Goal: Task Accomplishment & Management: Use online tool/utility

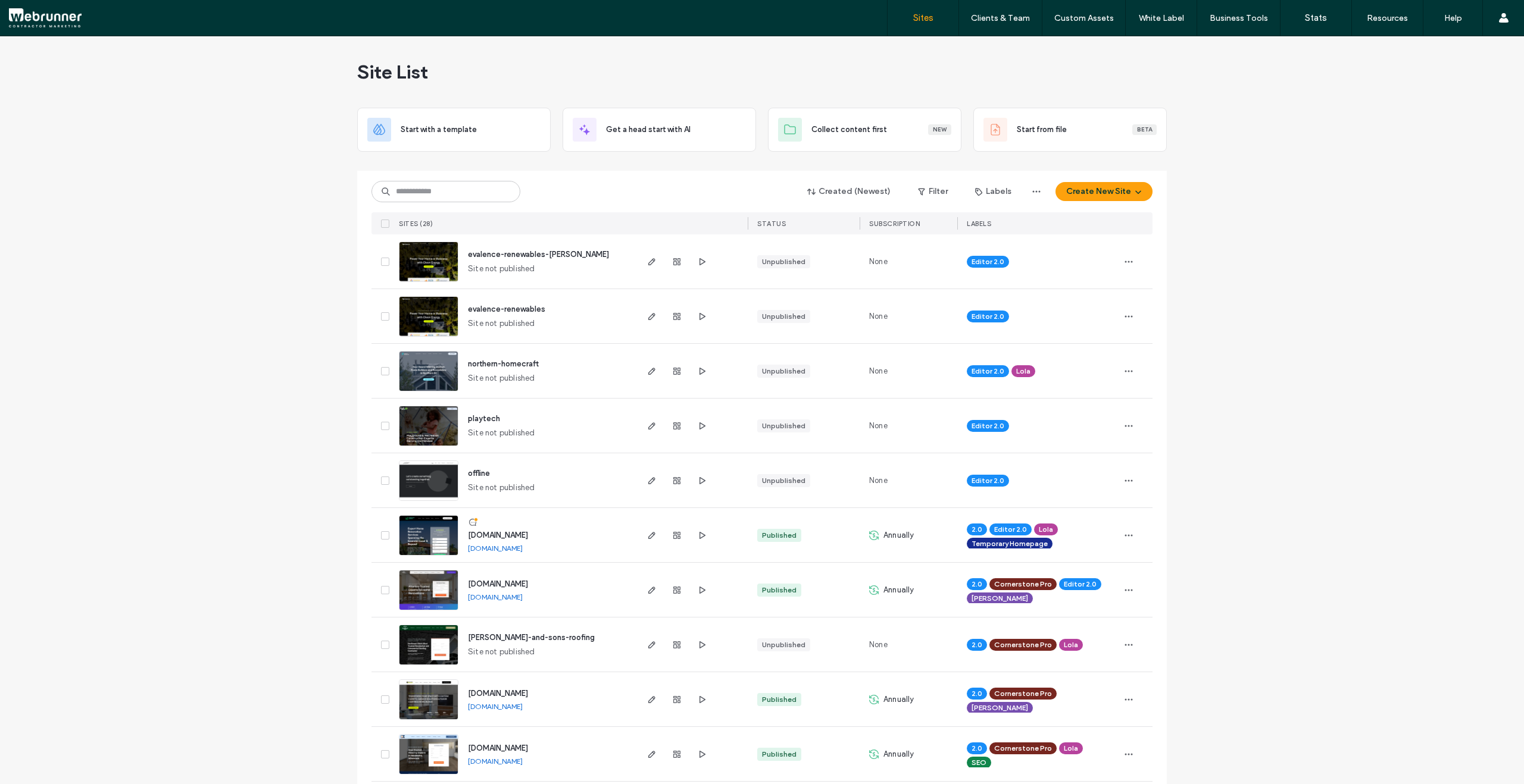
click at [697, 374] on icon "button" at bounding box center [701, 371] width 10 height 10
click at [701, 428] on icon "button" at bounding box center [701, 425] width 10 height 10
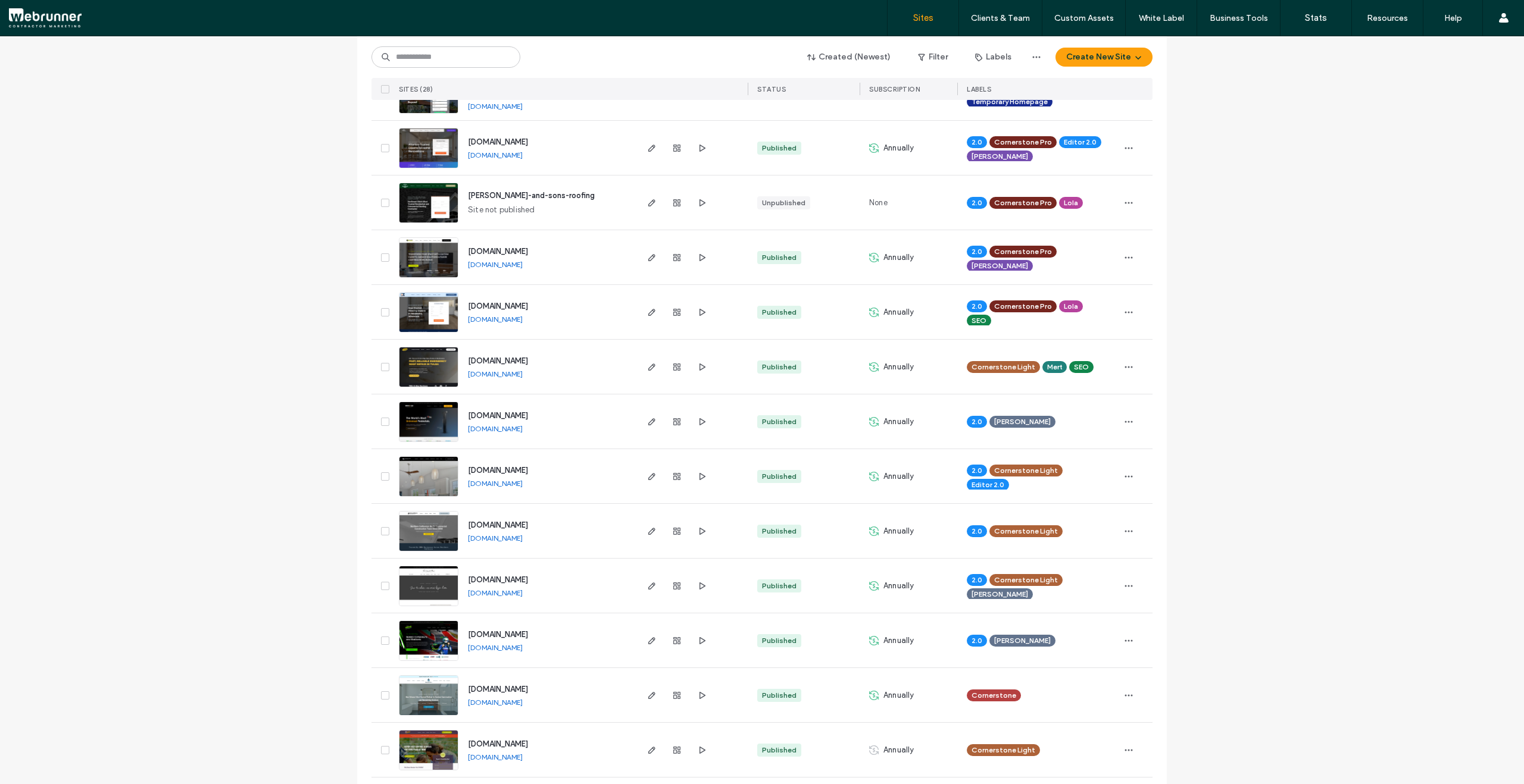
scroll to position [318, 0]
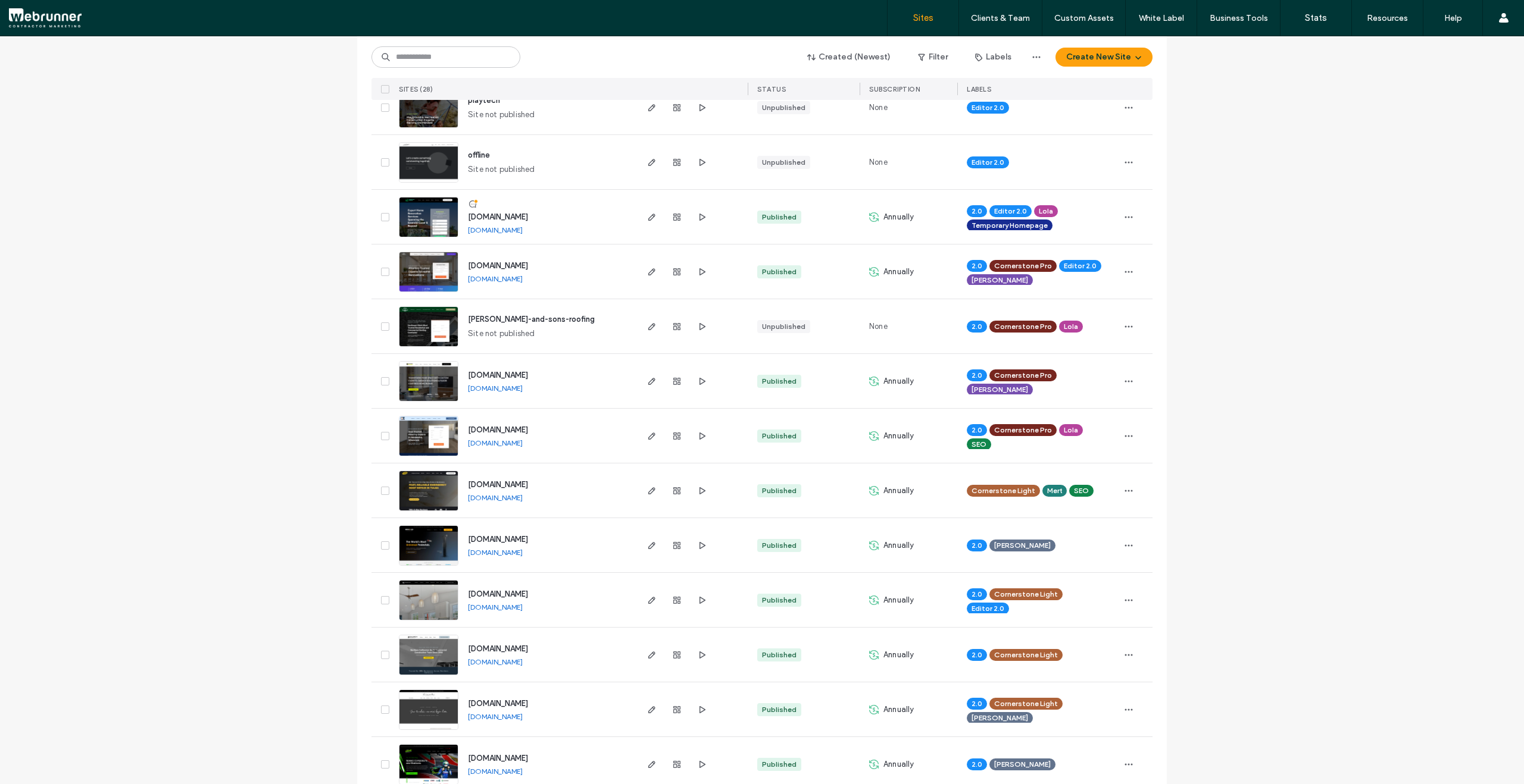
click at [433, 320] on img at bounding box center [428, 347] width 59 height 80
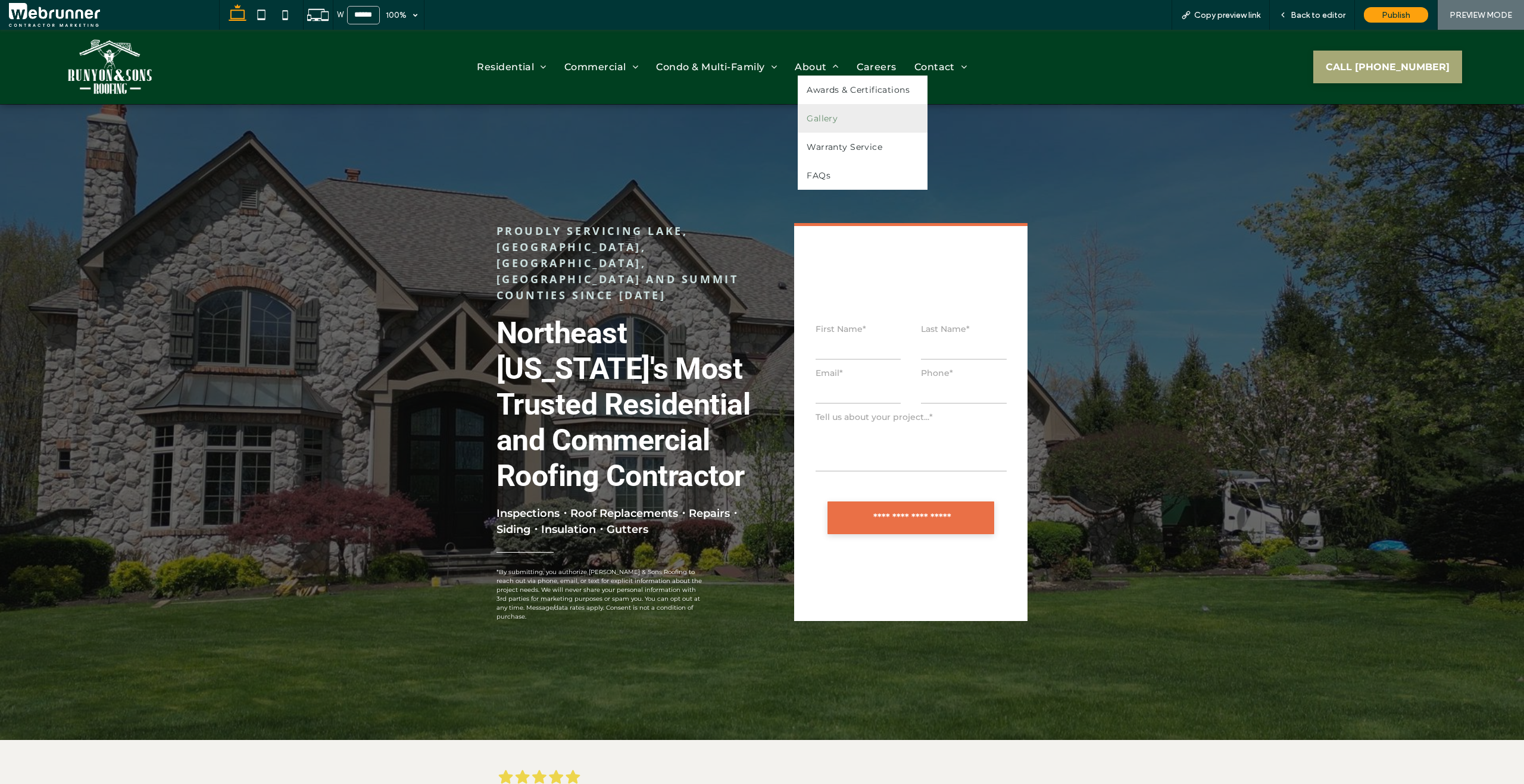
click at [823, 120] on span "Gallery" at bounding box center [821, 118] width 31 height 10
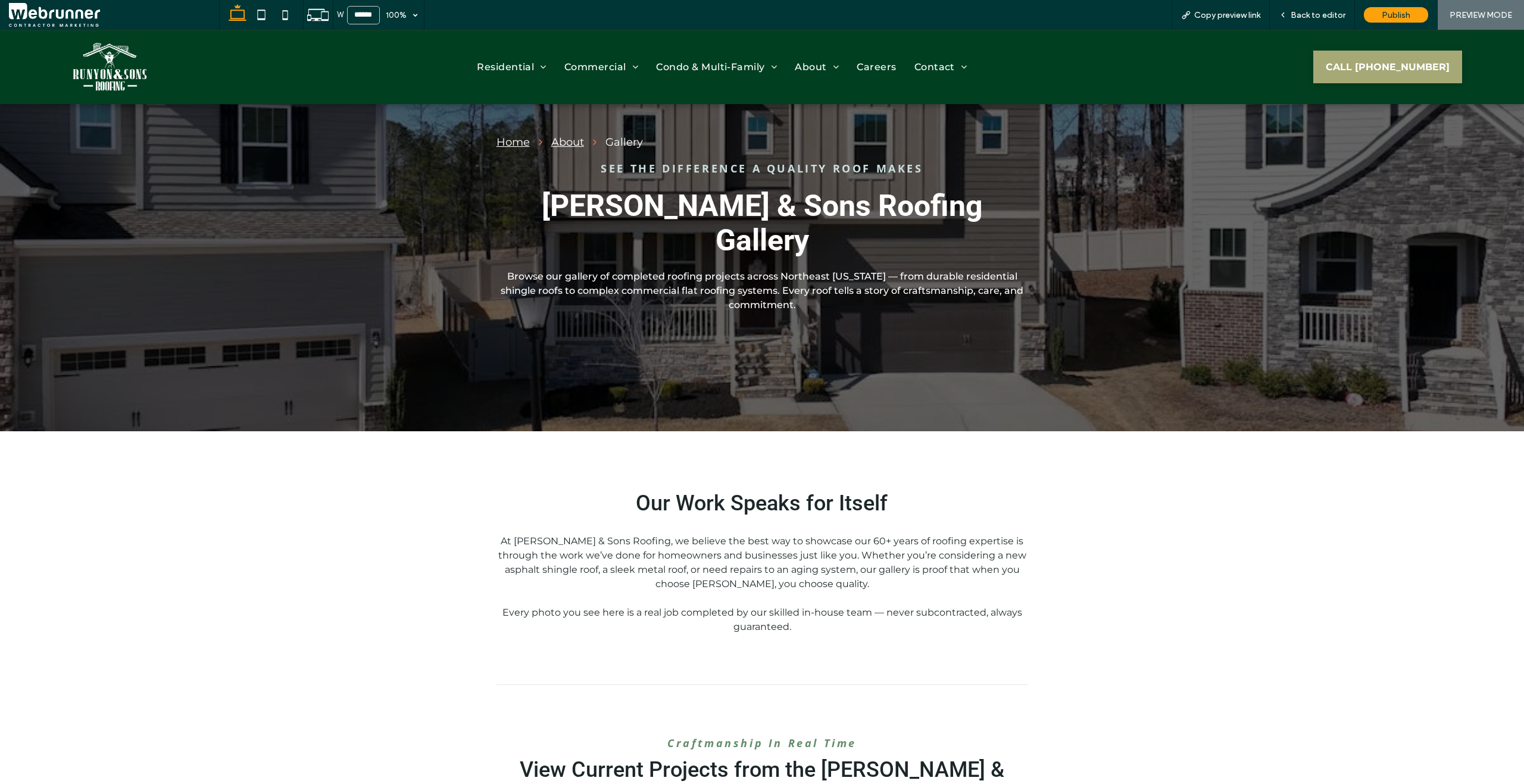
scroll to position [70, 0]
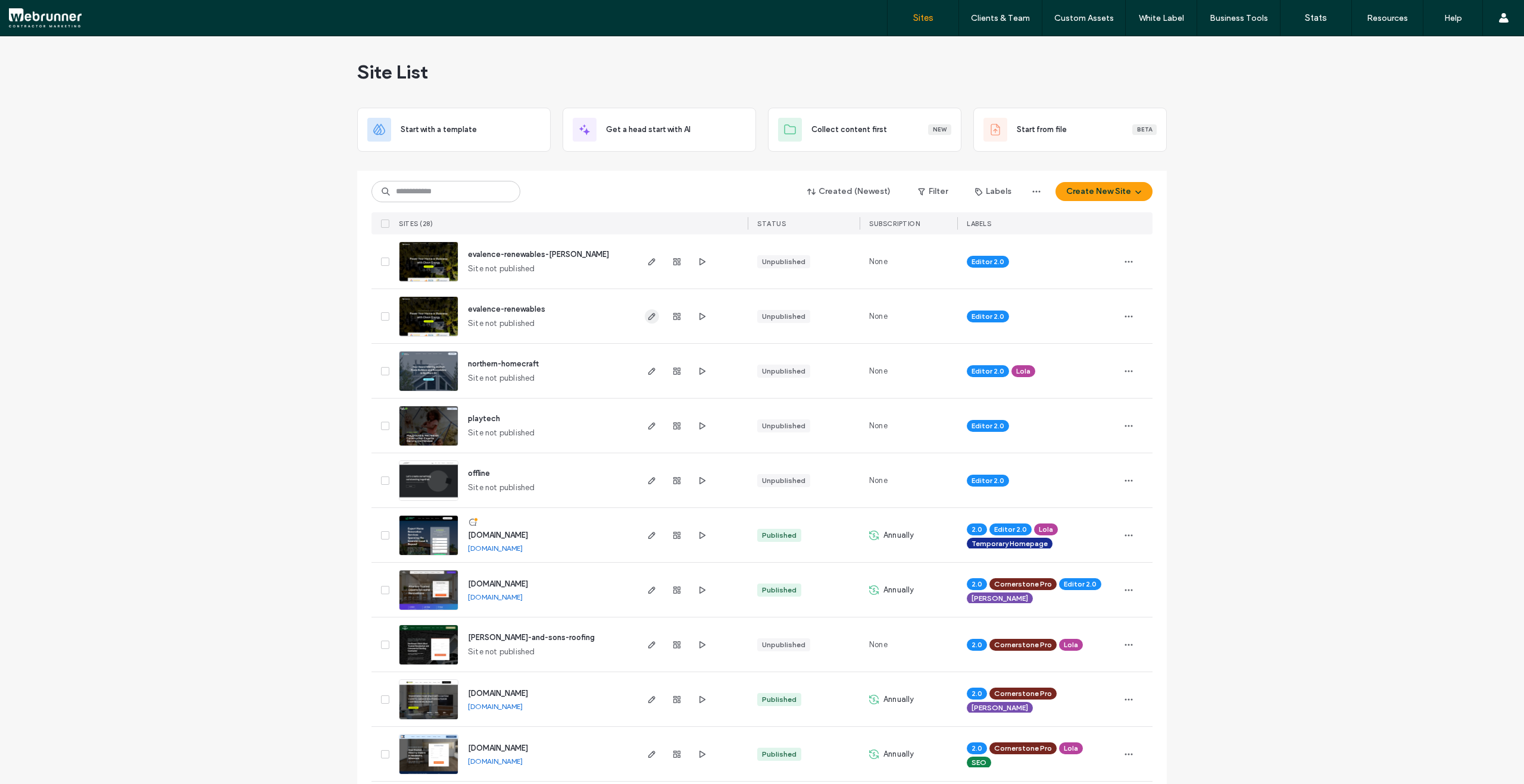
click at [651, 315] on icon "button" at bounding box center [651, 316] width 10 height 10
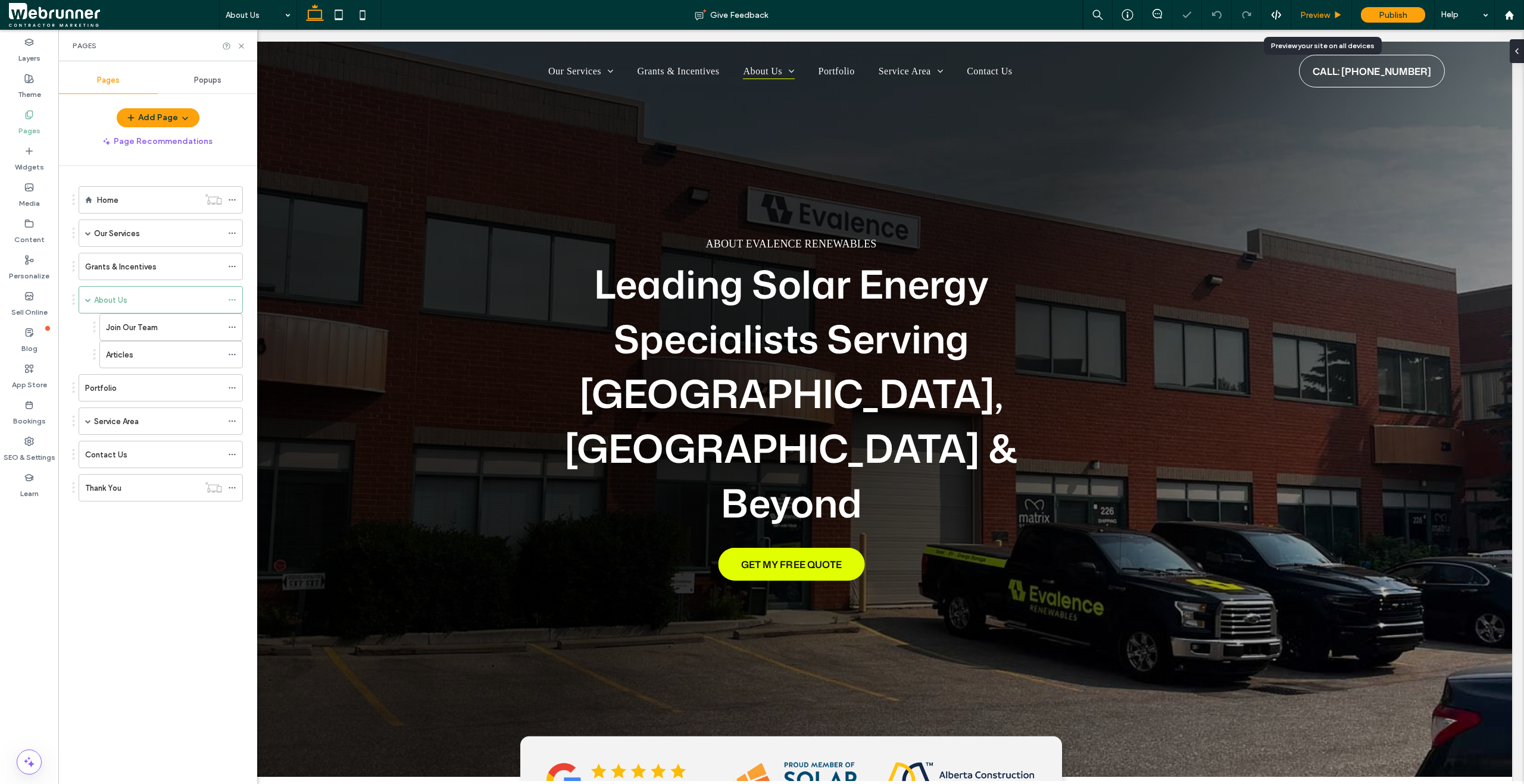
click at [1325, 10] on span "Preview" at bounding box center [1315, 16] width 30 height 10
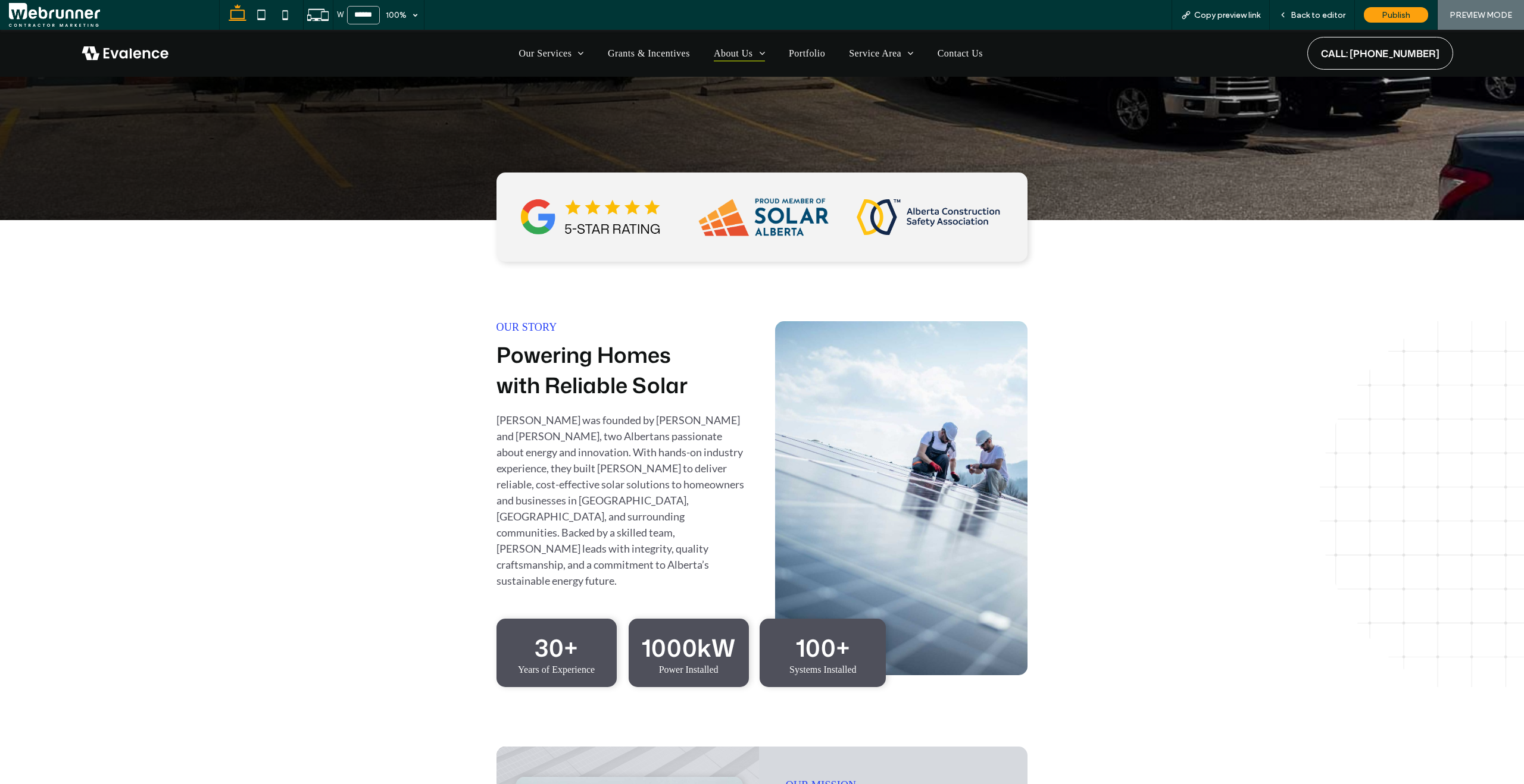
scroll to position [252, 0]
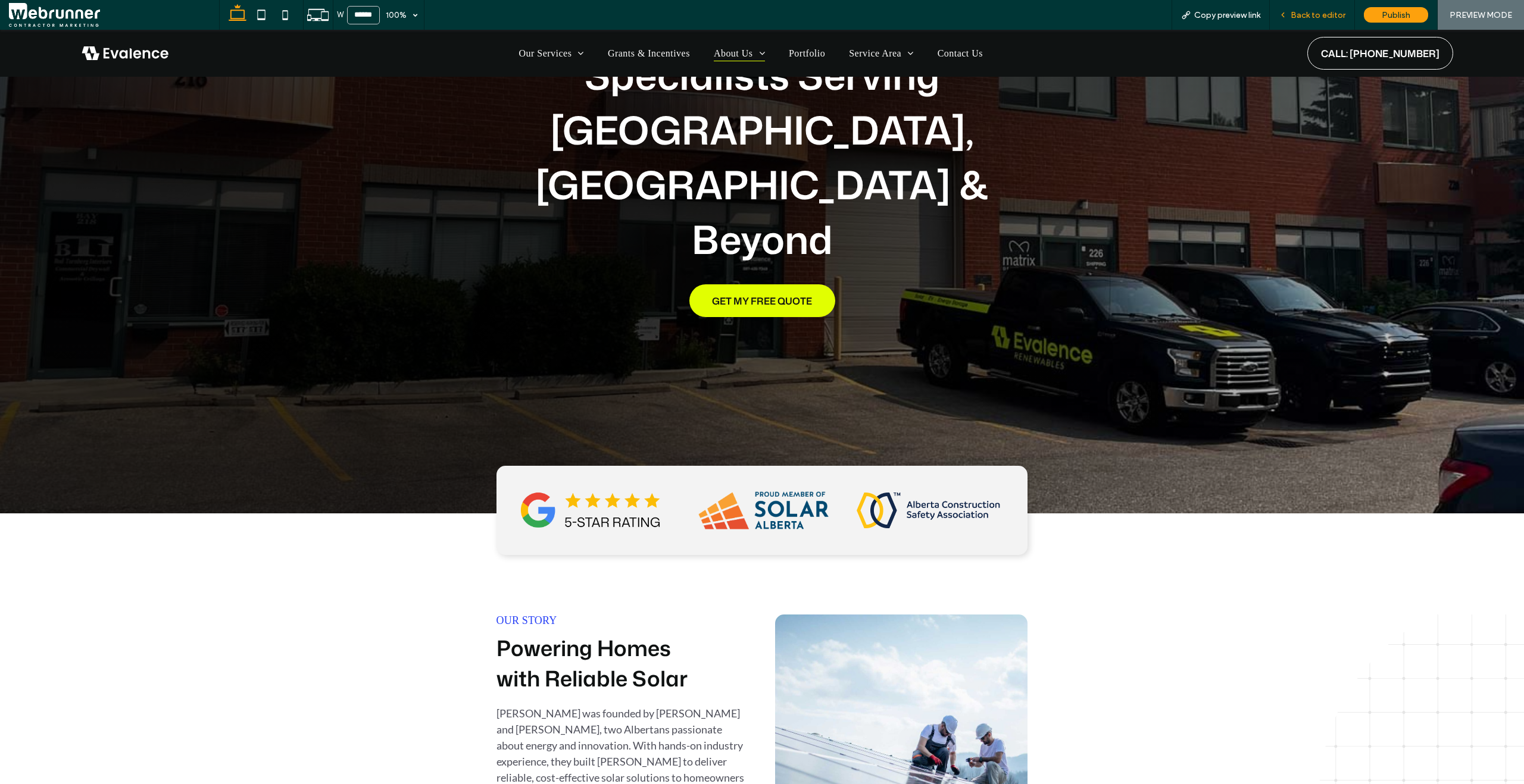
click at [1307, 11] on span "Back to editor" at bounding box center [1317, 16] width 55 height 10
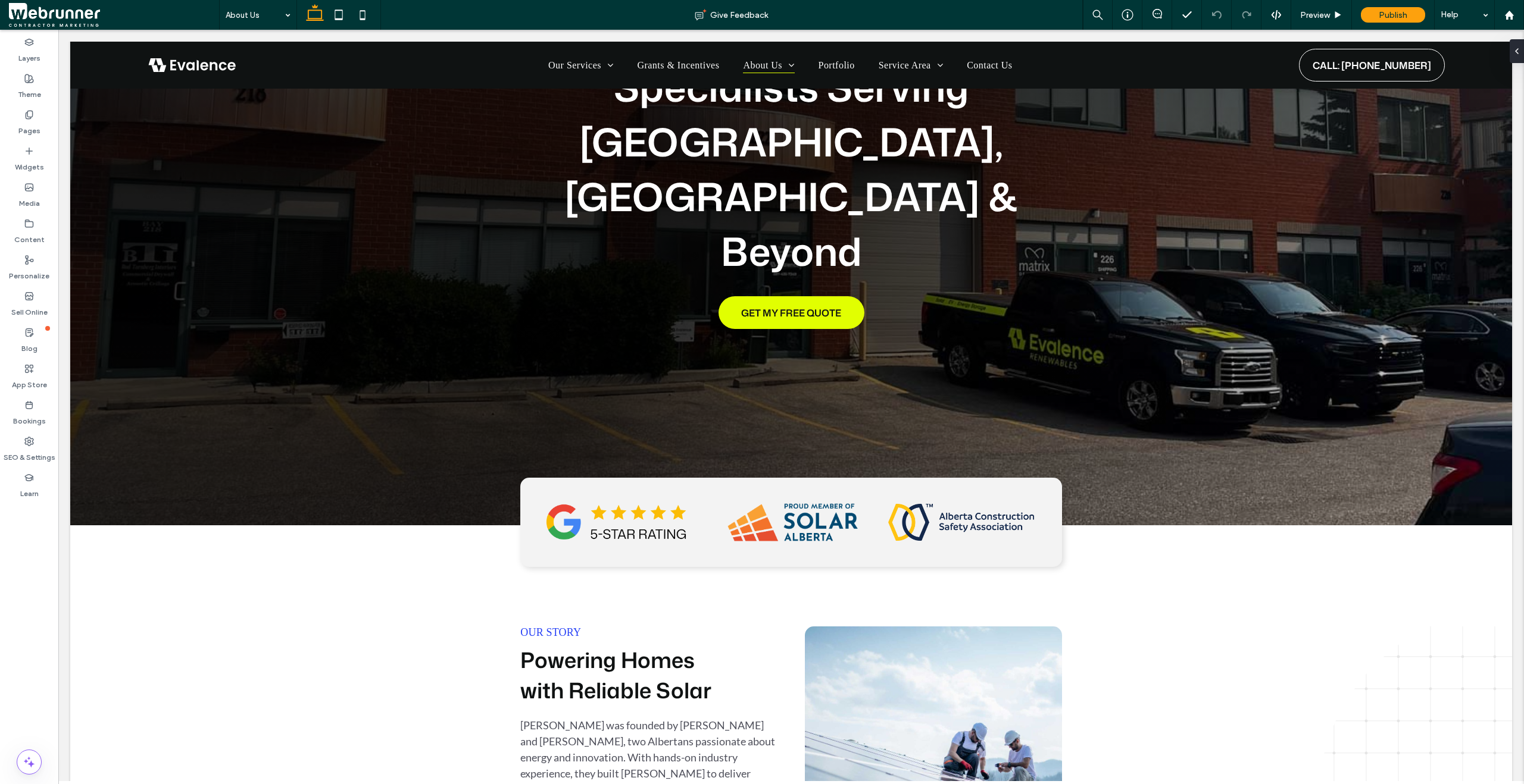
scroll to position [263, 0]
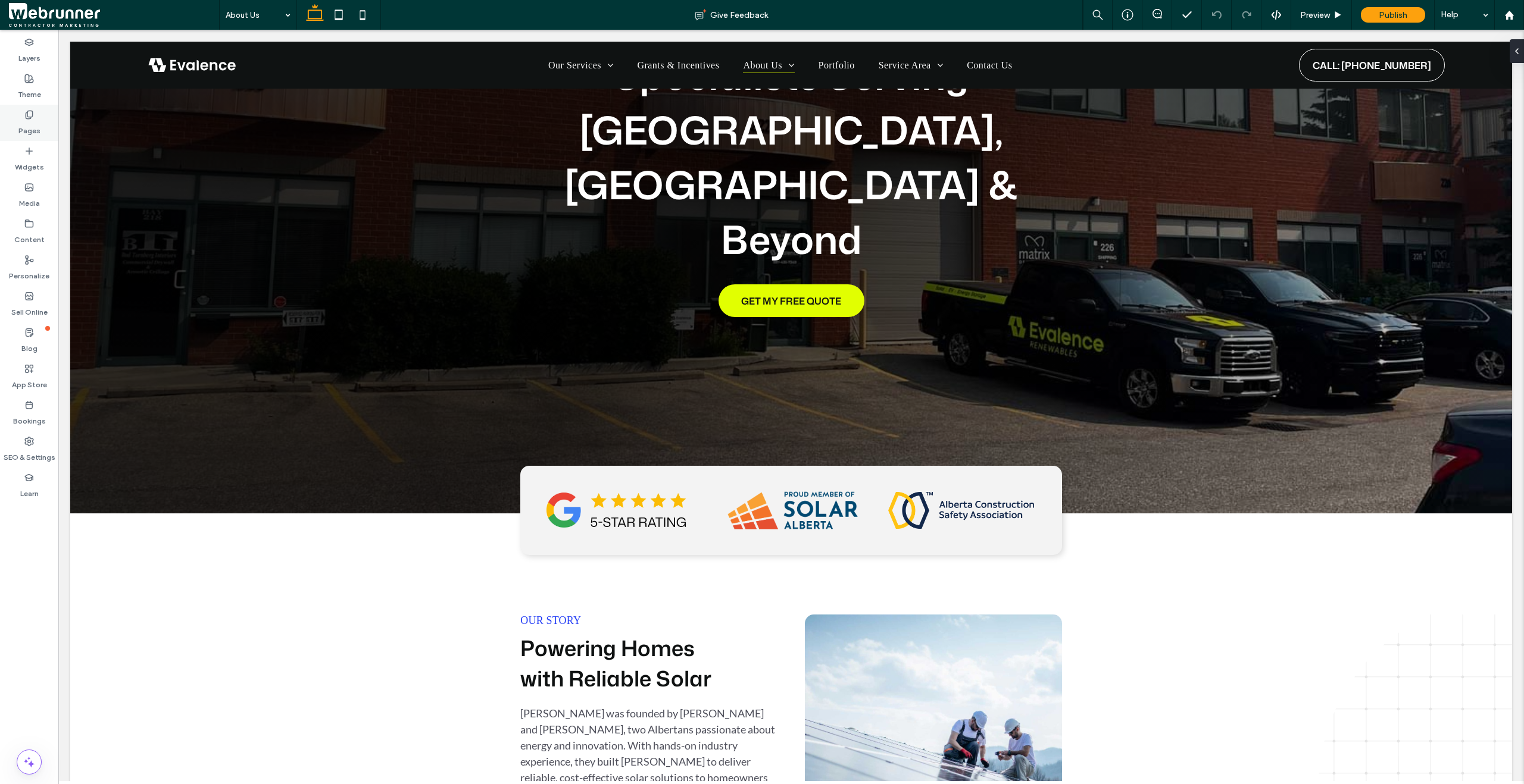
click at [32, 121] on label "Pages" at bounding box center [29, 128] width 22 height 17
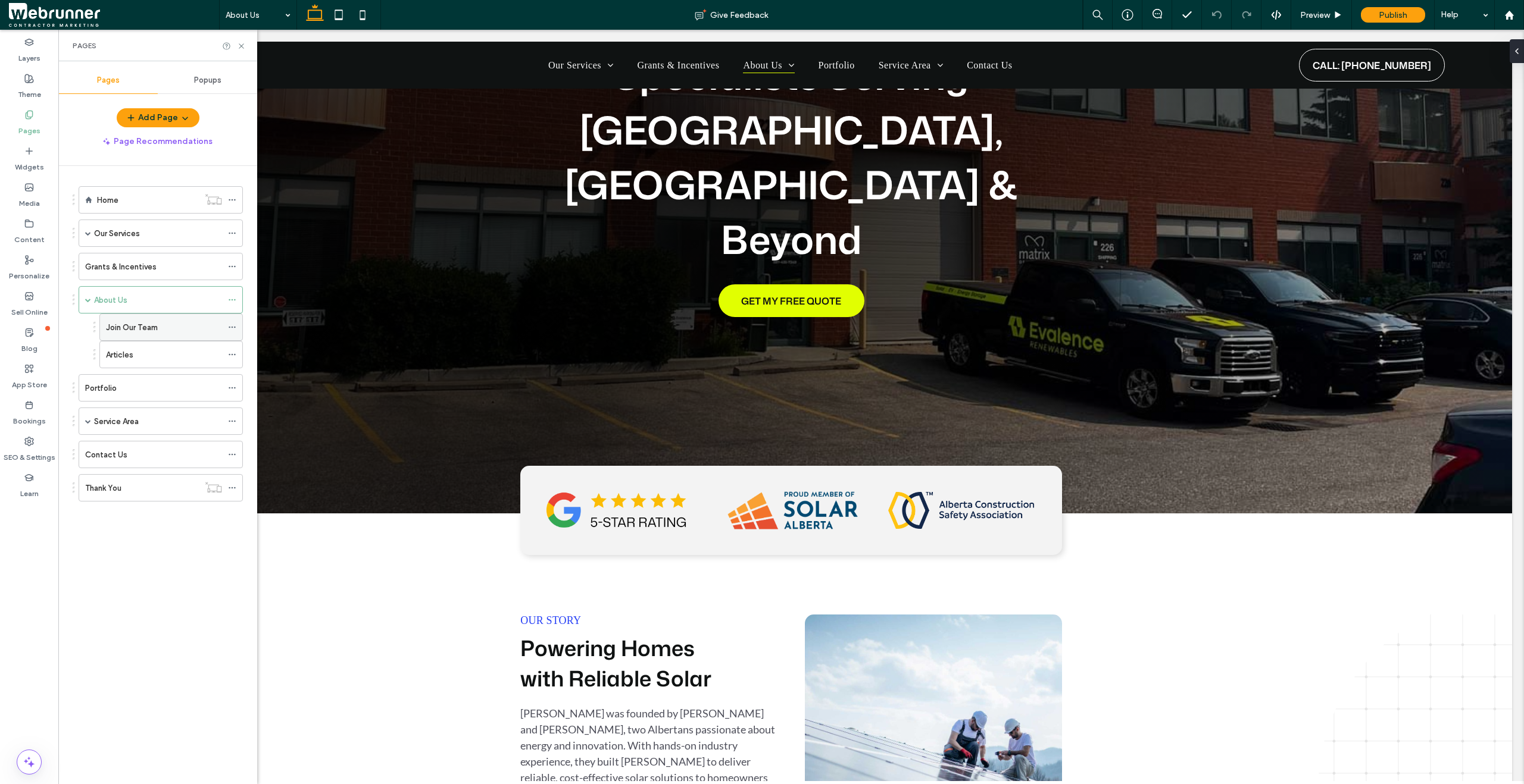
click at [165, 325] on div "Join Our Team" at bounding box center [164, 327] width 116 height 12
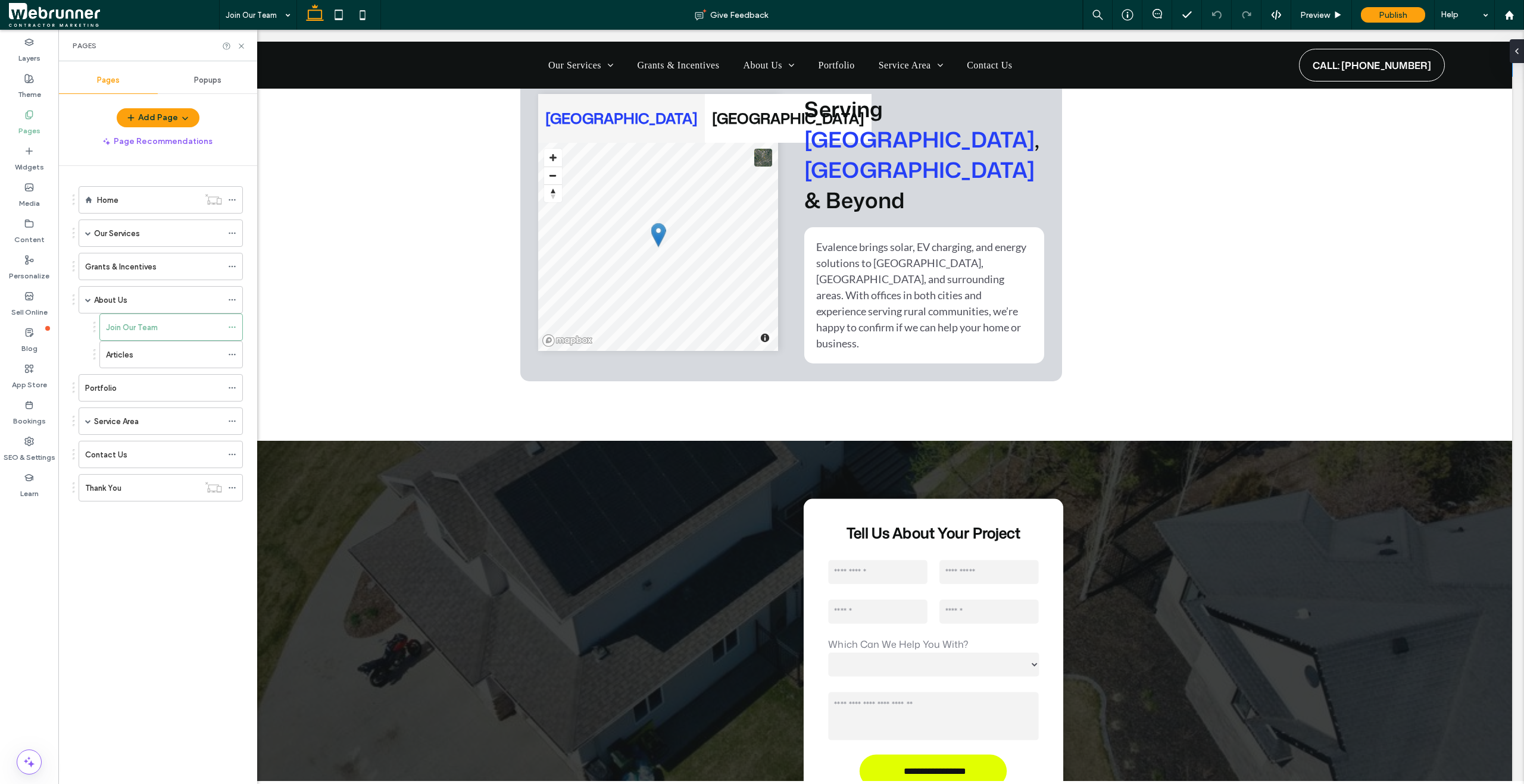
scroll to position [3042, 0]
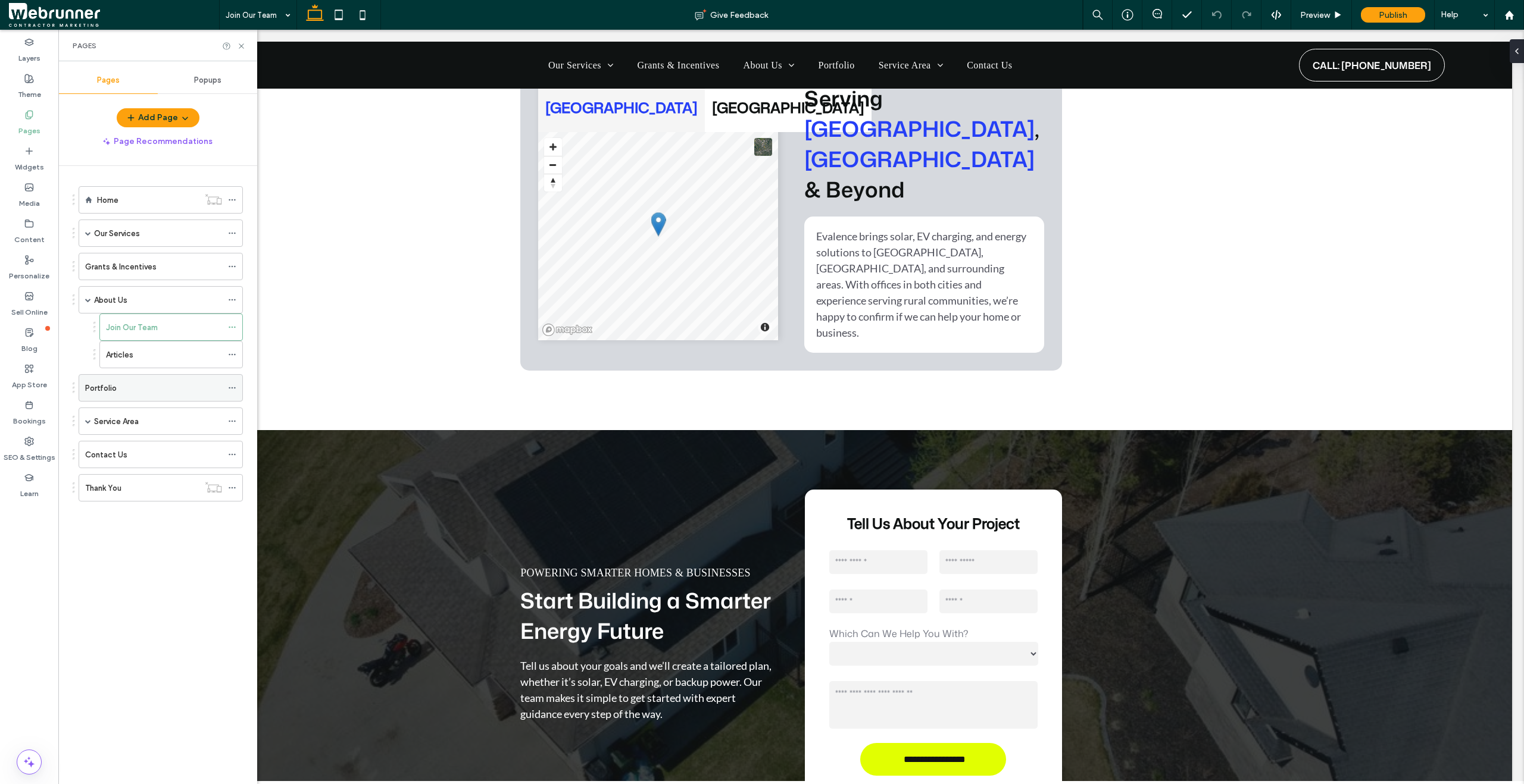
click at [119, 393] on div "Portfolio" at bounding box center [153, 388] width 137 height 12
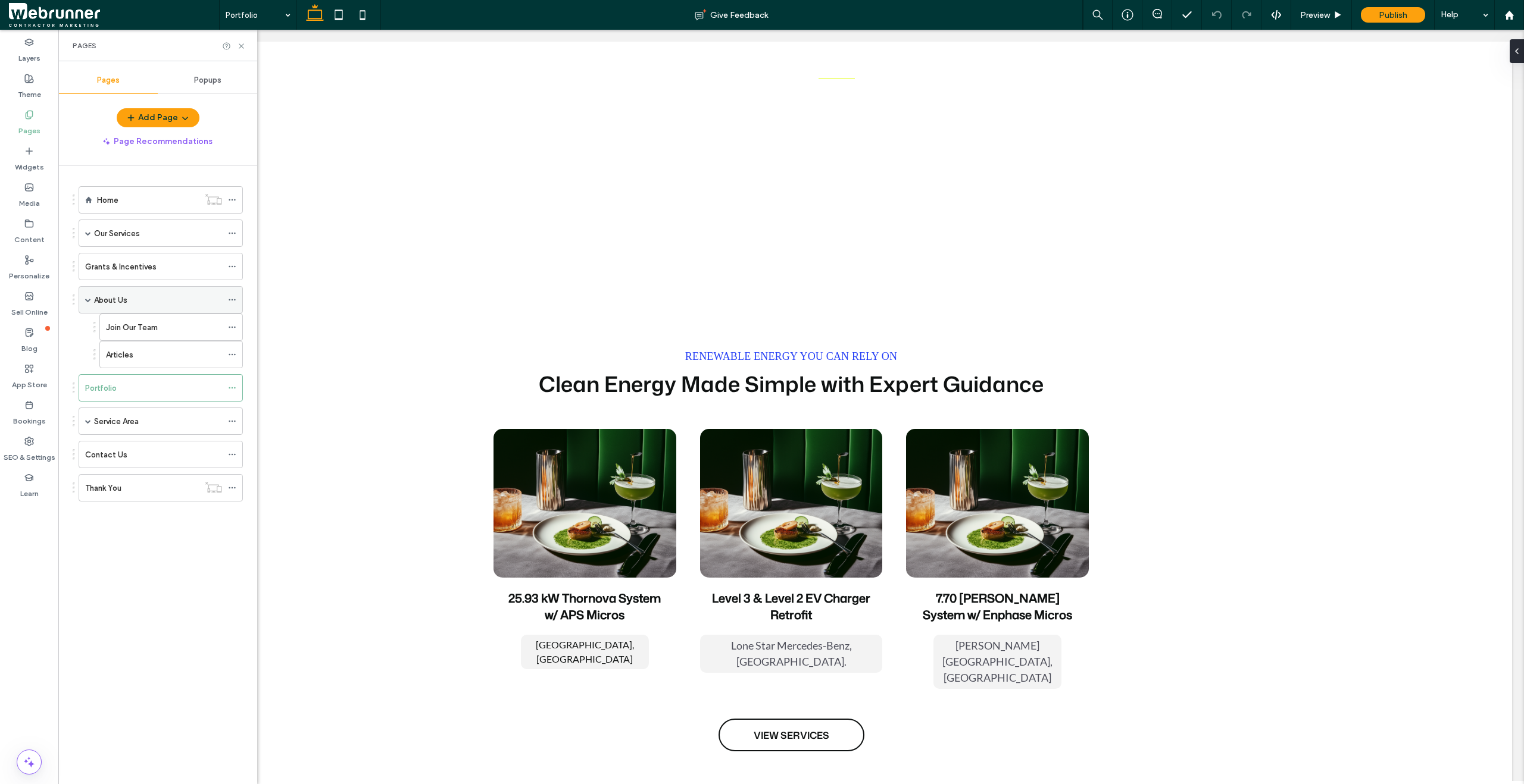
click at [127, 290] on div "About Us" at bounding box center [158, 300] width 128 height 26
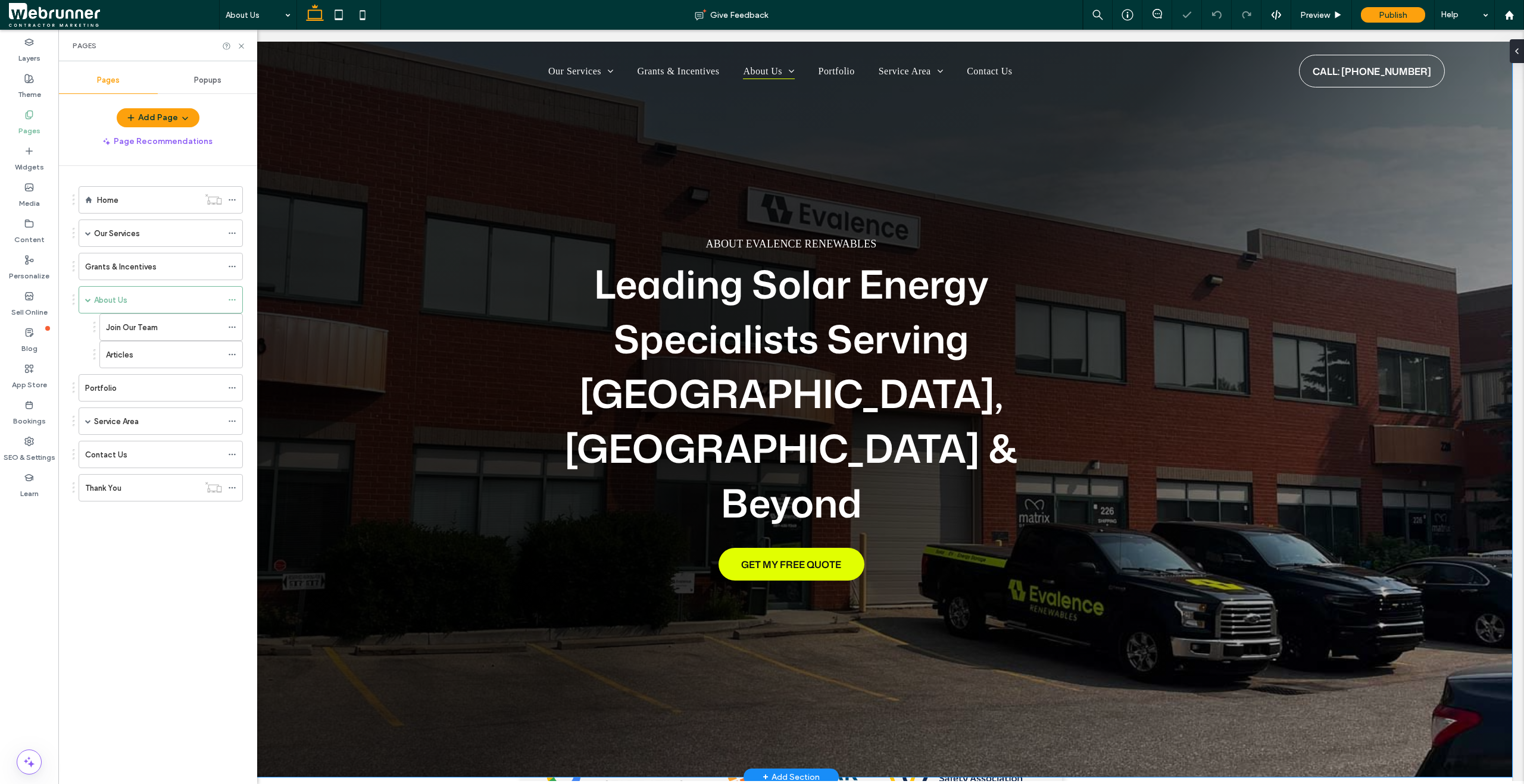
click at [368, 410] on div "About Evalence Renewables Leading Solar Energy Specialists Serving Calgary, Edm…" at bounding box center [790, 410] width 1442 height 735
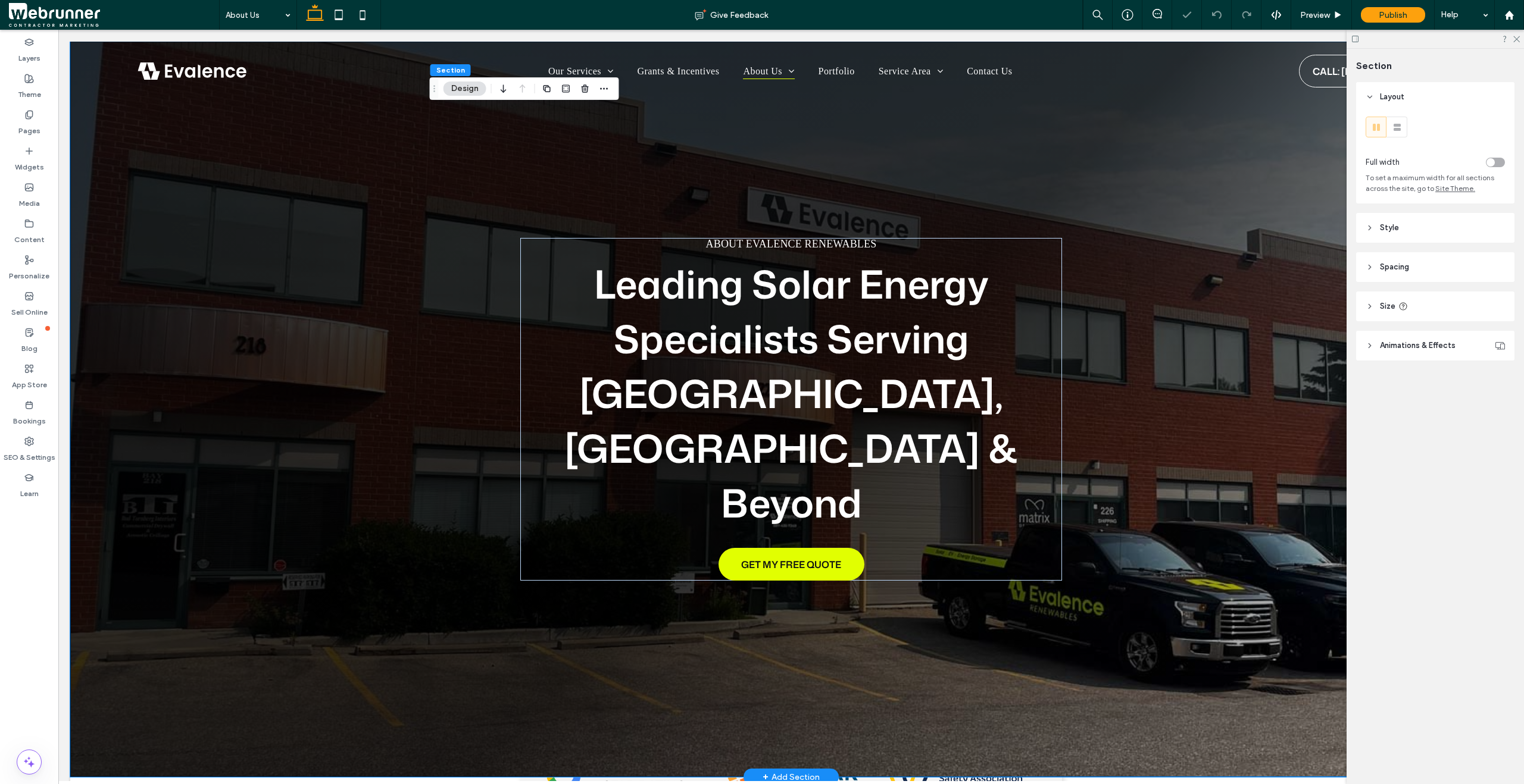
click at [317, 423] on div "About Evalence Renewables Leading Solar Energy Specialists Serving Calgary, Edm…" at bounding box center [790, 410] width 1442 height 735
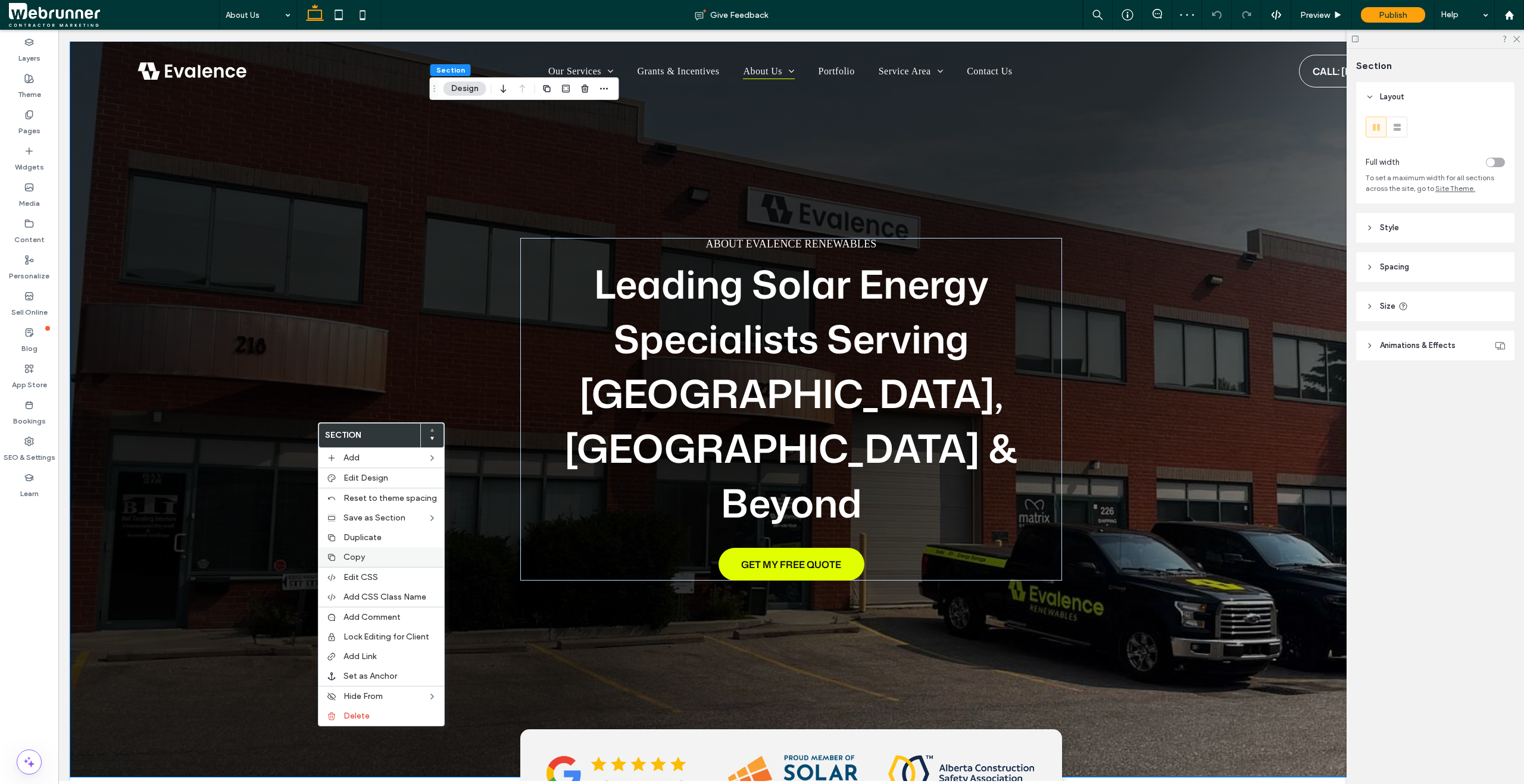
click at [384, 554] on label "Copy" at bounding box center [390, 557] width 94 height 10
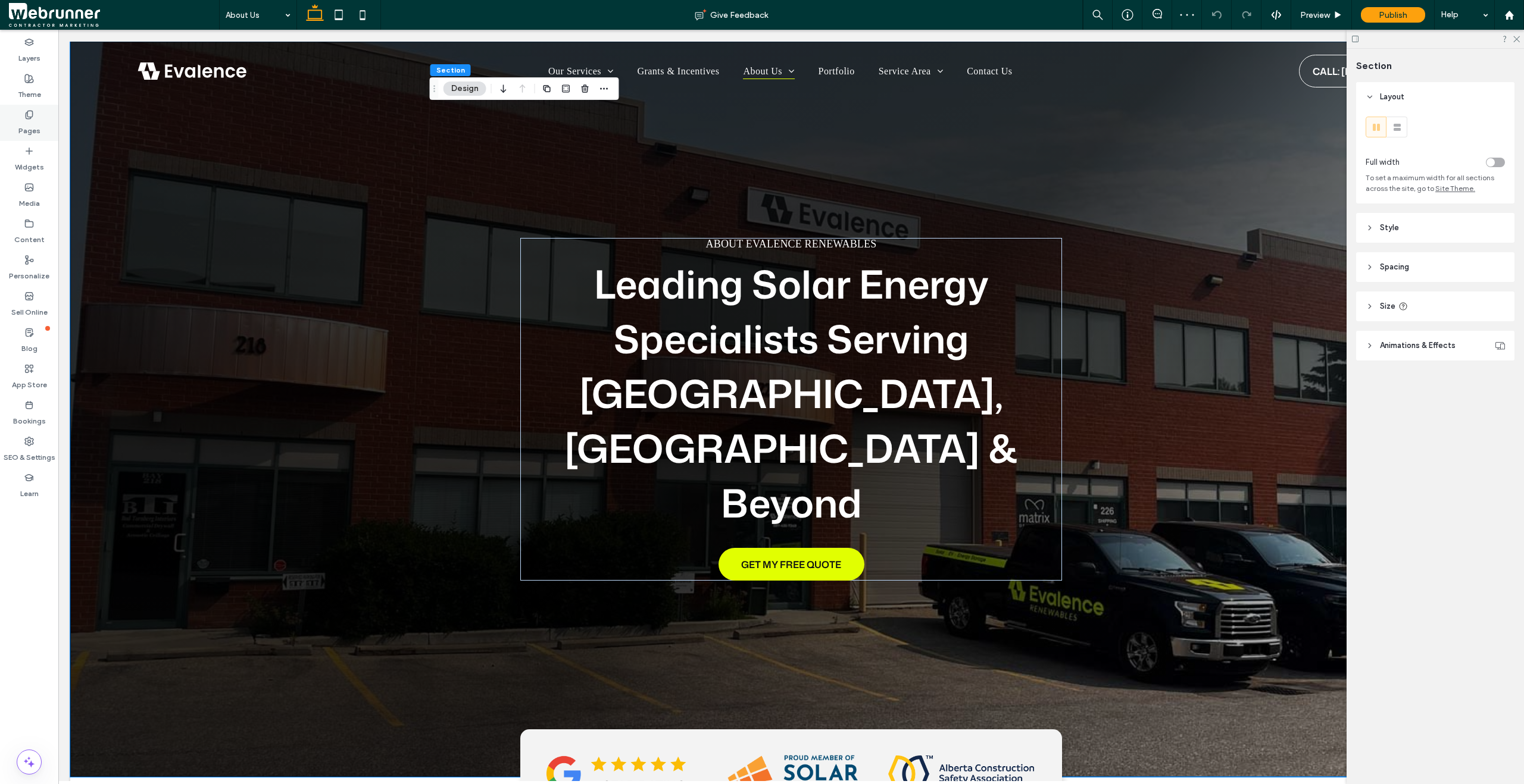
click at [25, 115] on use at bounding box center [28, 114] width 6 height 8
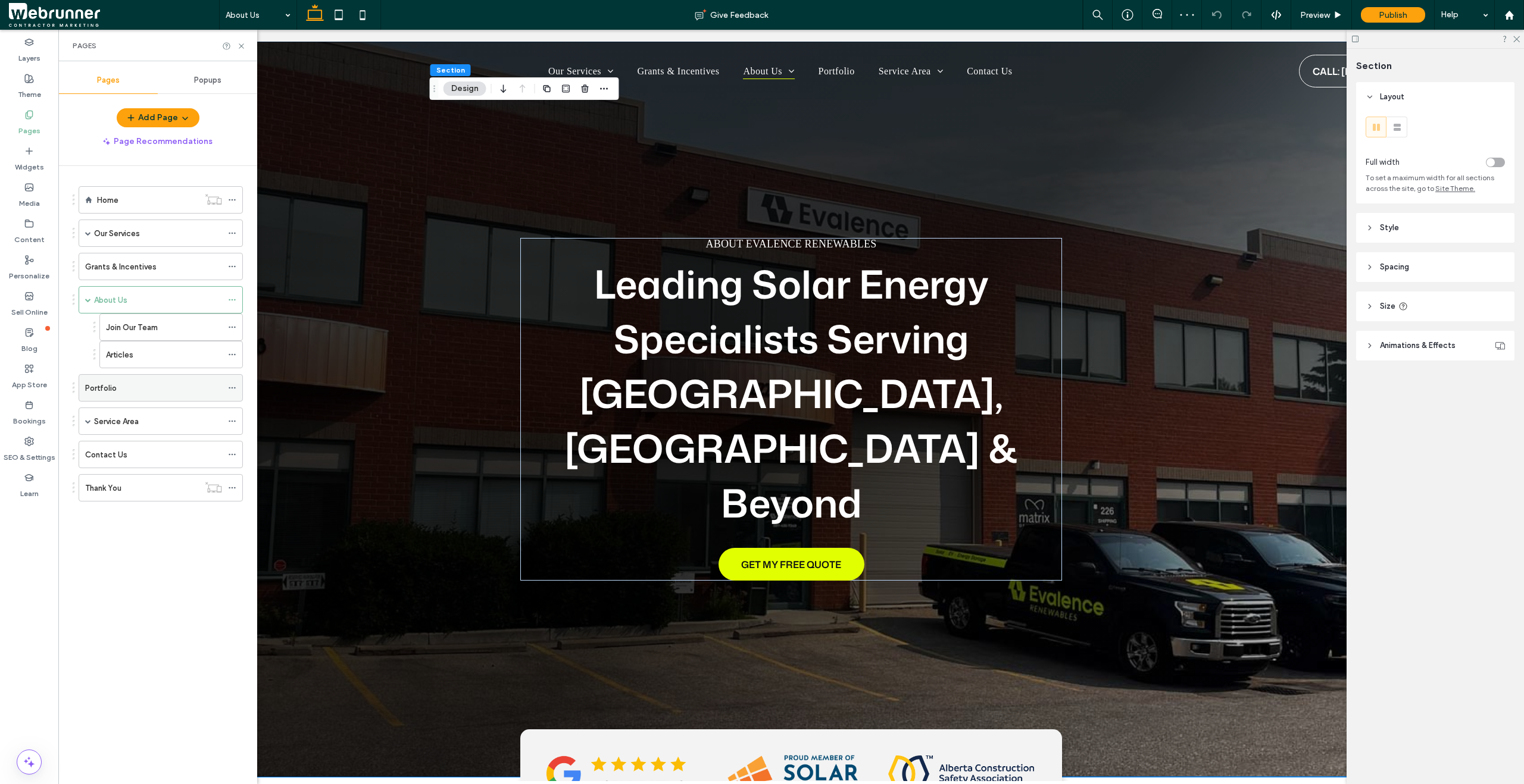
click at [189, 393] on div "Portfolio" at bounding box center [153, 388] width 137 height 12
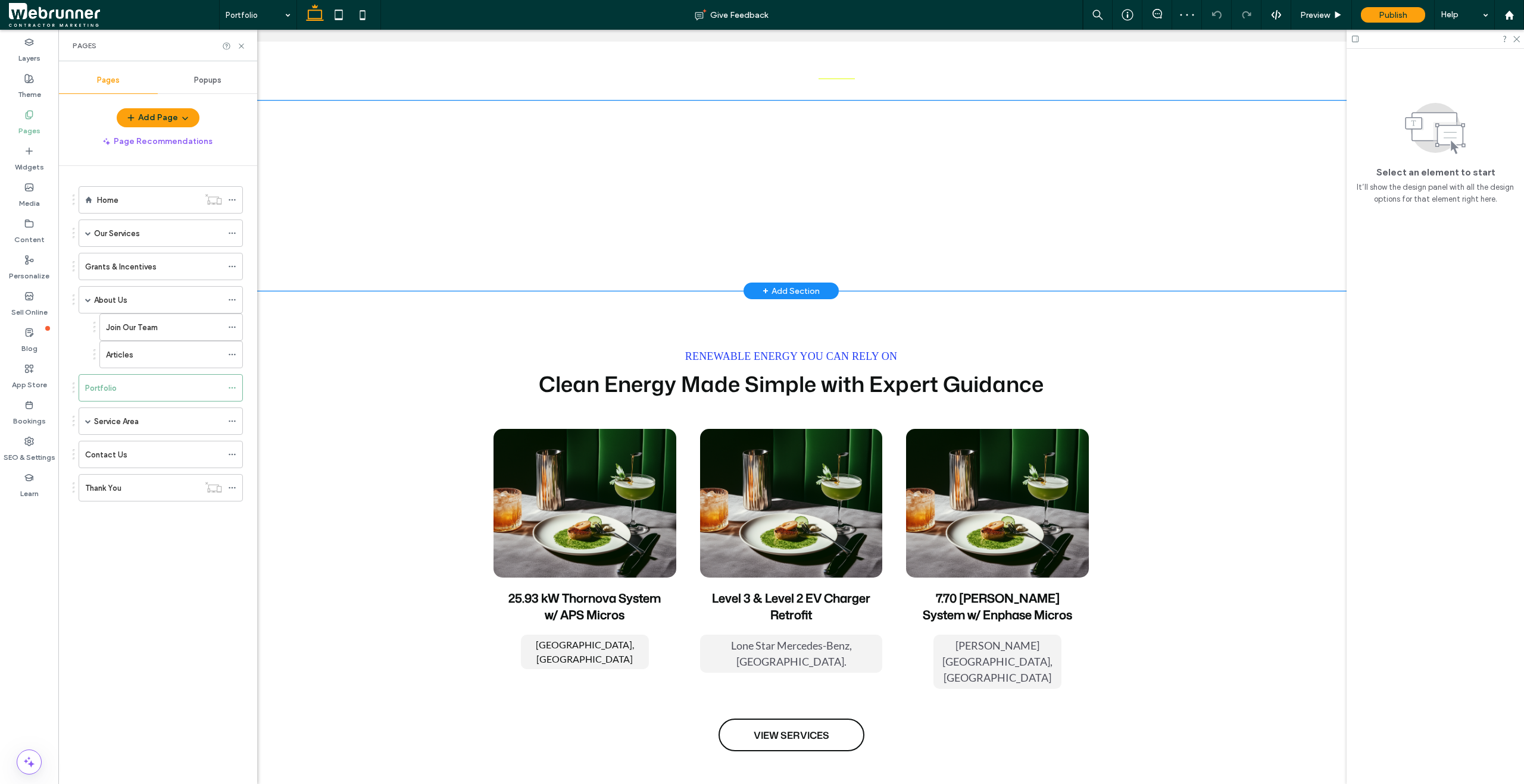
click at [319, 237] on div at bounding box center [790, 196] width 1442 height 191
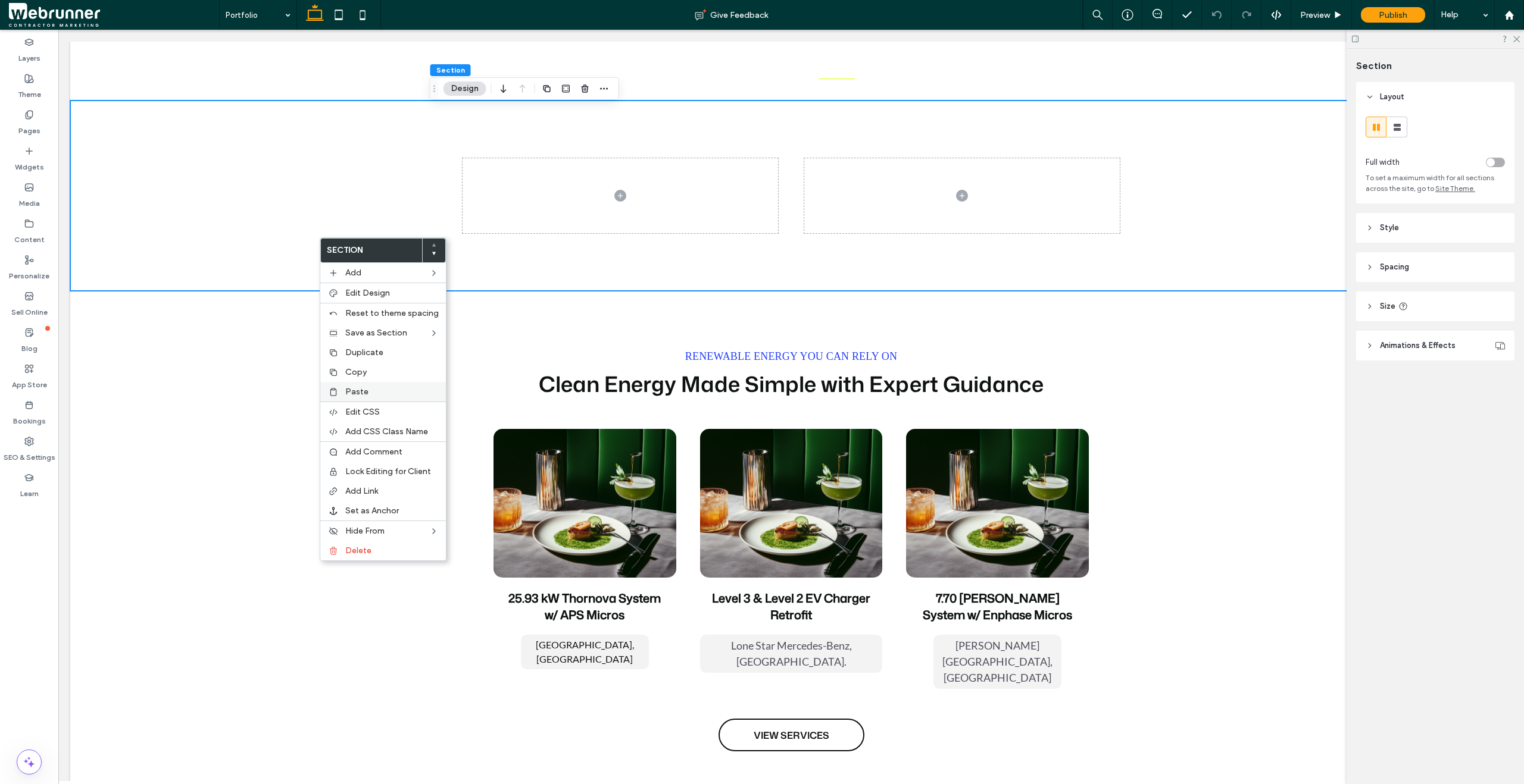
click at [376, 387] on label "Paste" at bounding box center [391, 392] width 94 height 10
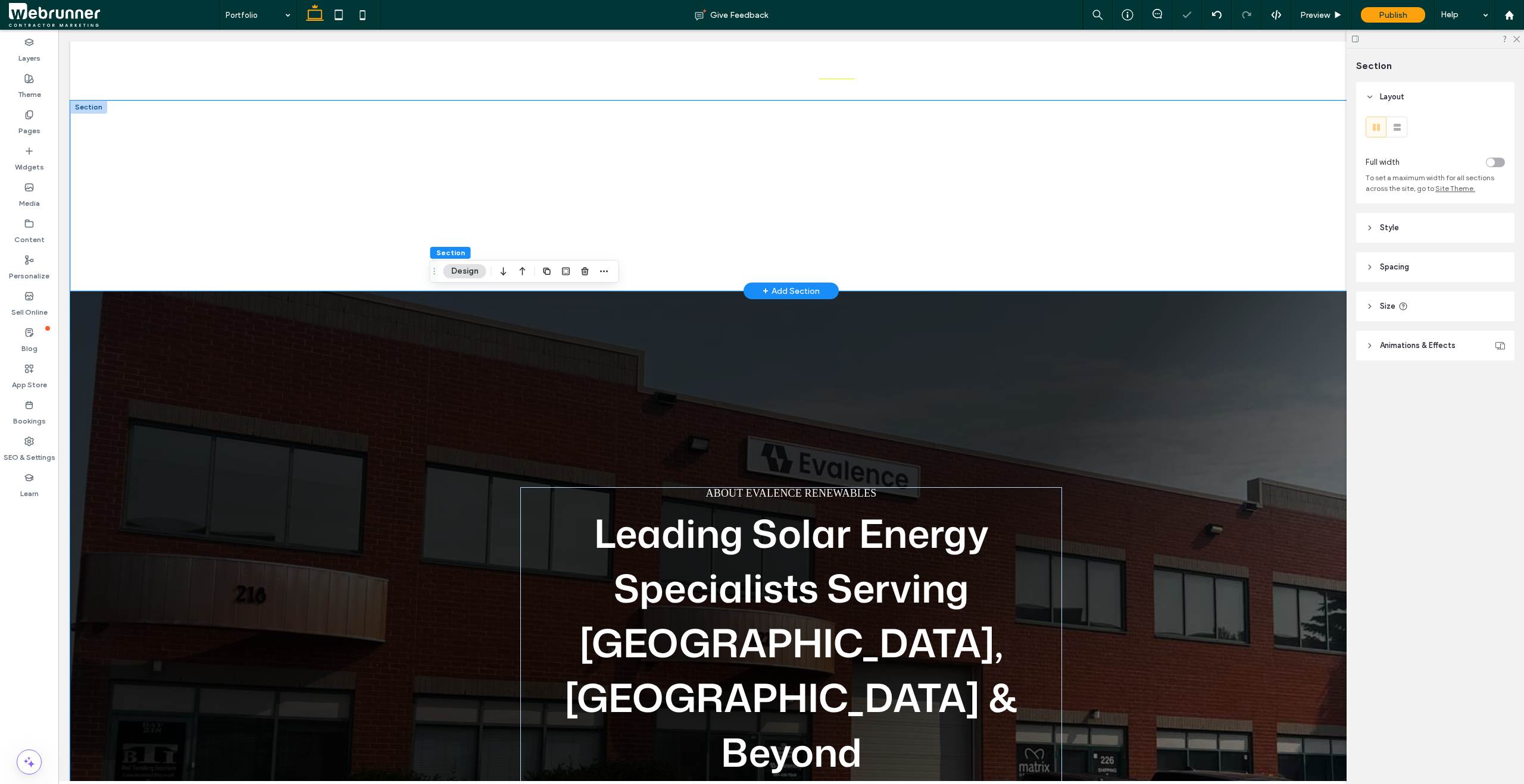
click at [196, 248] on div at bounding box center [790, 196] width 1442 height 191
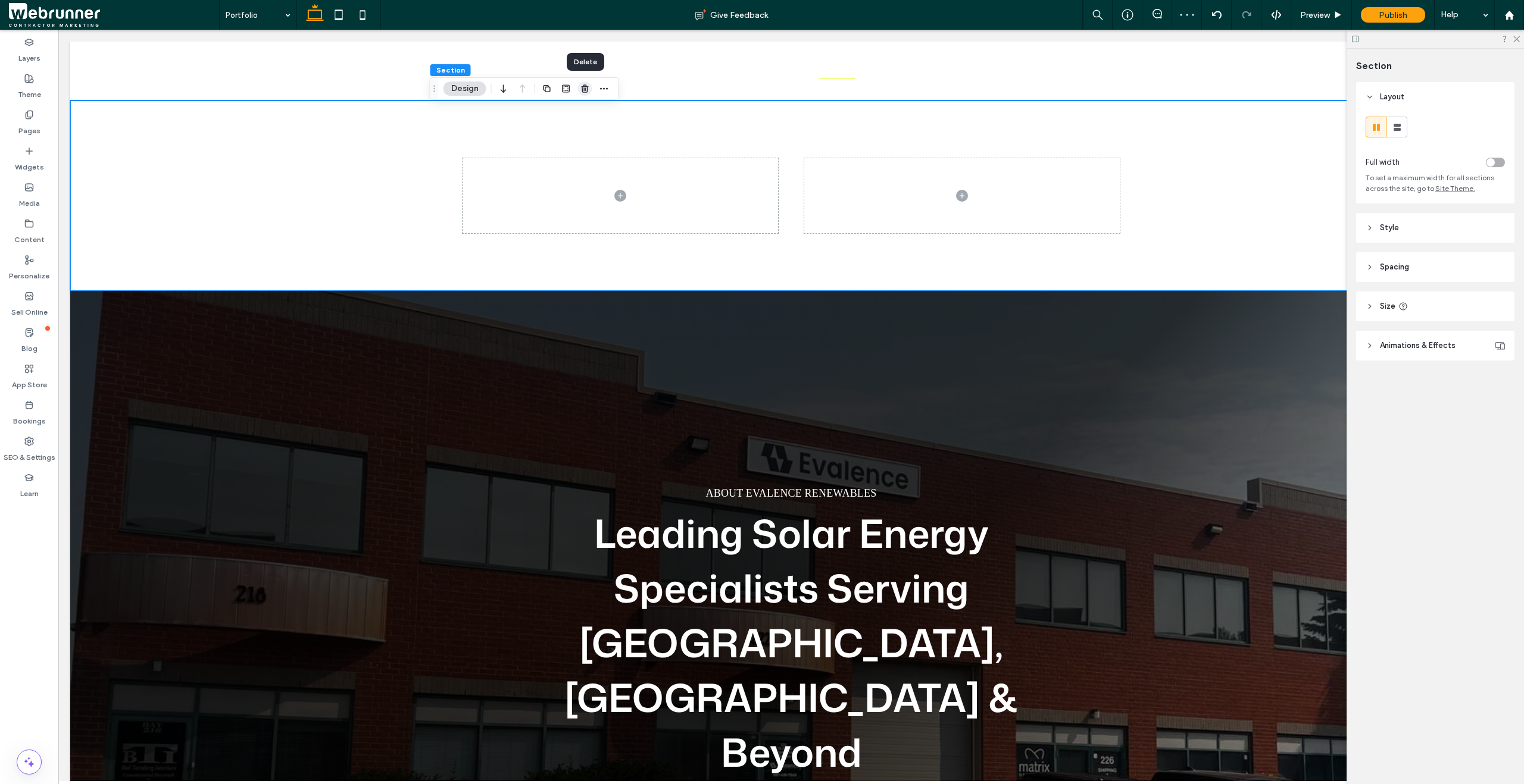
click at [585, 85] on use "button" at bounding box center [585, 88] width 7 height 8
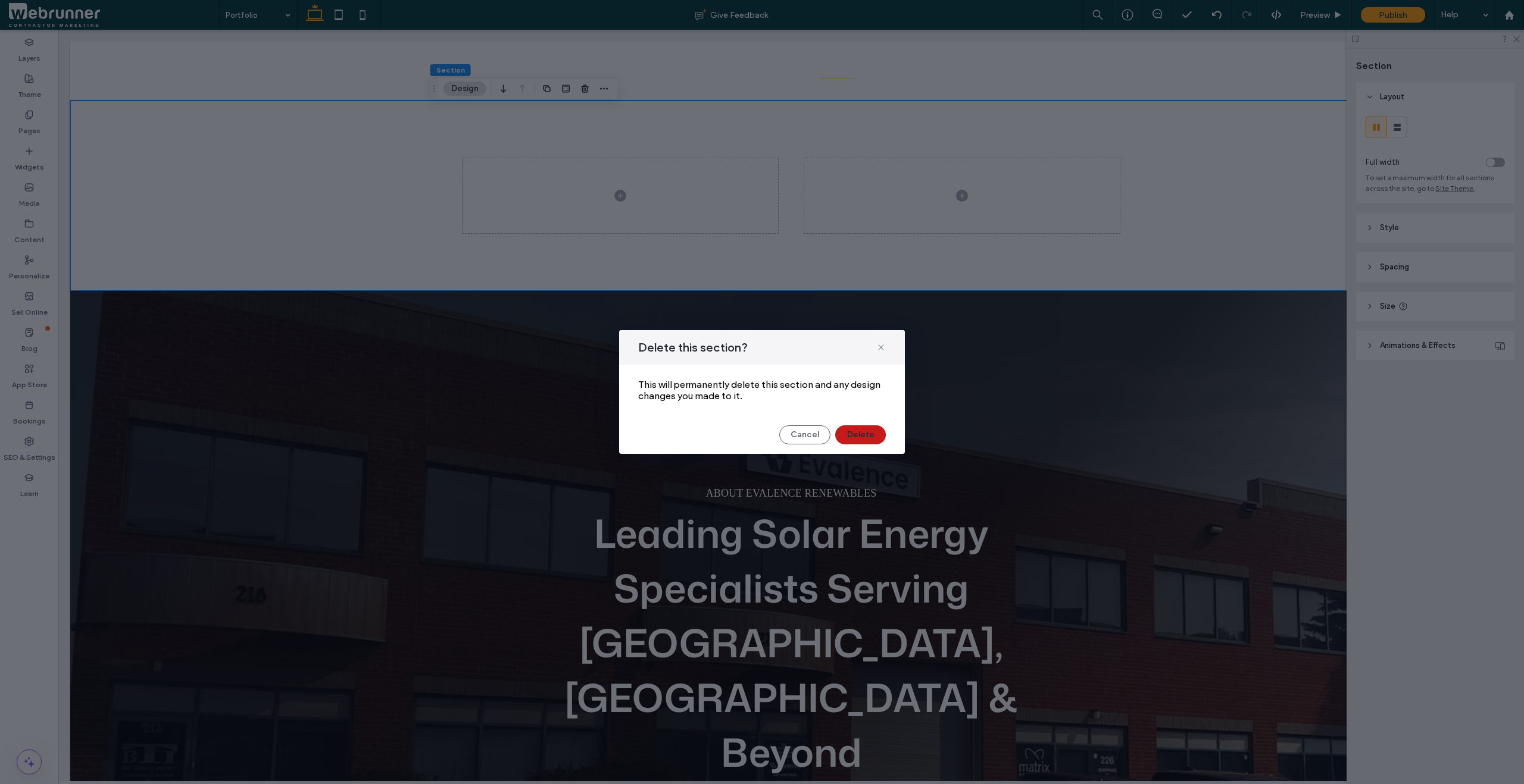
click at [862, 432] on button "Delete" at bounding box center [860, 435] width 51 height 19
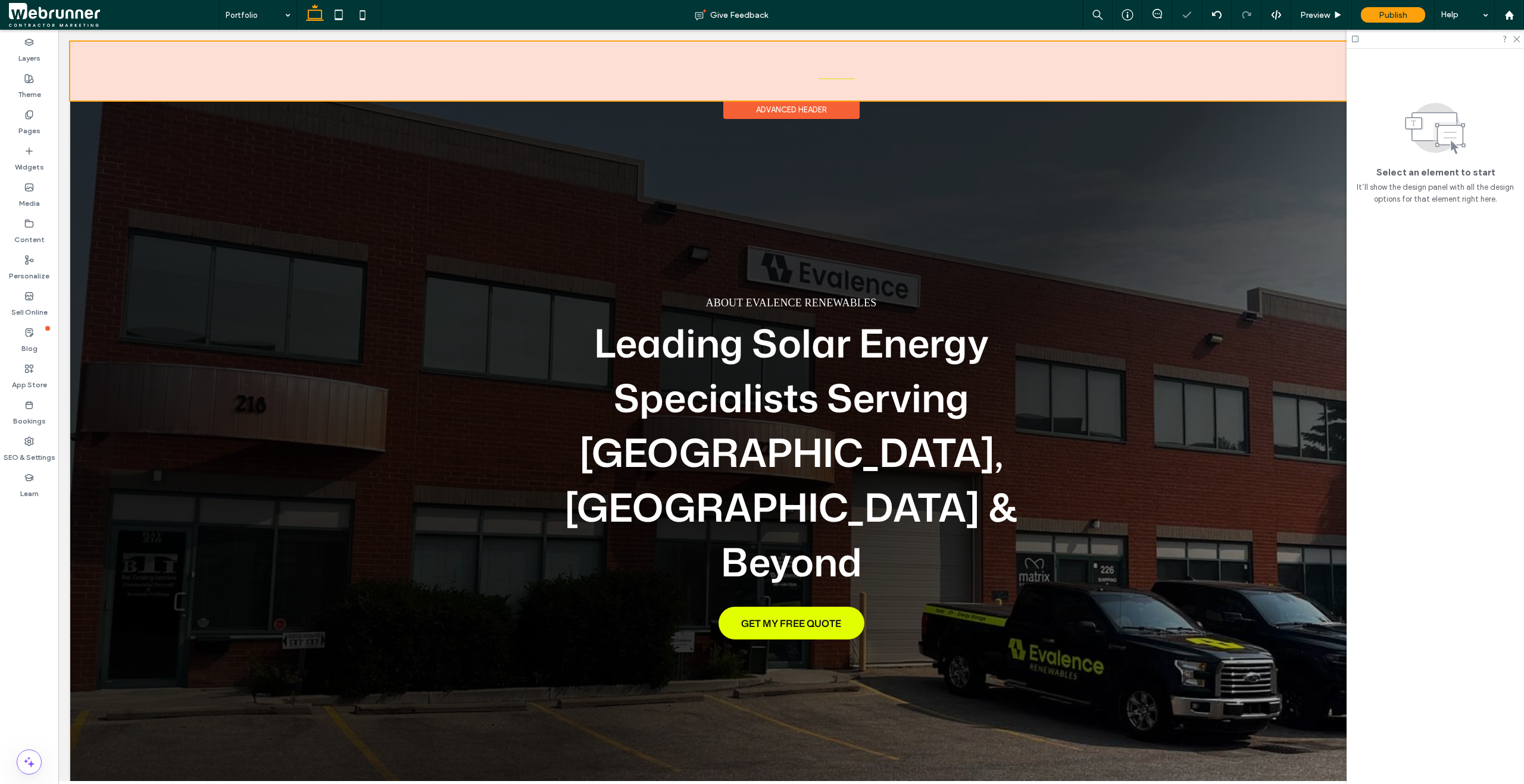
click at [209, 78] on div at bounding box center [790, 71] width 1442 height 59
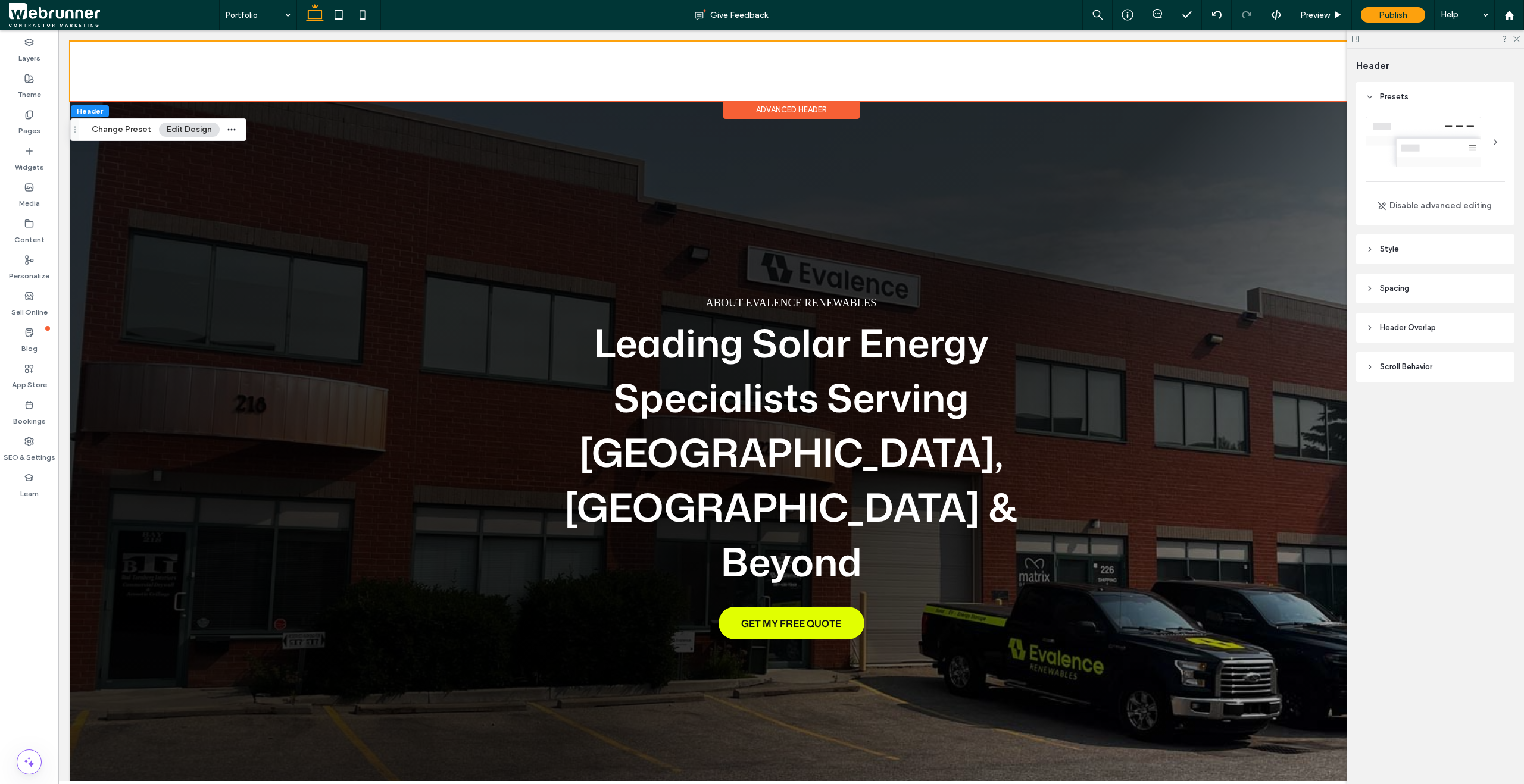
click at [846, 115] on div "Advanced Header" at bounding box center [791, 109] width 137 height 18
click at [1374, 248] on header "Style" at bounding box center [1435, 249] width 158 height 30
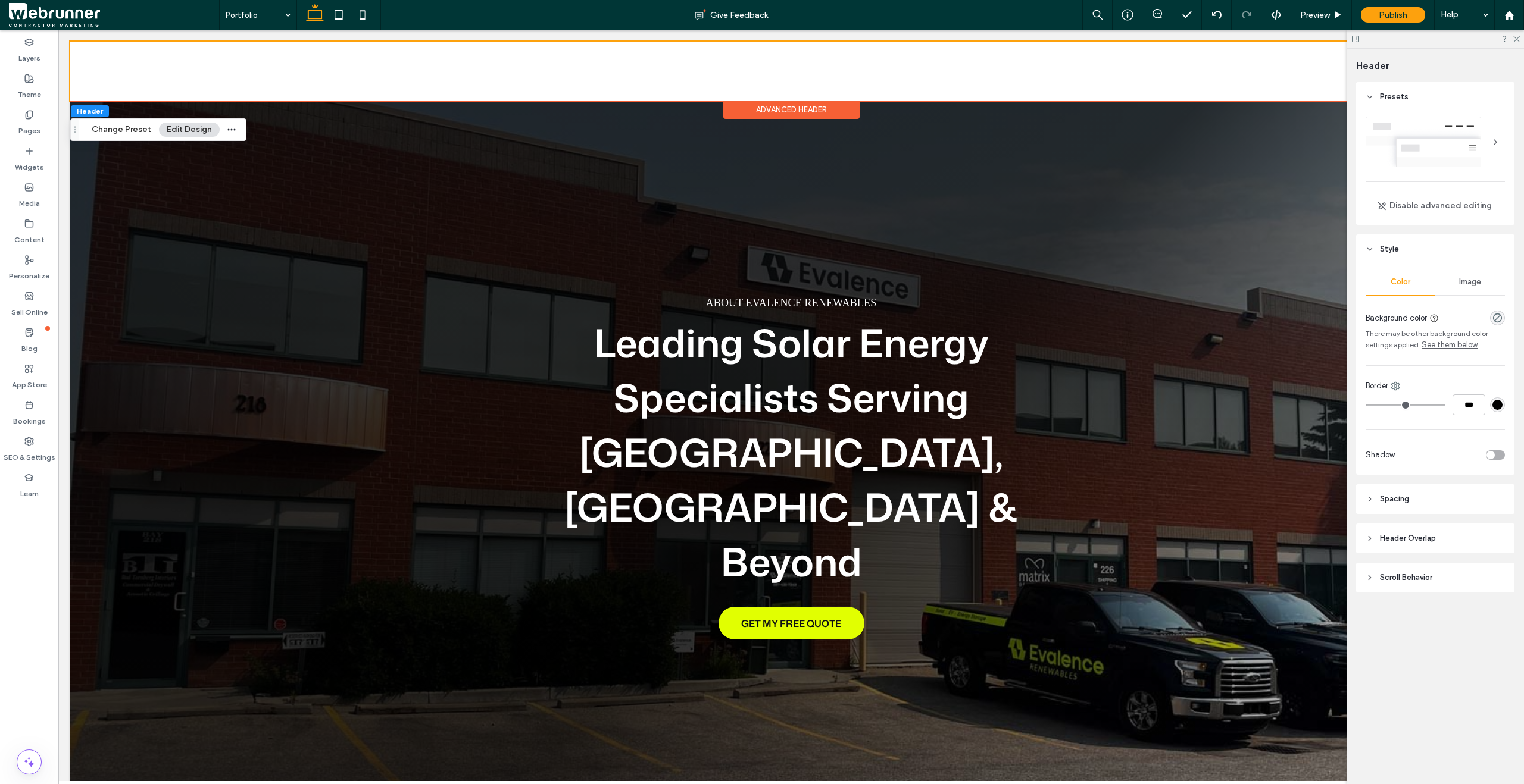
click at [1374, 248] on header "Style" at bounding box center [1435, 249] width 158 height 30
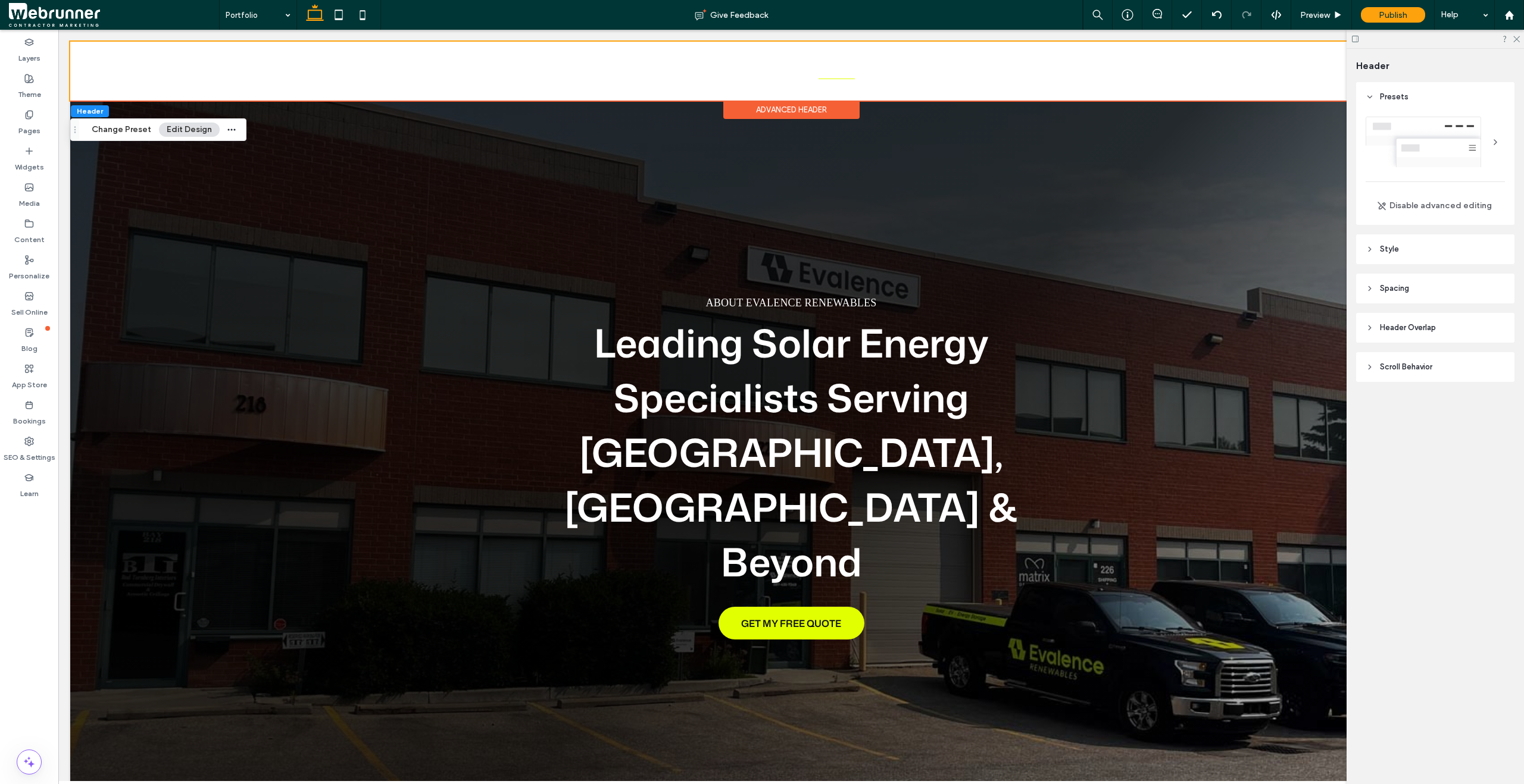
click at [834, 111] on div "Advanced Header" at bounding box center [791, 109] width 137 height 18
click at [819, 109] on div "Advanced Header" at bounding box center [791, 109] width 137 height 18
click at [1368, 332] on header "Header Overlap" at bounding box center [1435, 328] width 158 height 30
click at [1491, 360] on div "toggle" at bounding box center [1491, 359] width 9 height 9
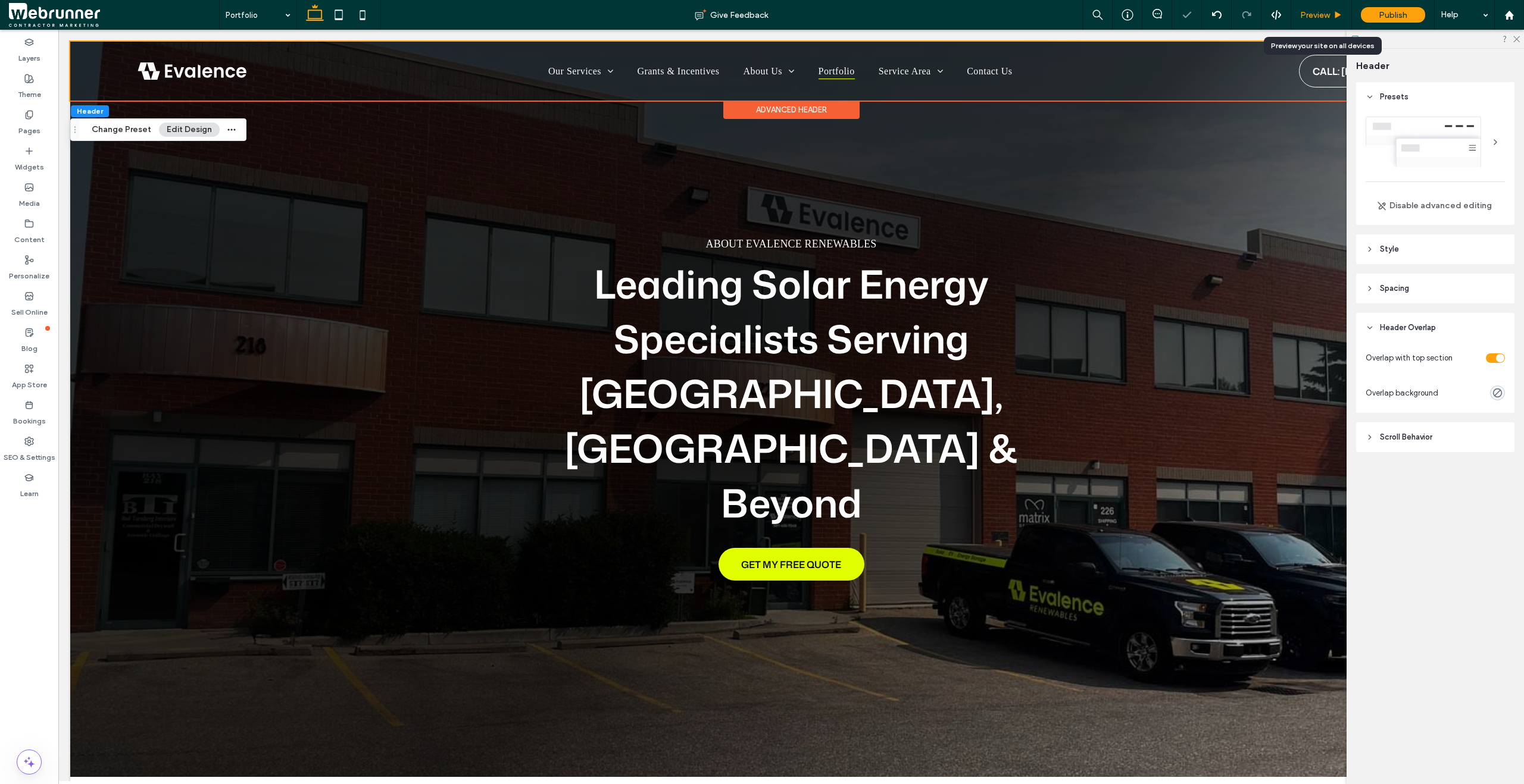
click at [1327, 18] on span "Preview" at bounding box center [1315, 16] width 30 height 10
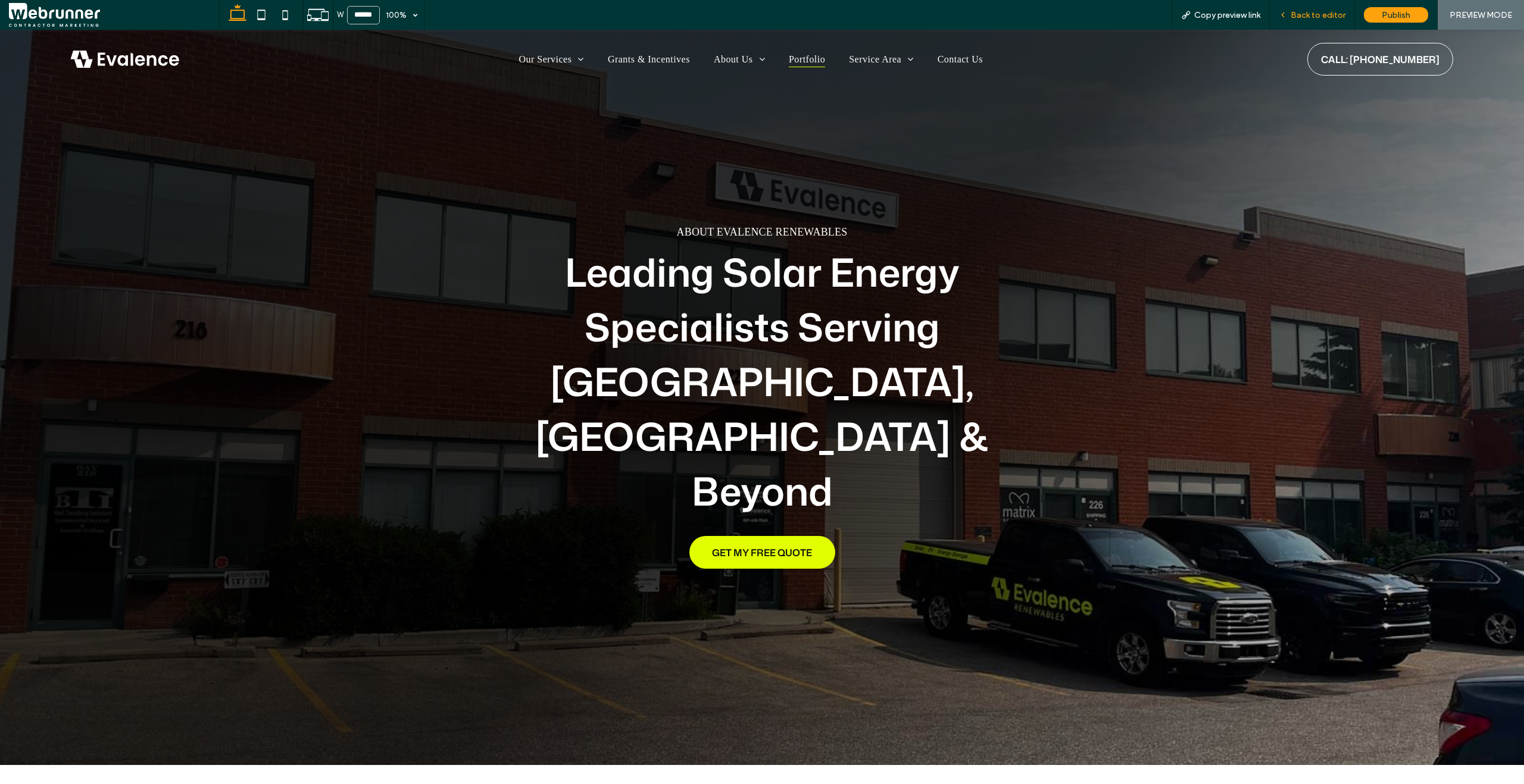
click at [1281, 24] on div "Back to editor" at bounding box center [1311, 15] width 85 height 30
click at [1281, 16] on icon at bounding box center [1283, 15] width 9 height 9
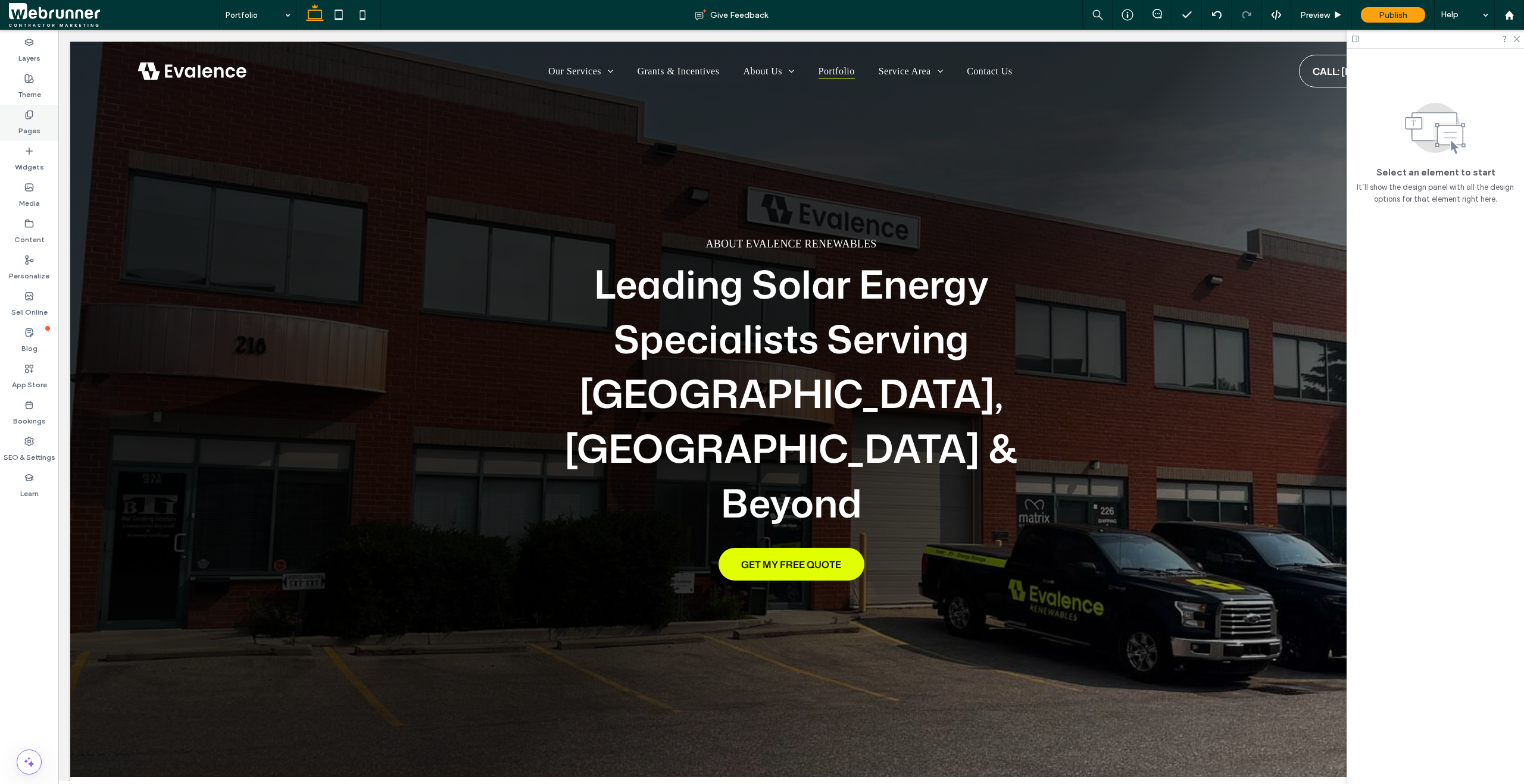
click at [36, 123] on label "Pages" at bounding box center [29, 128] width 22 height 17
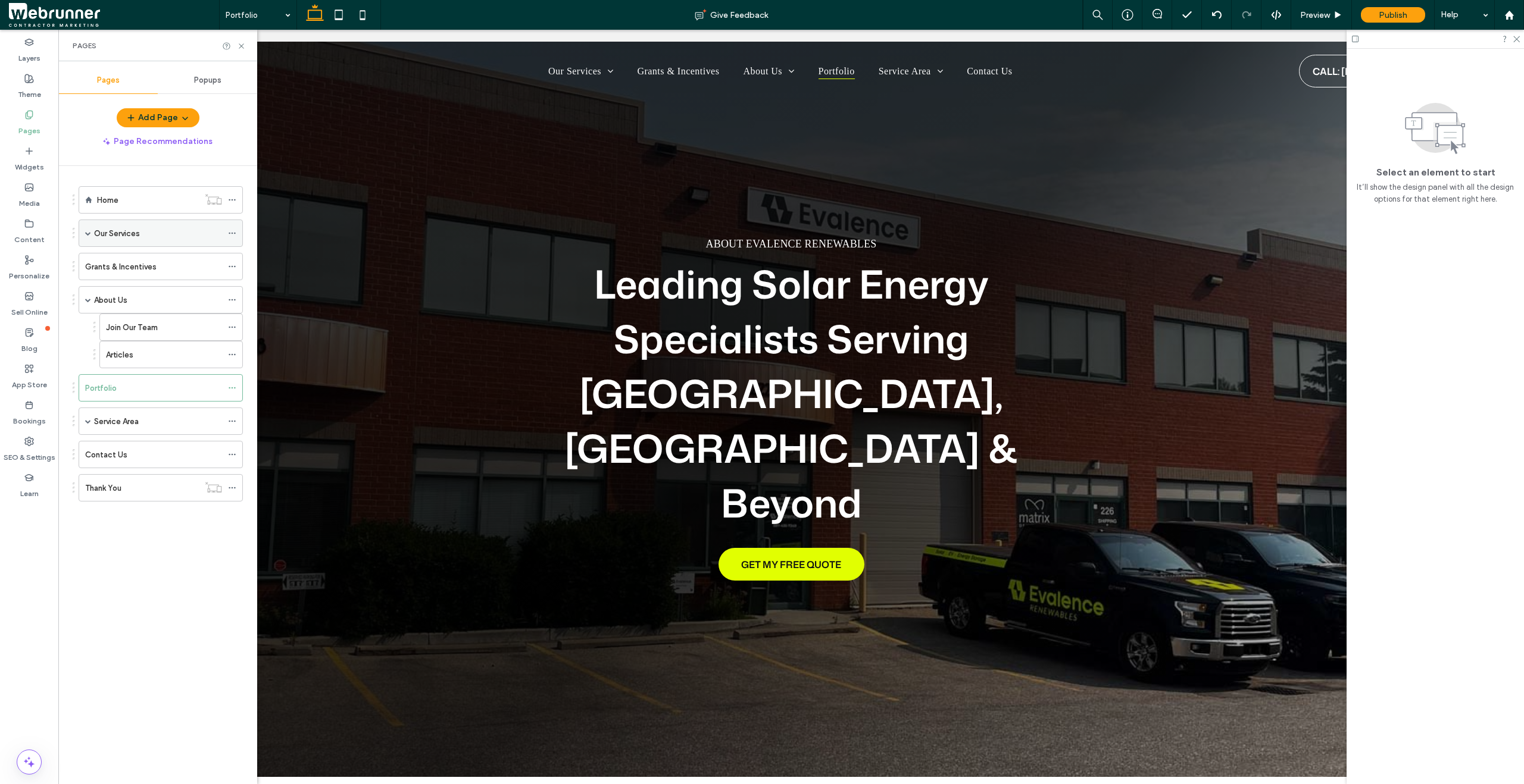
click at [109, 242] on div "Our Services" at bounding box center [158, 234] width 128 height 26
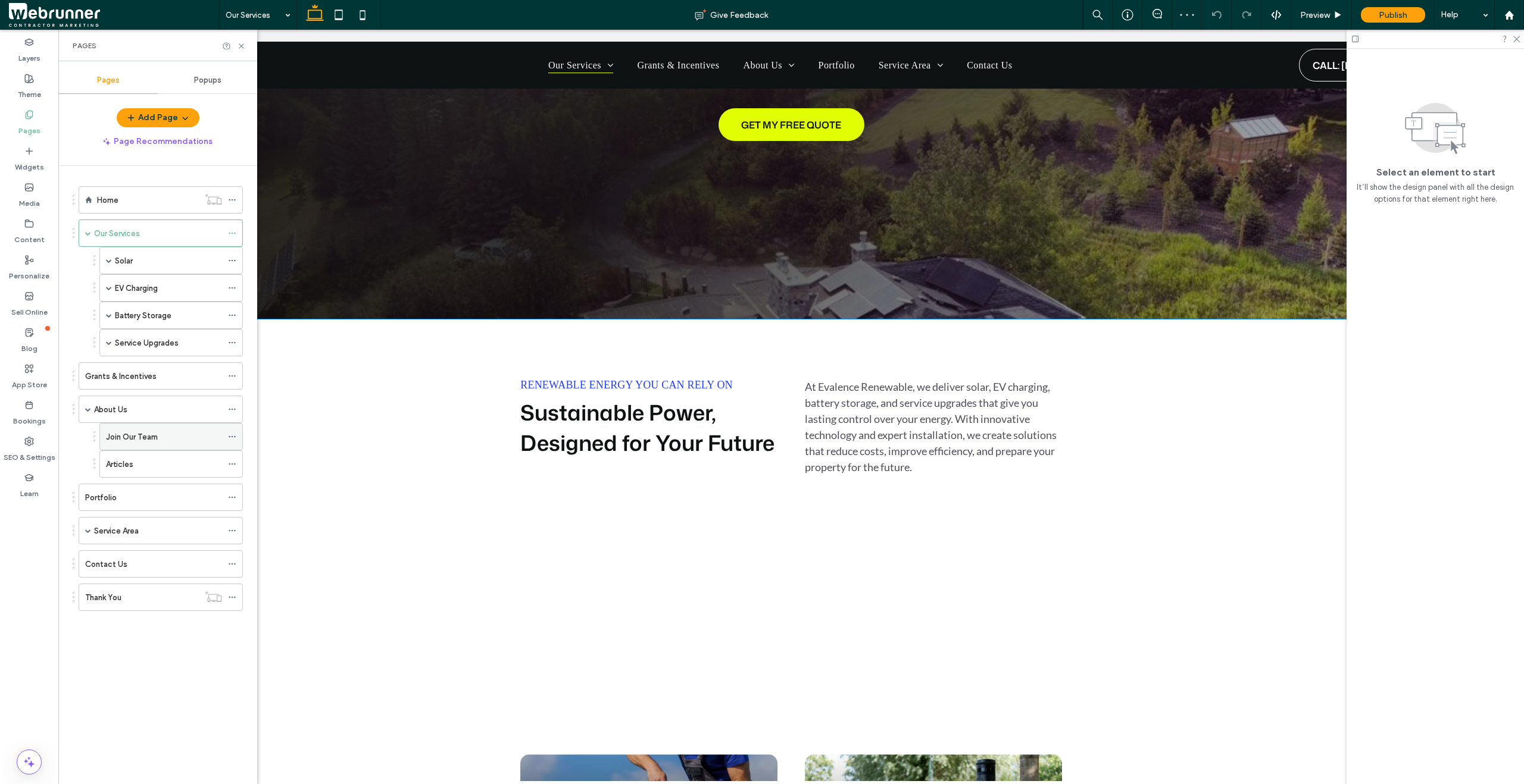
scroll to position [369, 0]
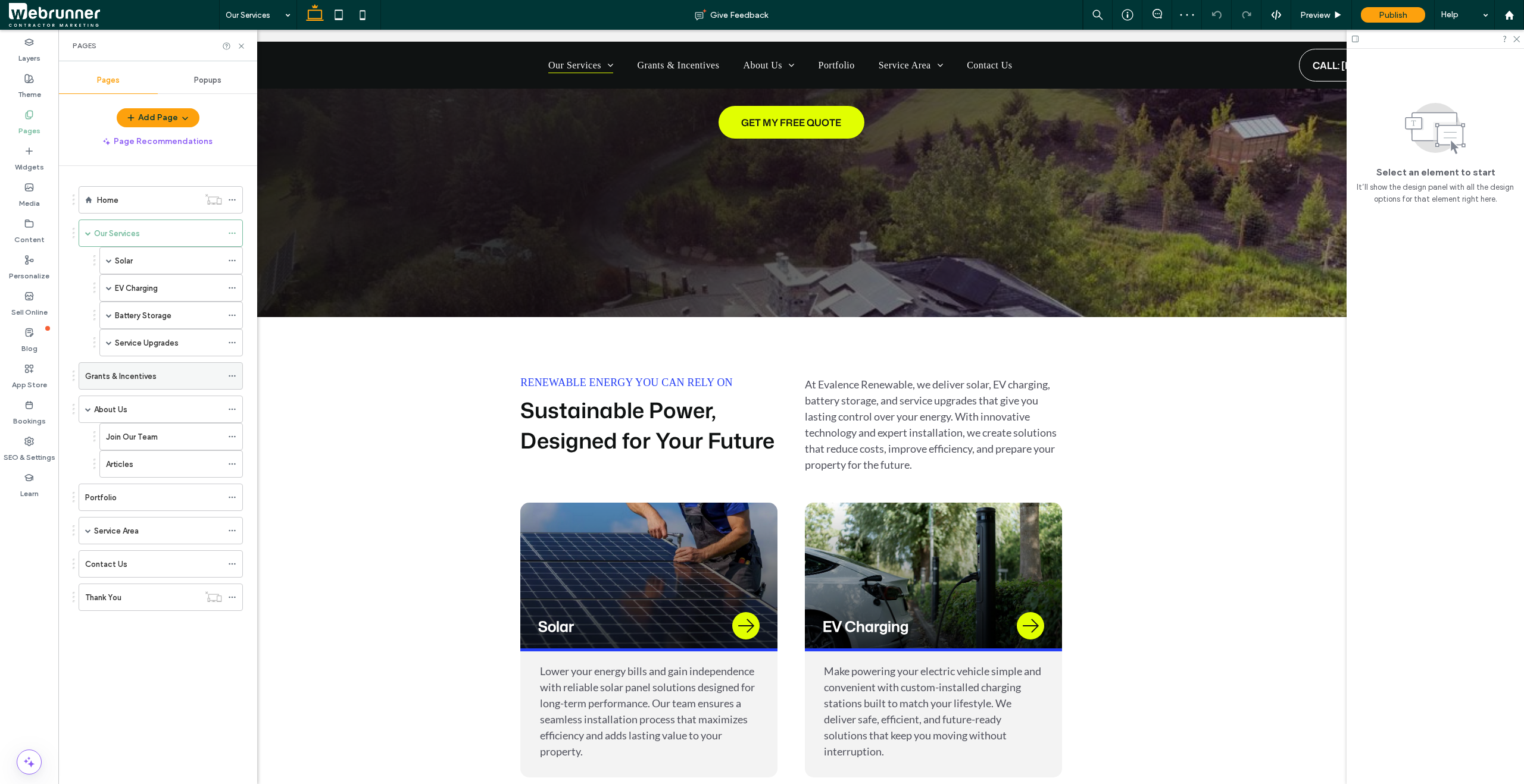
click at [131, 378] on label "Grants & Incentives" at bounding box center [121, 376] width 72 height 21
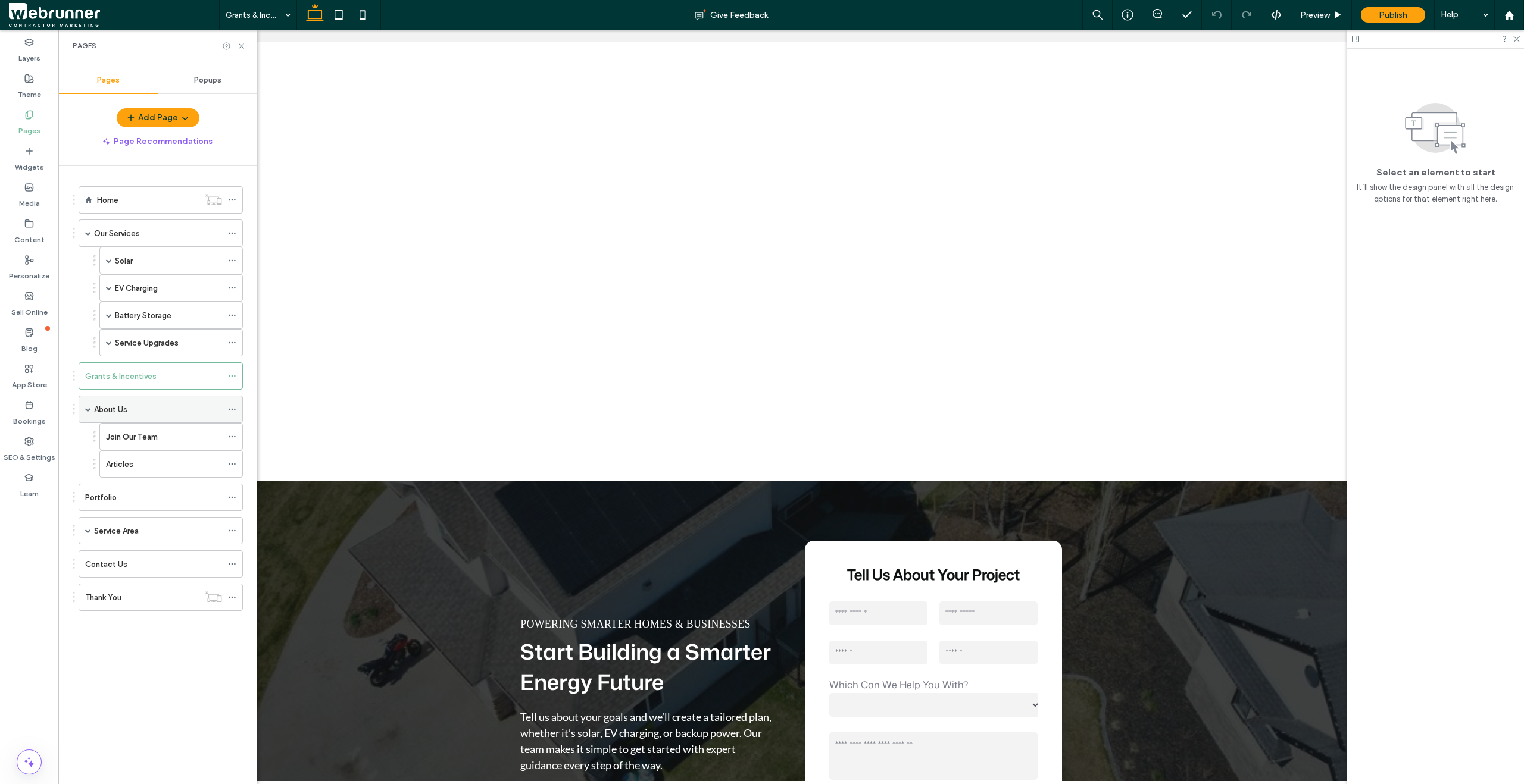
click at [135, 416] on div "About Us" at bounding box center [158, 410] width 128 height 26
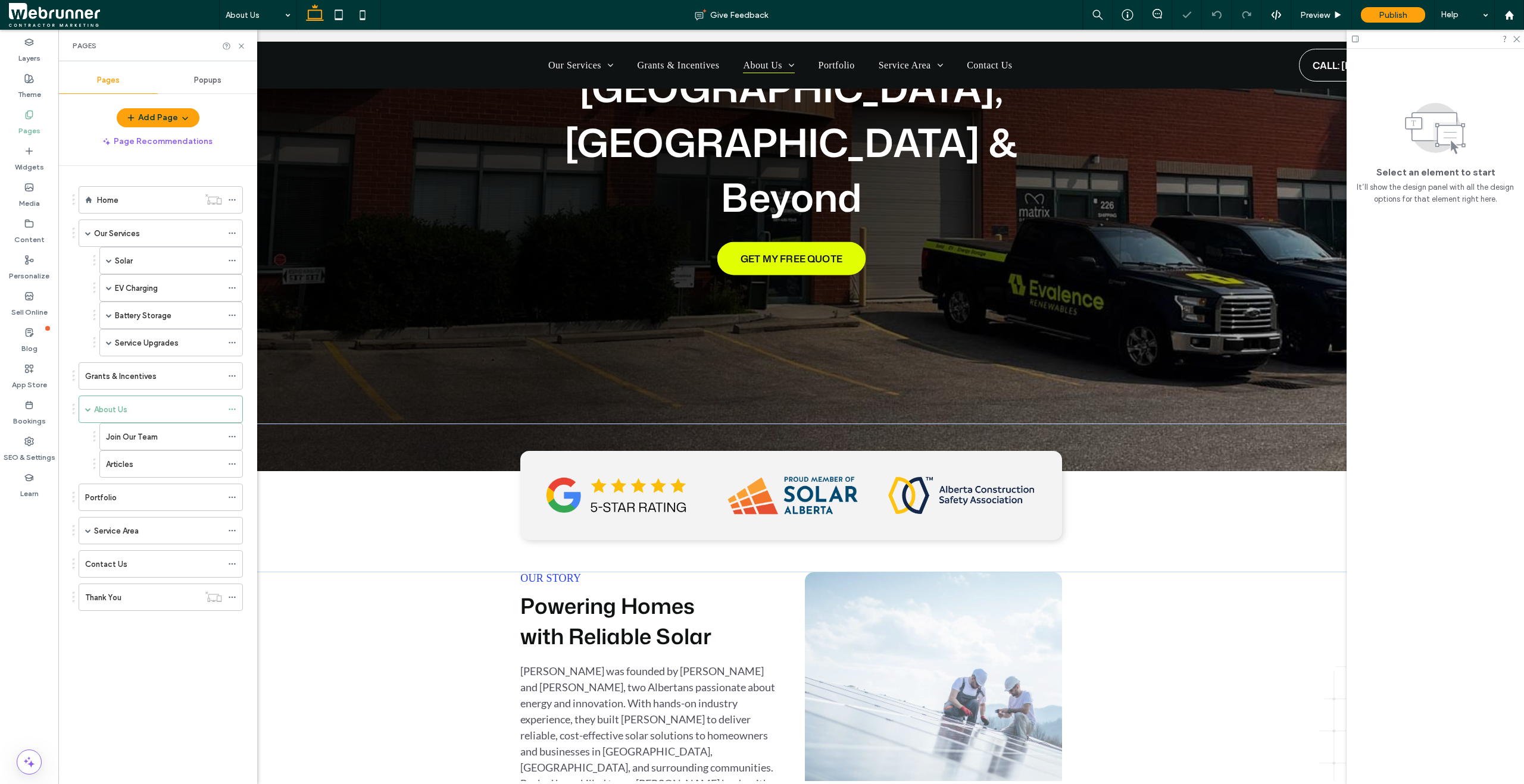
scroll to position [324, 0]
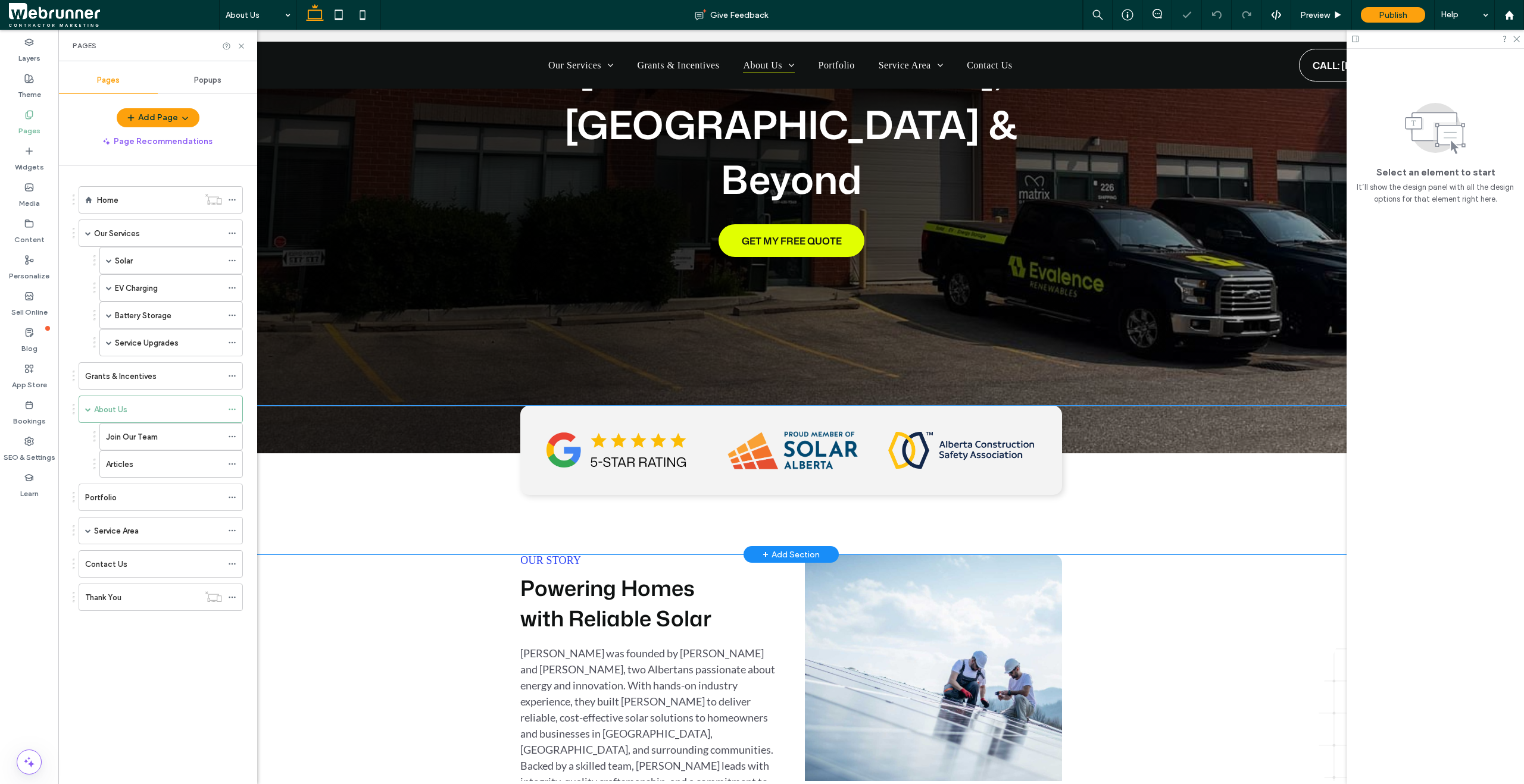
click at [373, 406] on div at bounding box center [790, 480] width 1442 height 149
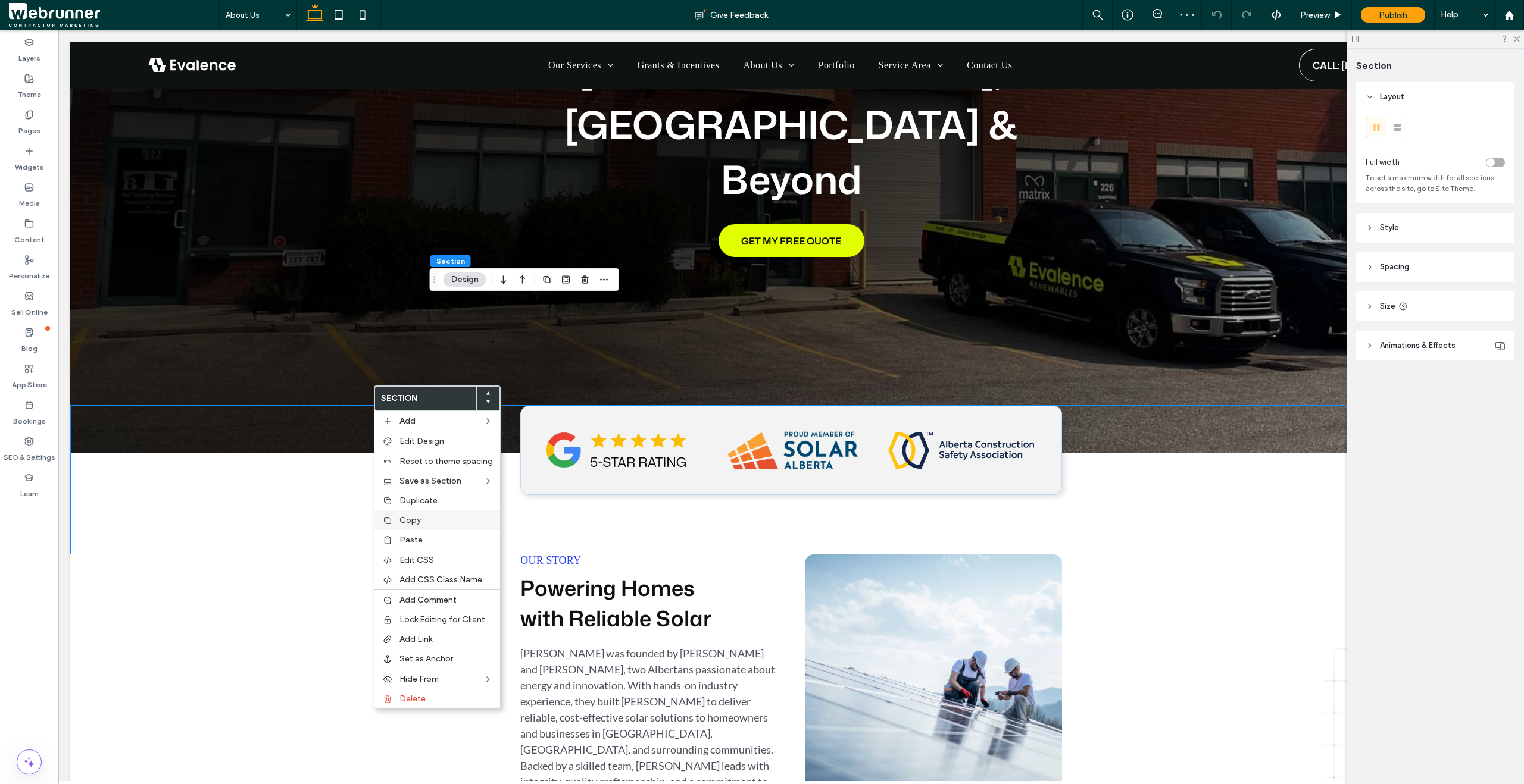
click at [425, 514] on div "Copy" at bounding box center [437, 520] width 125 height 19
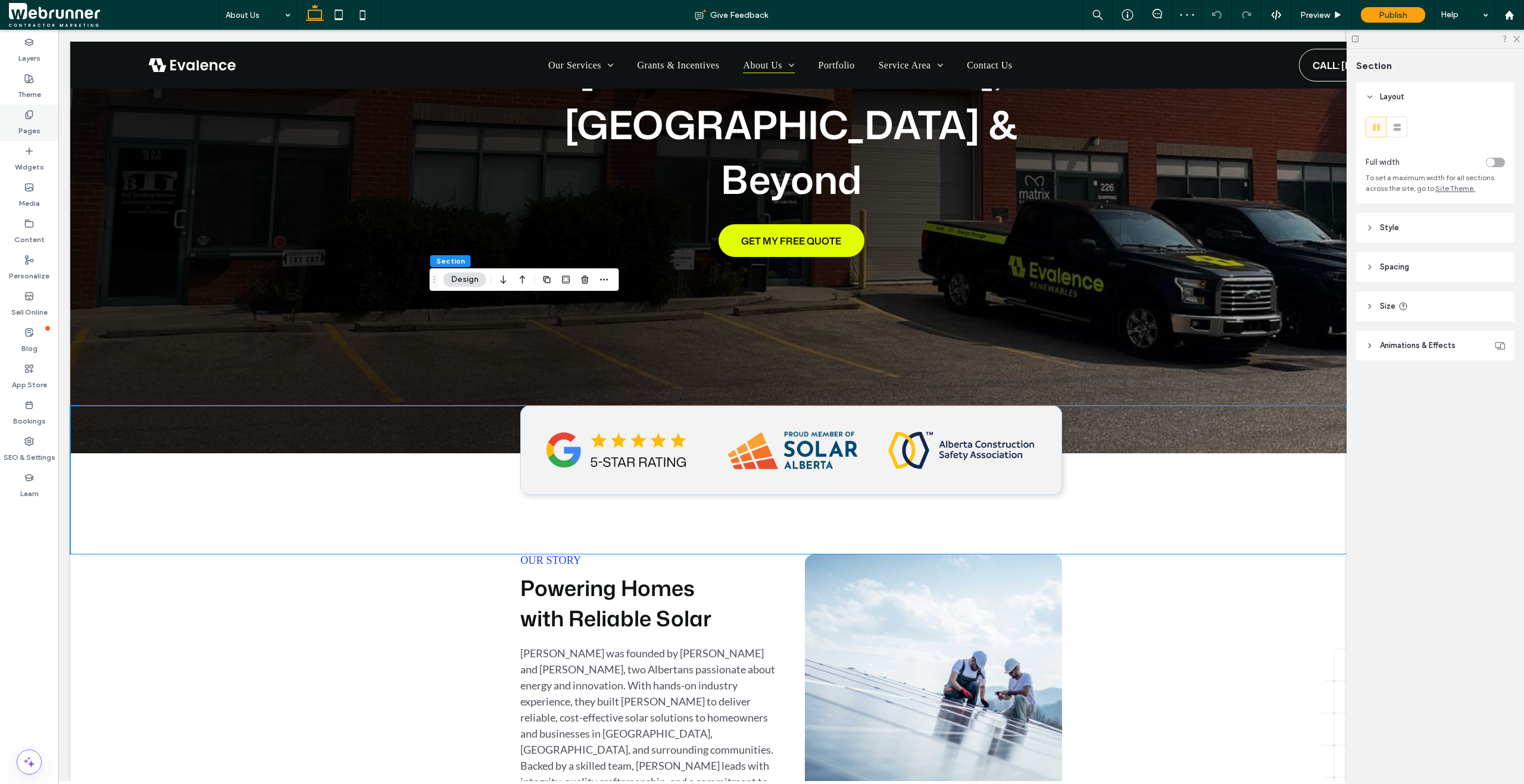
click at [37, 130] on label "Pages" at bounding box center [29, 128] width 22 height 17
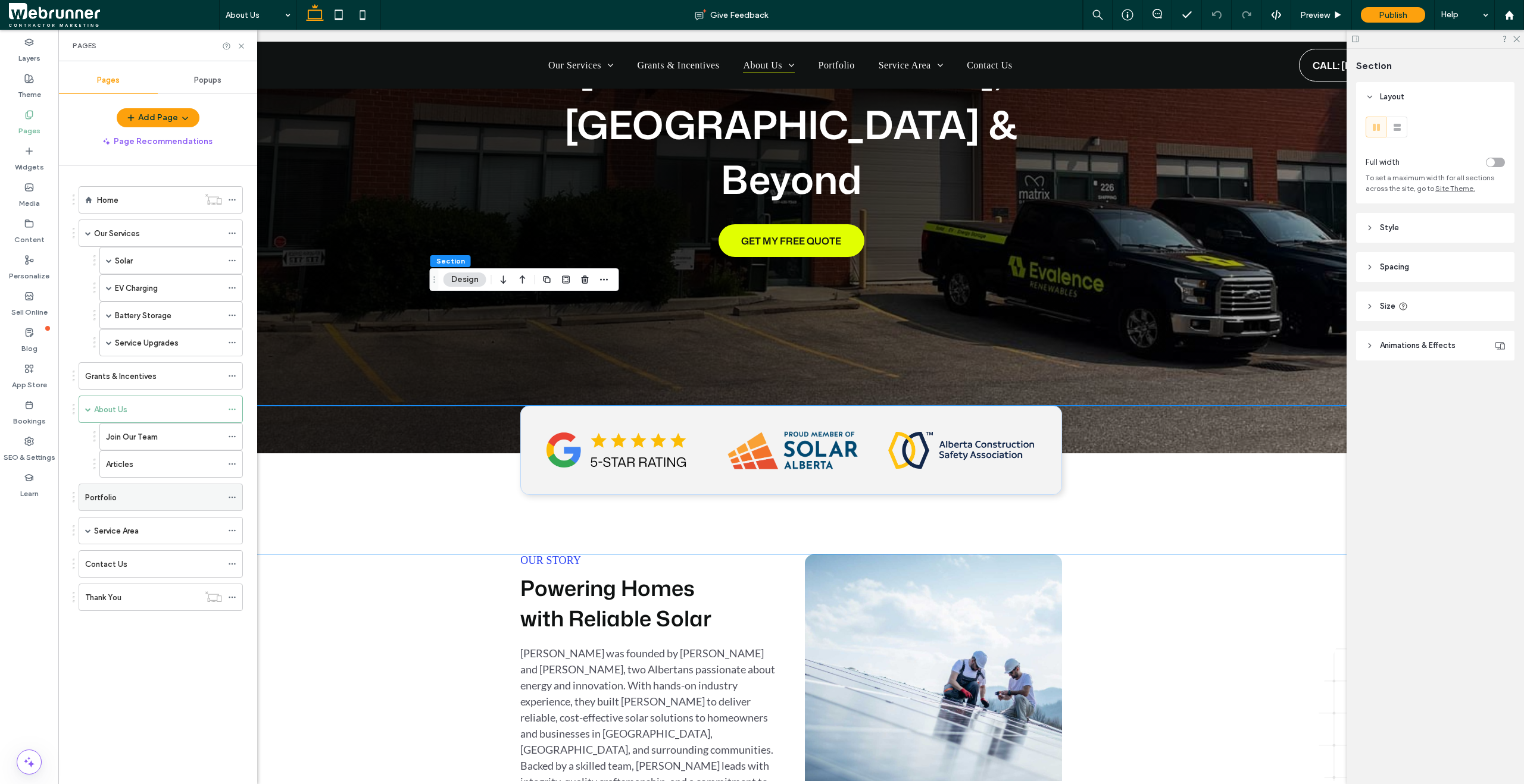
click at [142, 500] on div "Portfolio" at bounding box center [153, 498] width 137 height 12
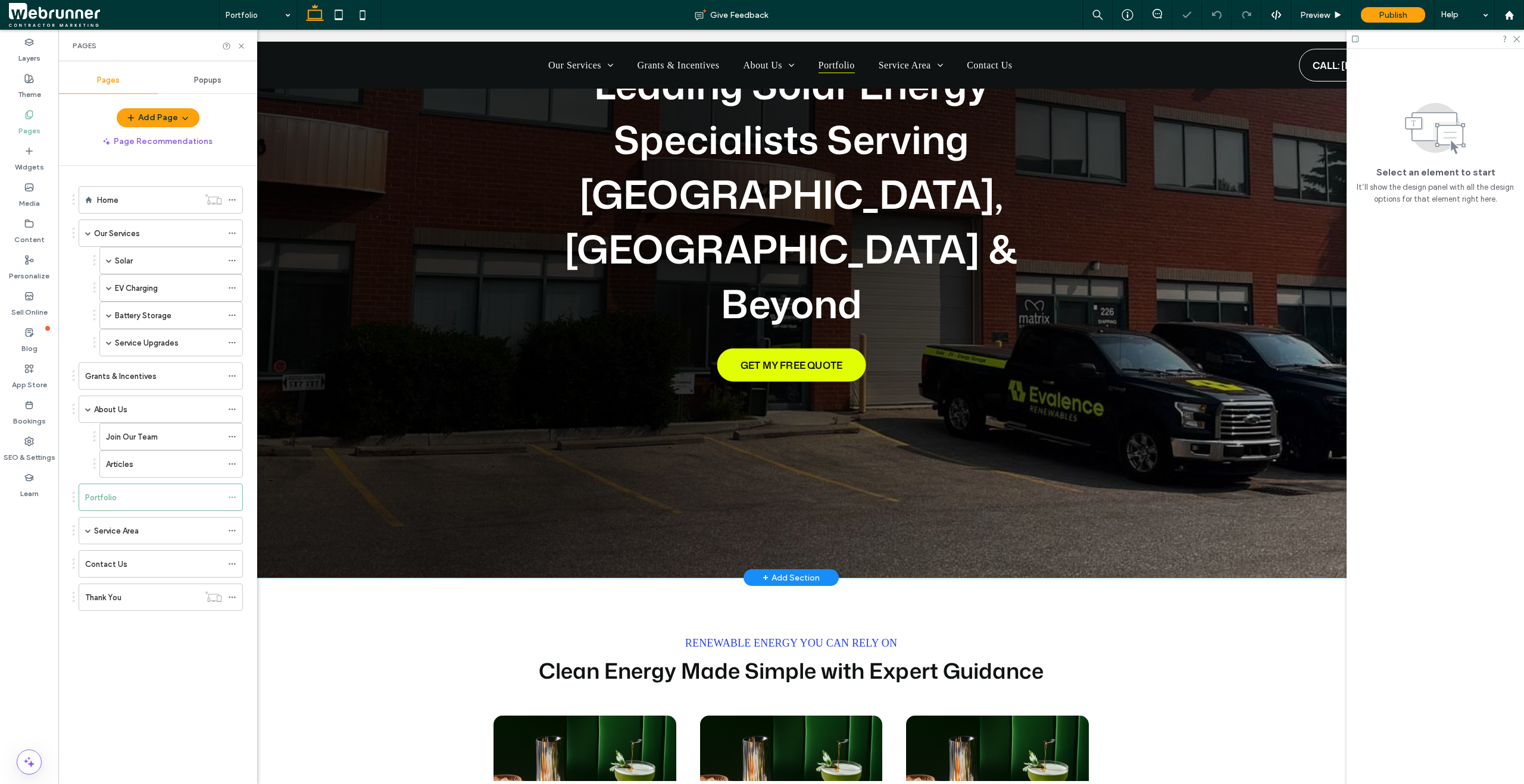
scroll to position [341, 0]
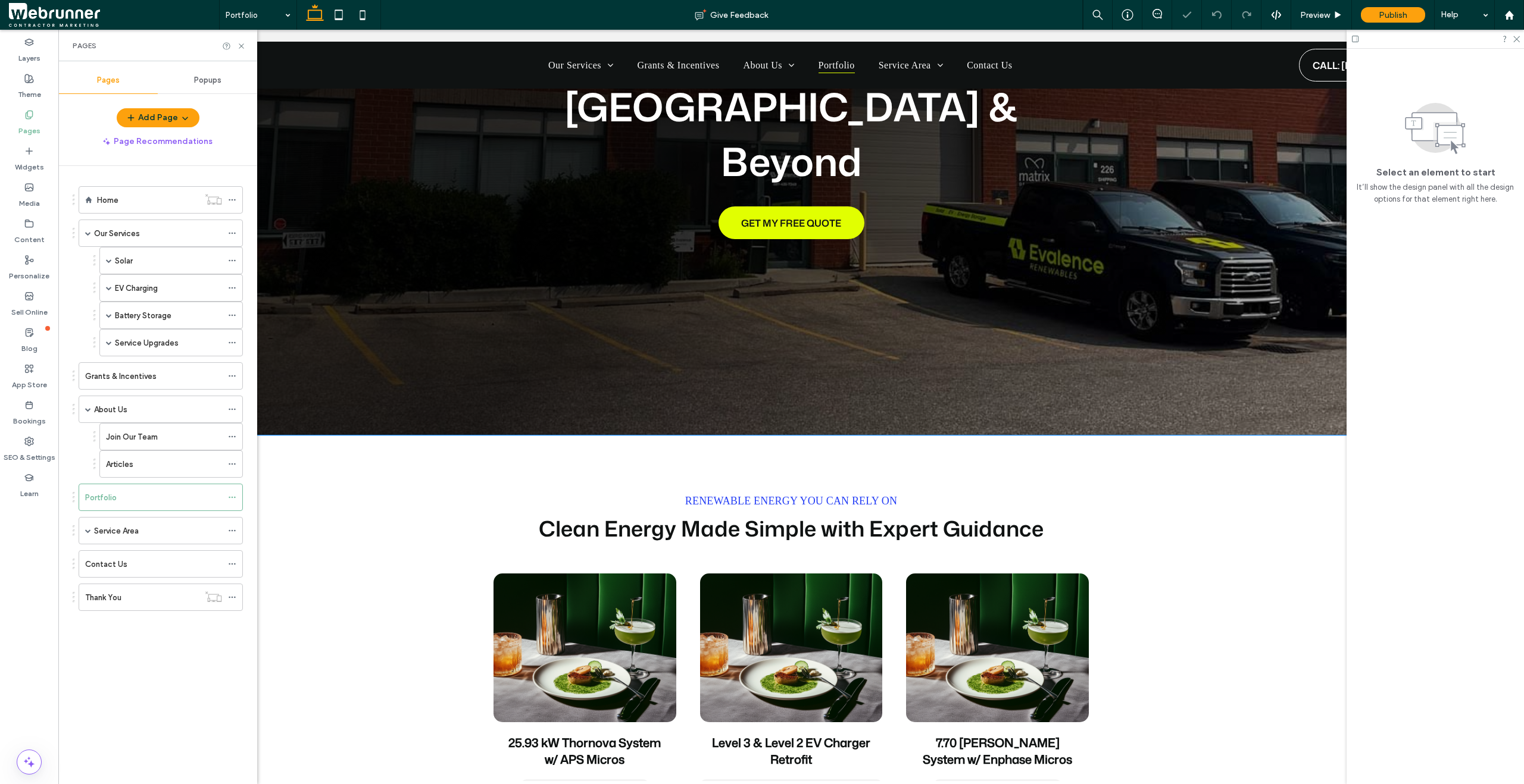
click at [369, 436] on div "Renewable Energy You Can Rely On Clean Energy Made Simple with Expert Guidance …" at bounding box center [790, 696] width 1442 height 520
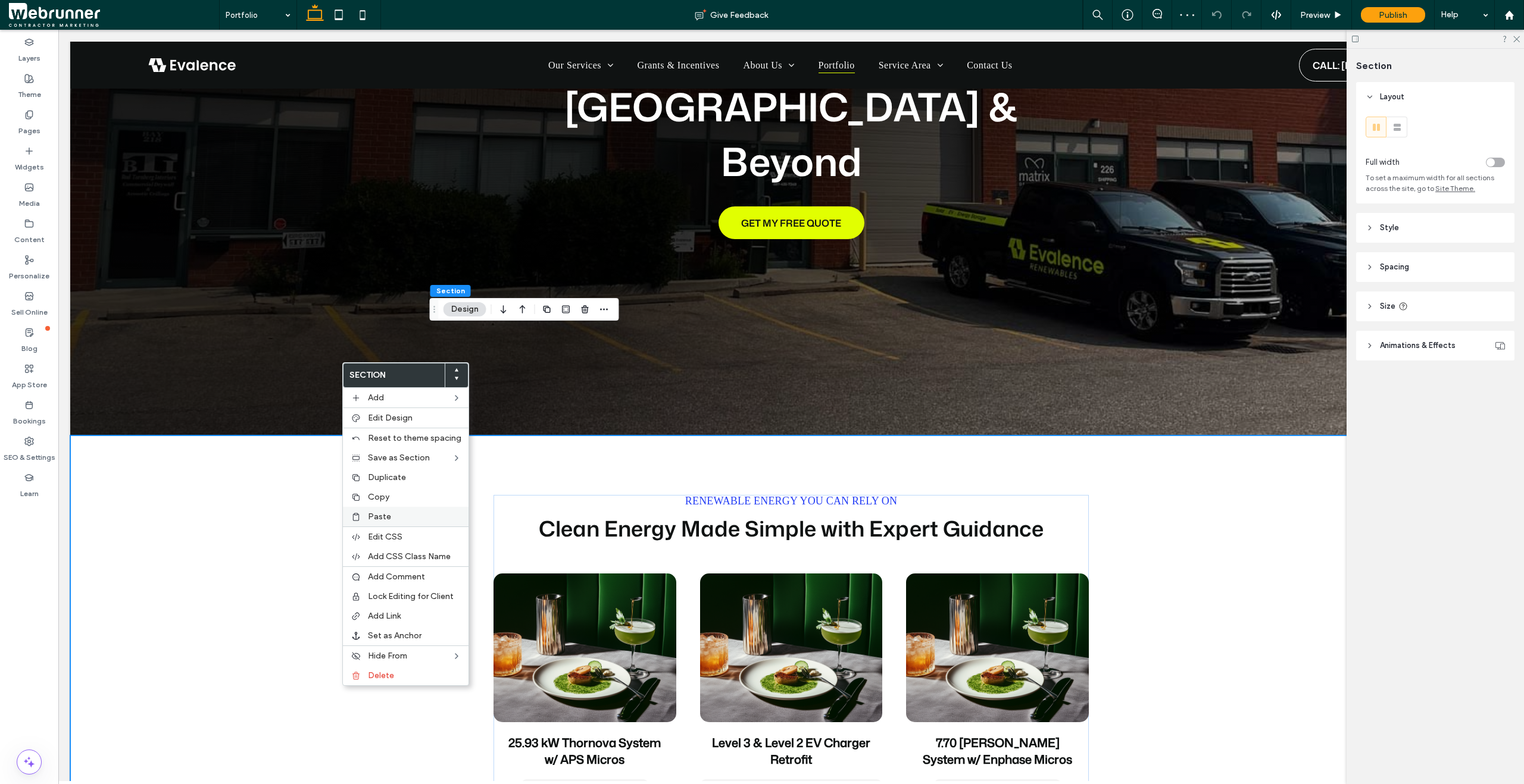
click at [383, 512] on span "Paste" at bounding box center [379, 517] width 24 height 10
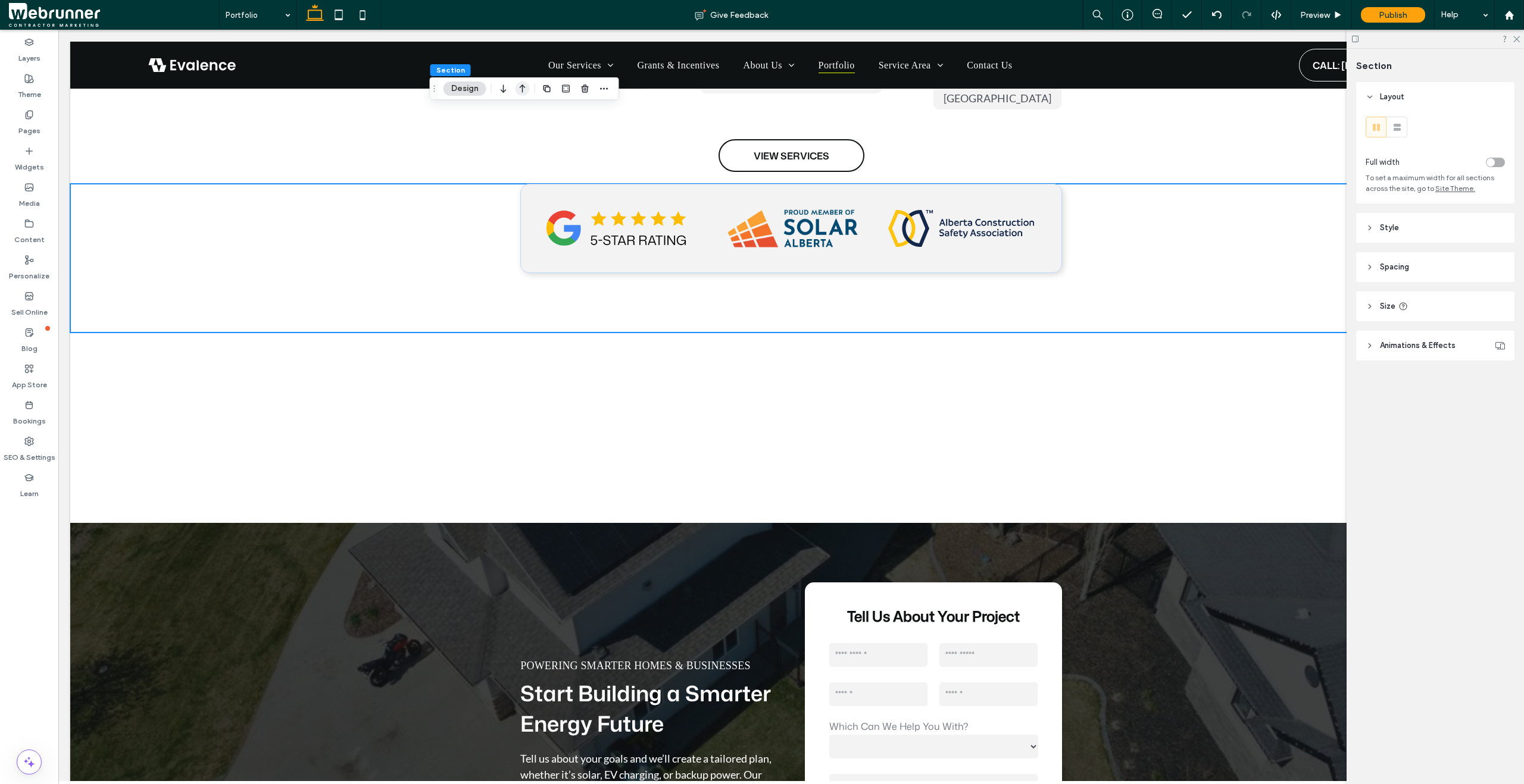
click at [519, 94] on icon "button" at bounding box center [523, 88] width 14 height 21
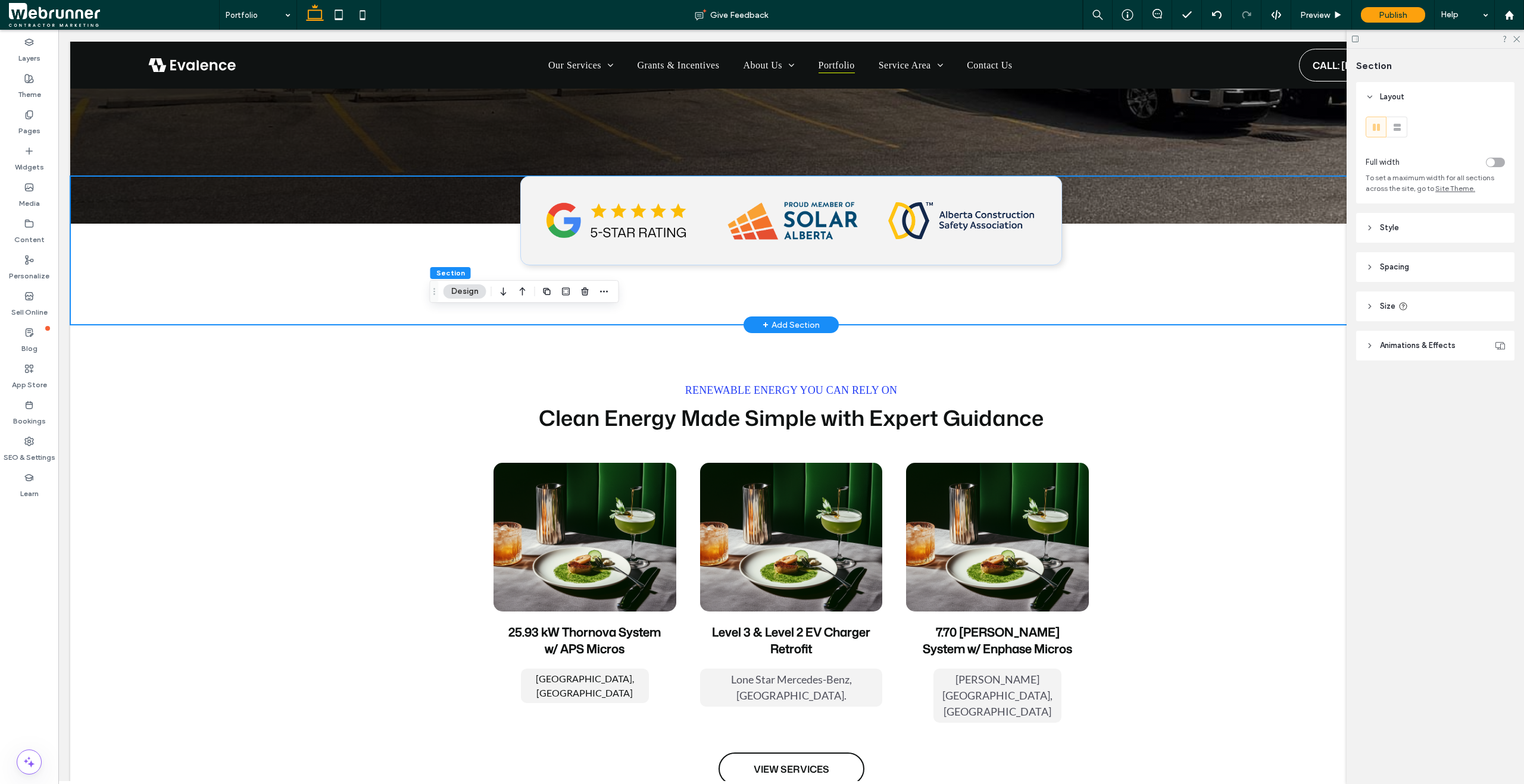
scroll to position [583, 0]
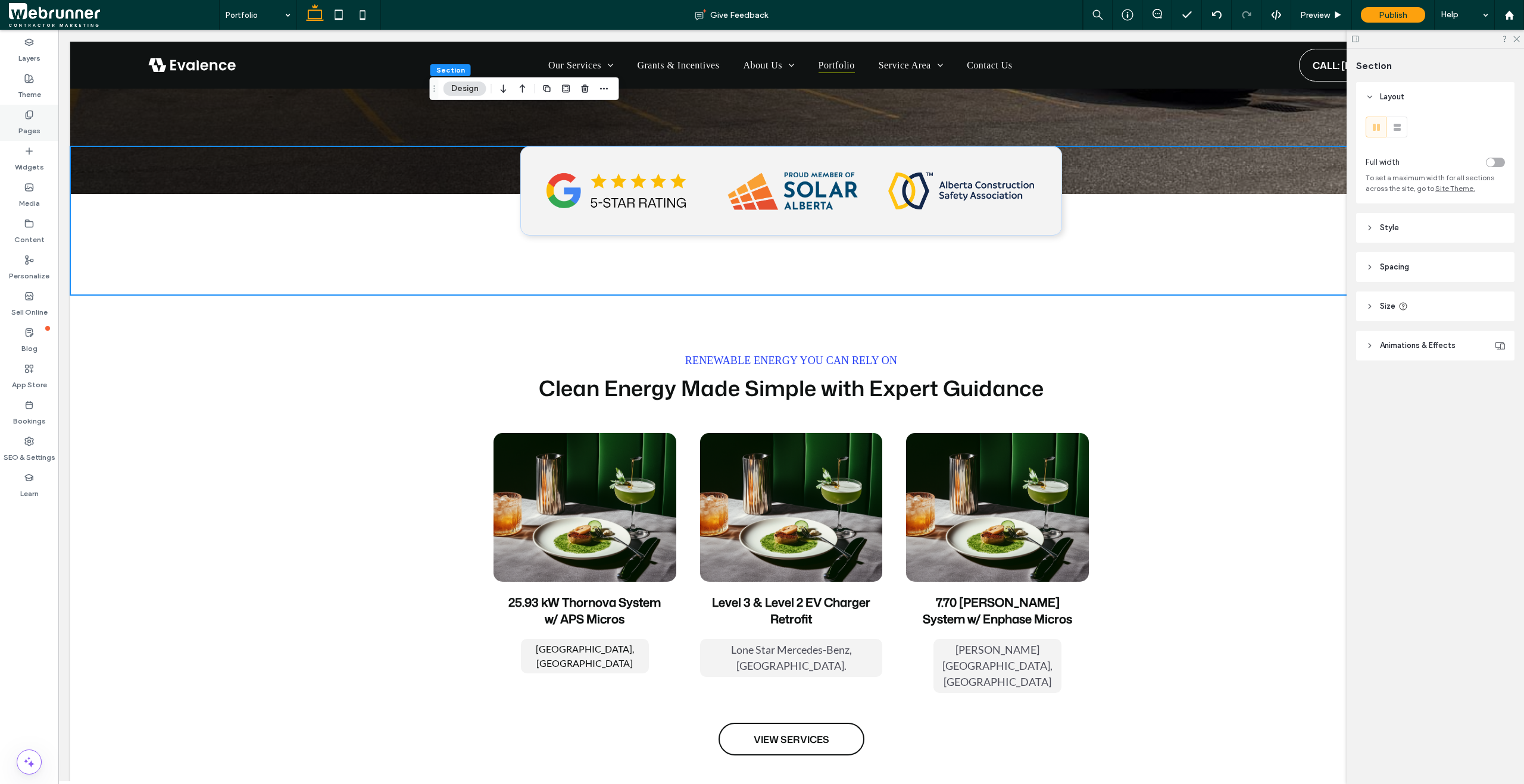
click at [34, 113] on div "Pages" at bounding box center [29, 122] width 59 height 36
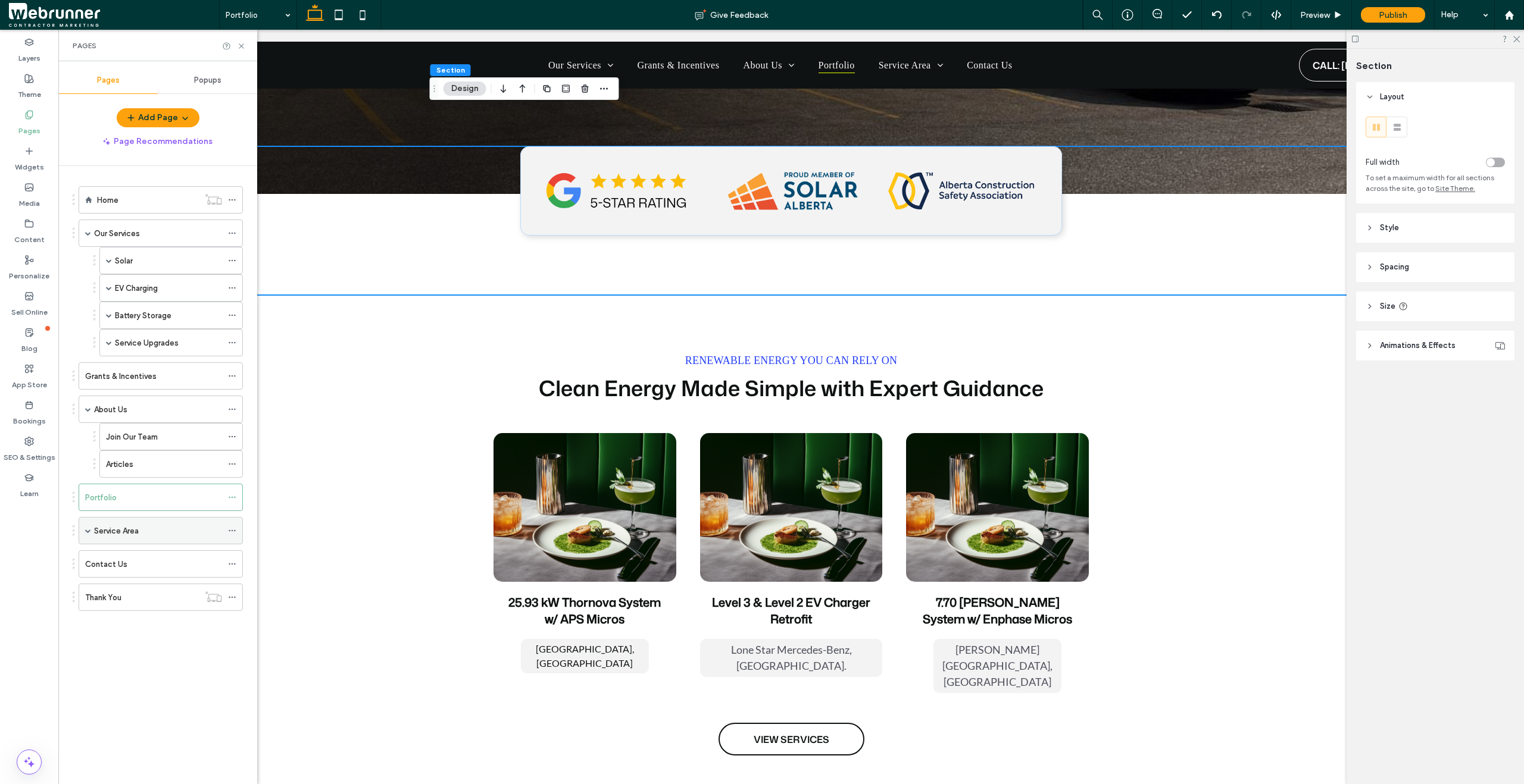
click at [125, 536] on label "Service Area" at bounding box center [116, 531] width 45 height 21
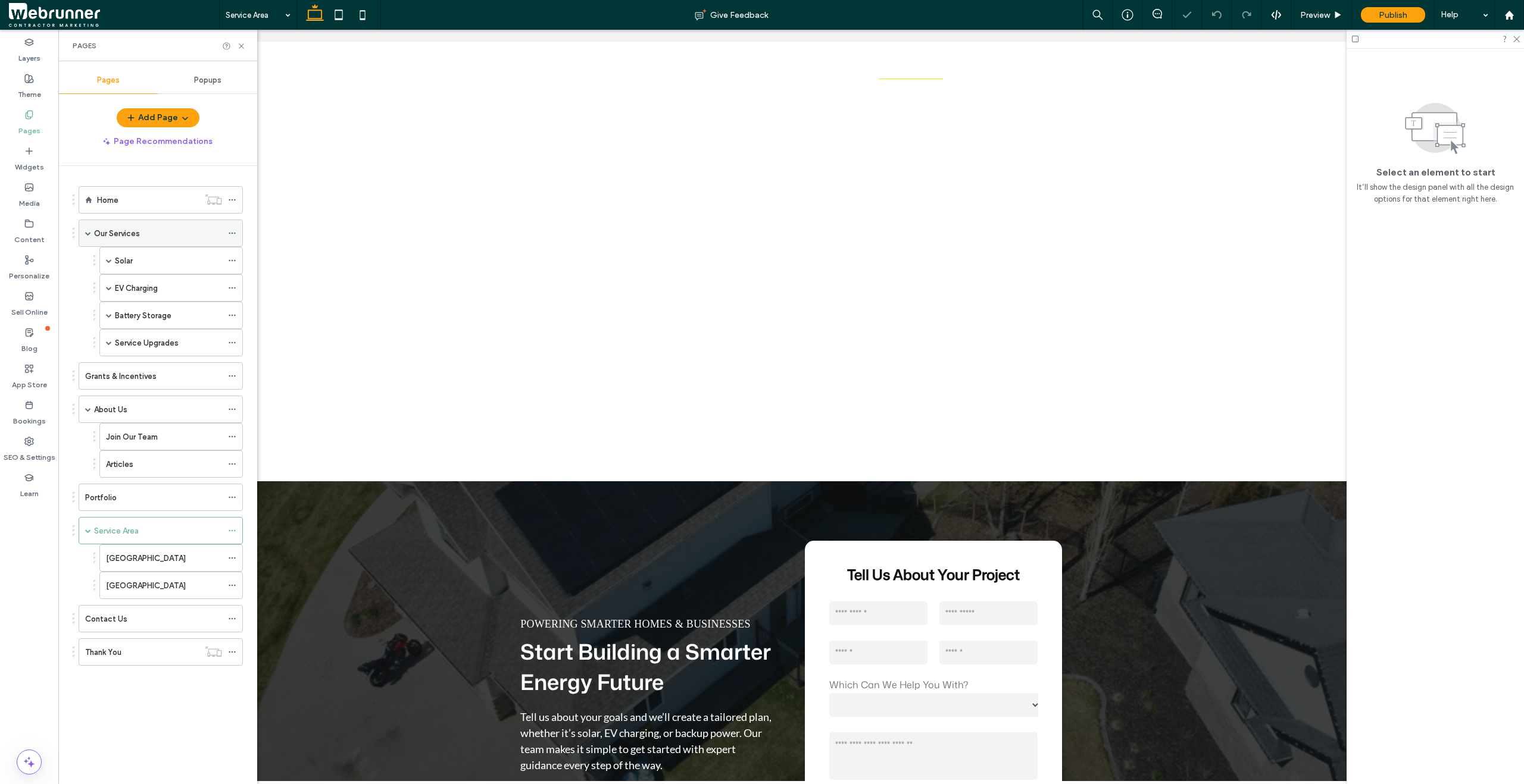
click at [163, 235] on div "Our Services" at bounding box center [158, 234] width 128 height 12
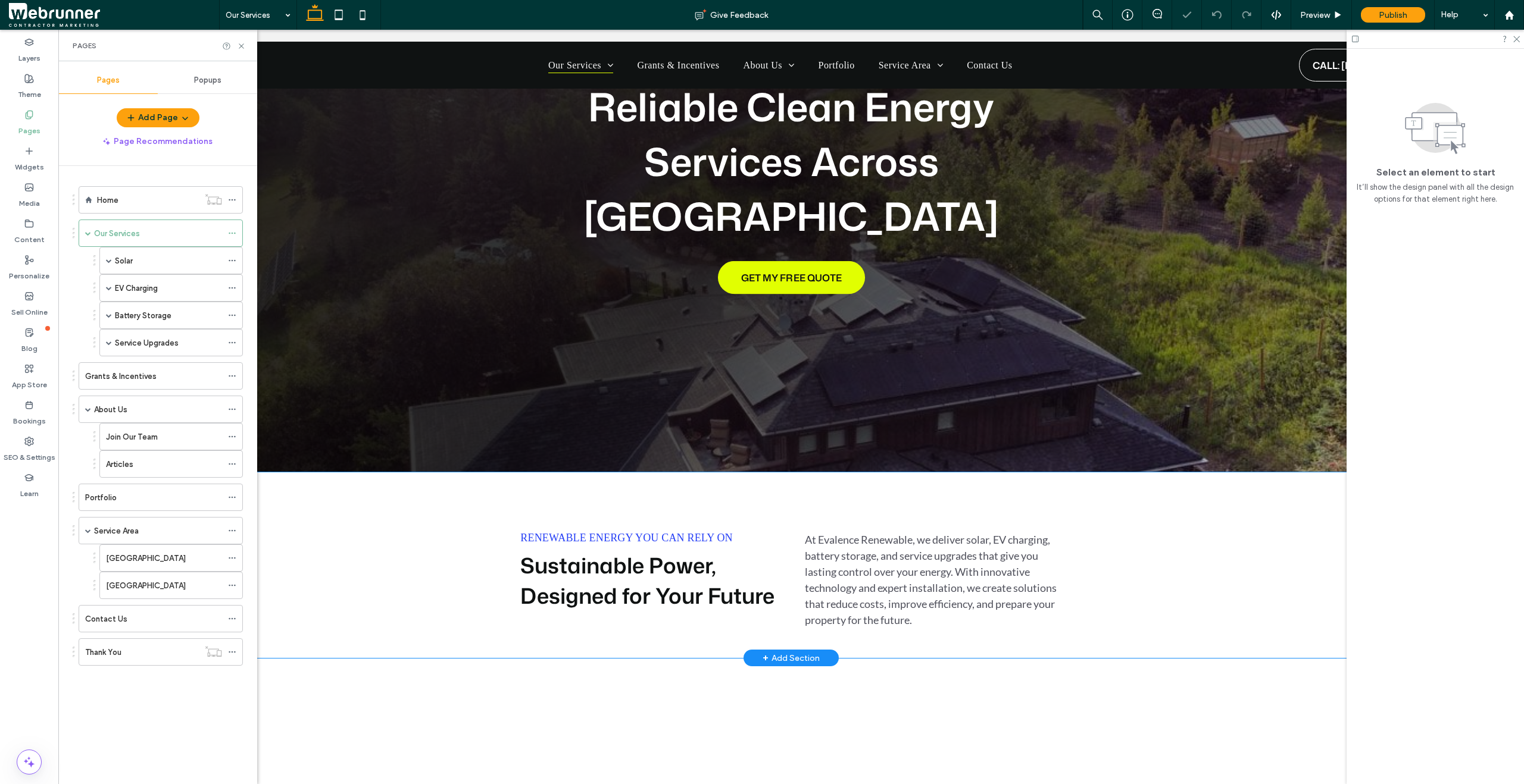
scroll to position [234, 0]
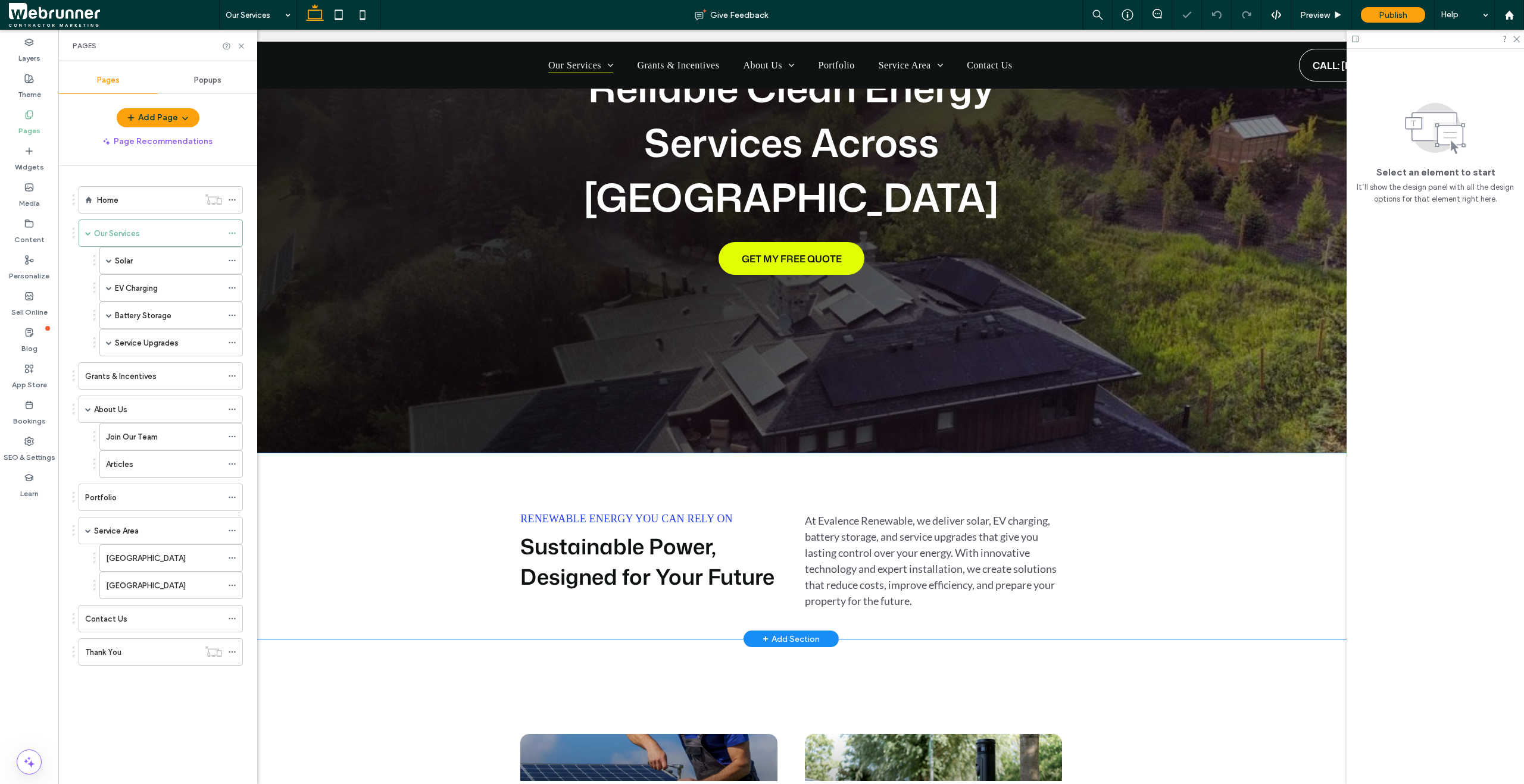
click at [380, 522] on div "Renewable Energy You Can Rely On Sustainable Power, Designed for Your Future At…" at bounding box center [790, 546] width 1442 height 186
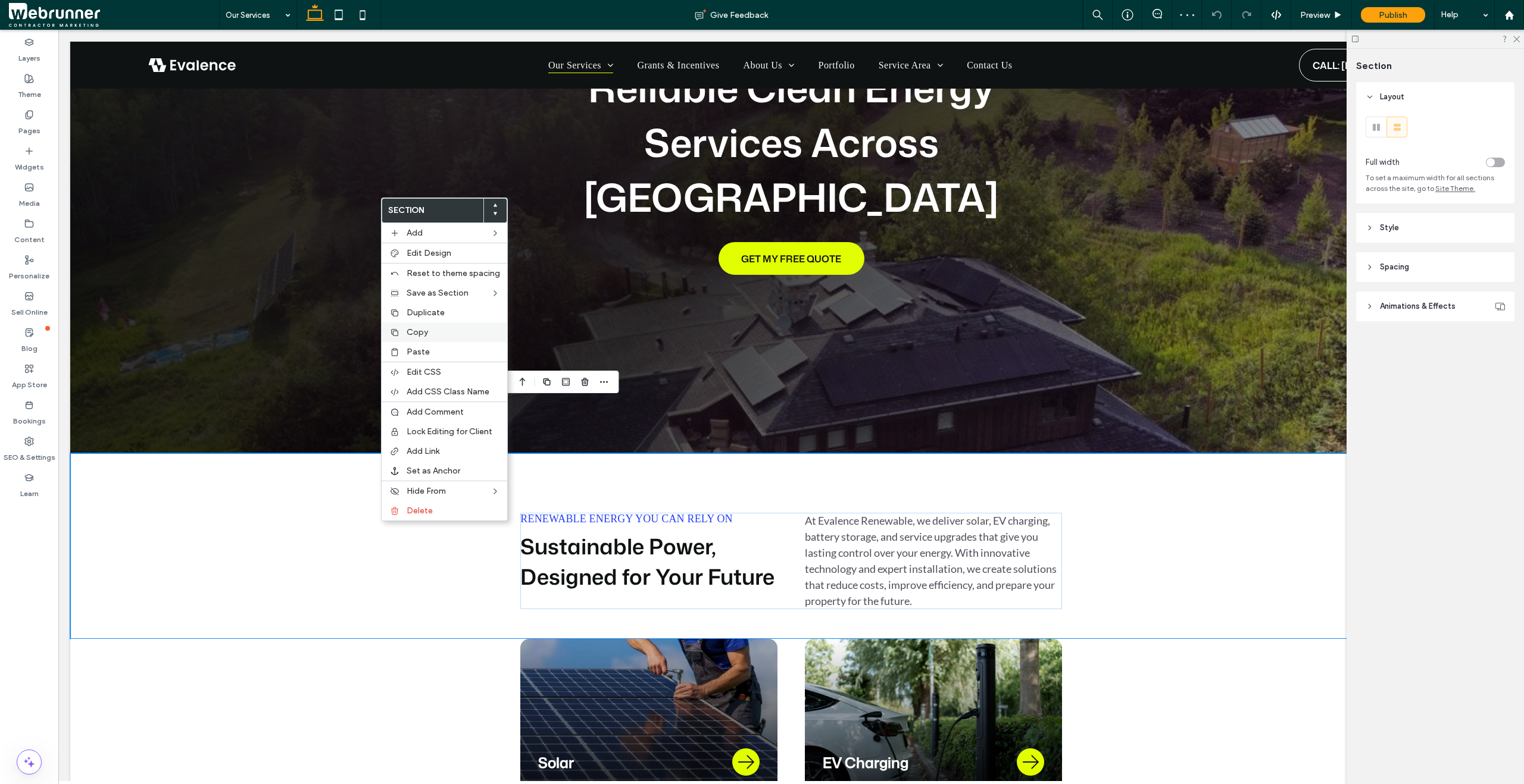
click at [408, 326] on div "Copy" at bounding box center [444, 332] width 125 height 19
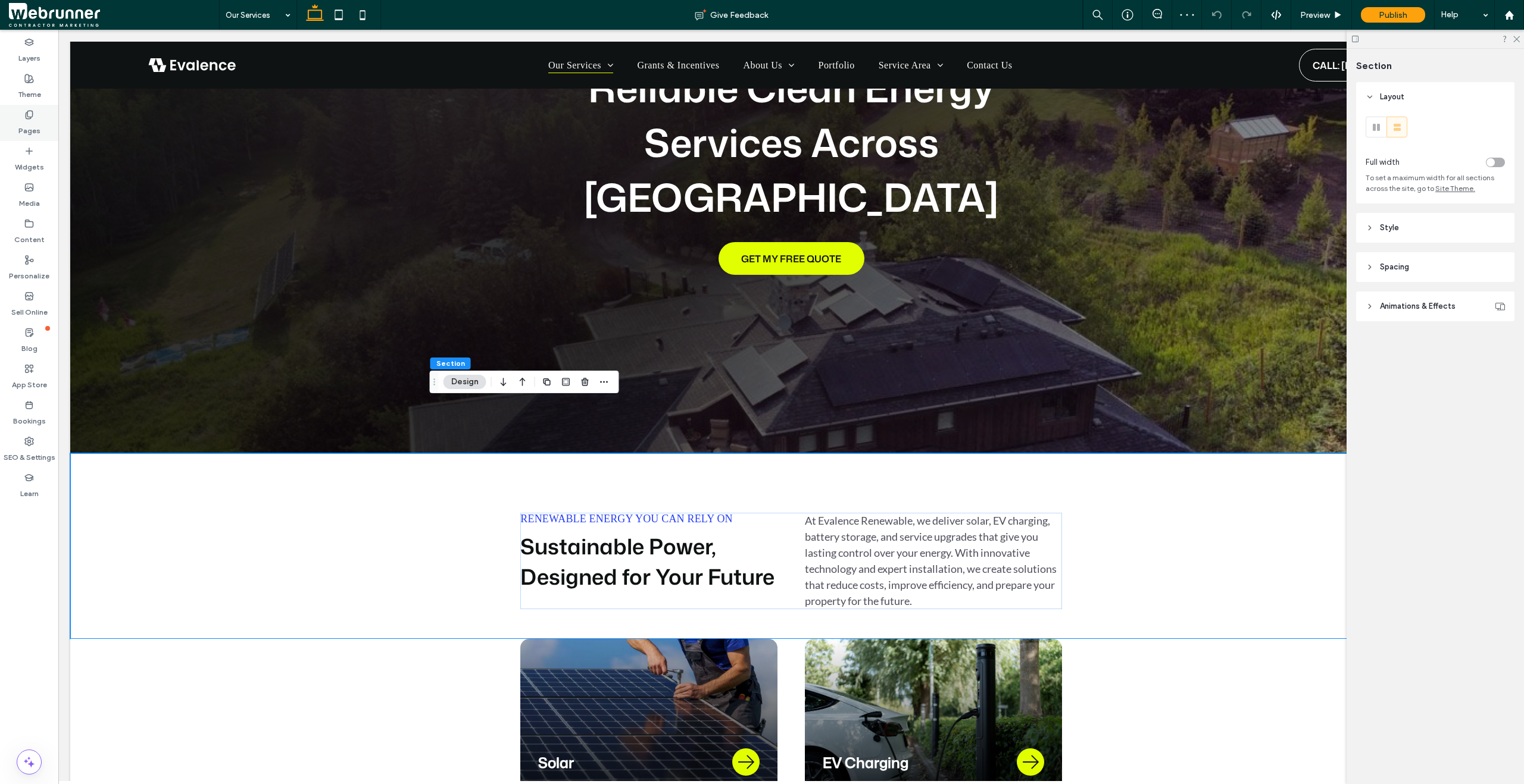
click at [22, 116] on div "Pages" at bounding box center [29, 122] width 59 height 36
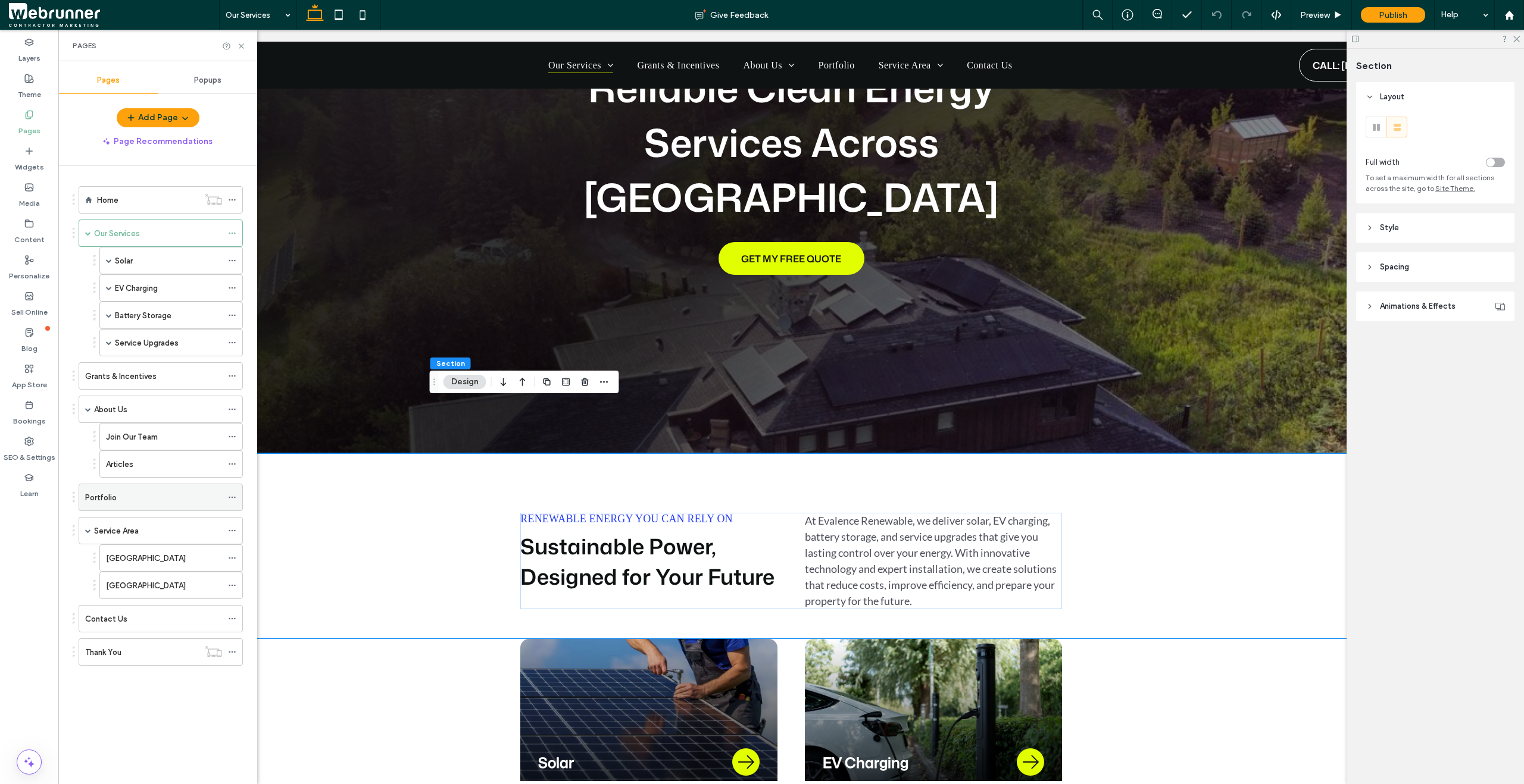
click at [149, 497] on div "Portfolio" at bounding box center [153, 498] width 137 height 12
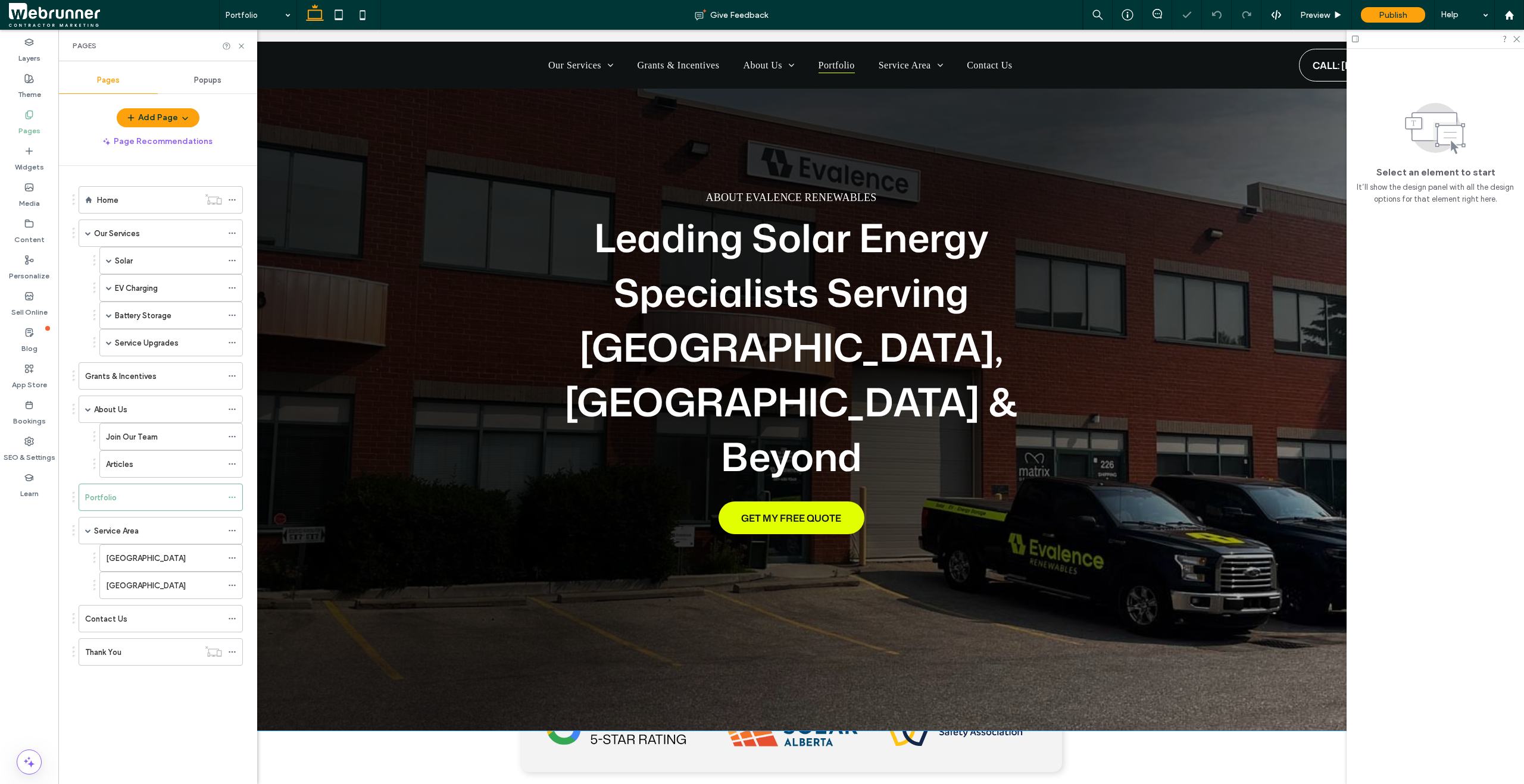
scroll to position [270, 0]
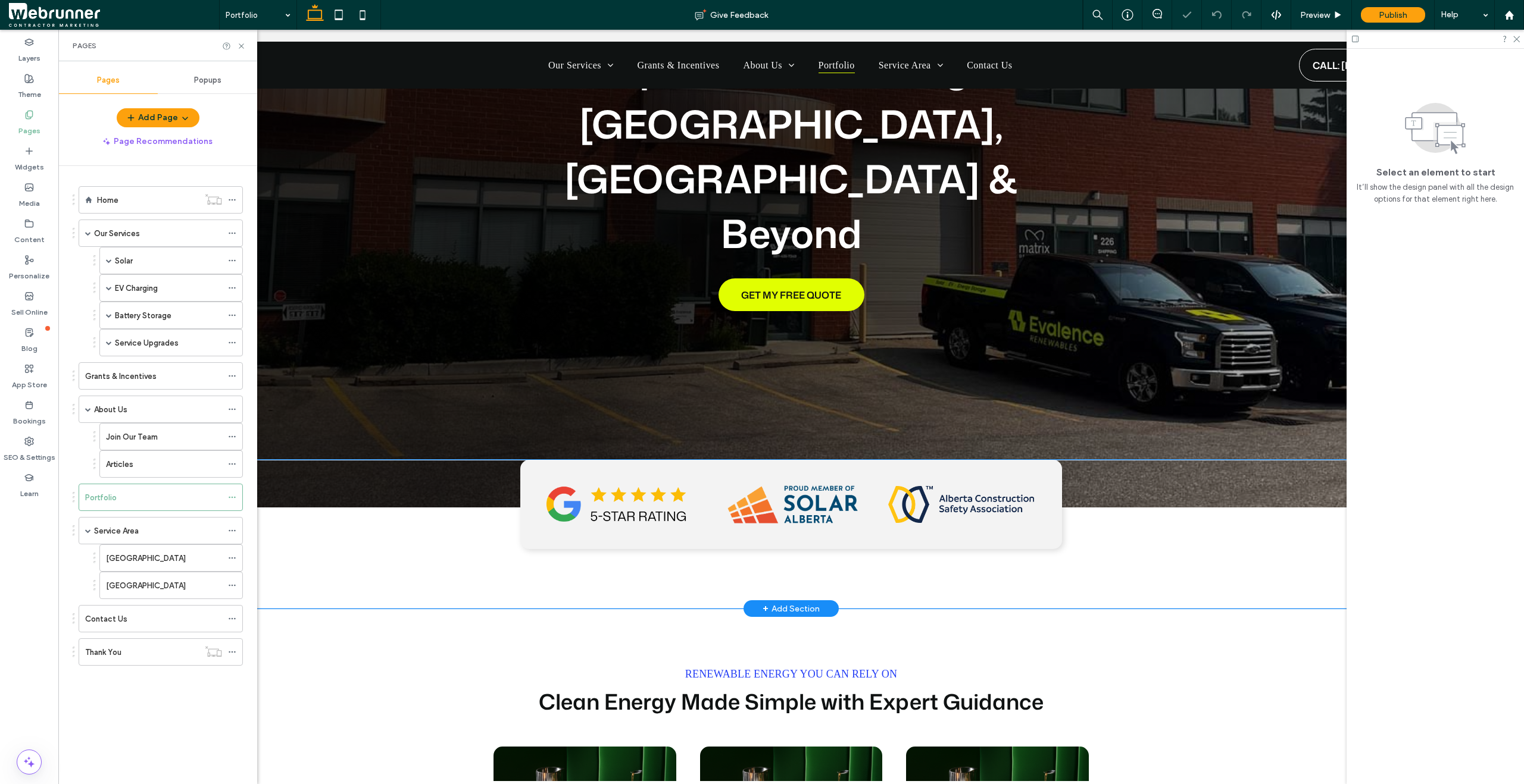
click at [313, 488] on div at bounding box center [790, 535] width 1442 height 149
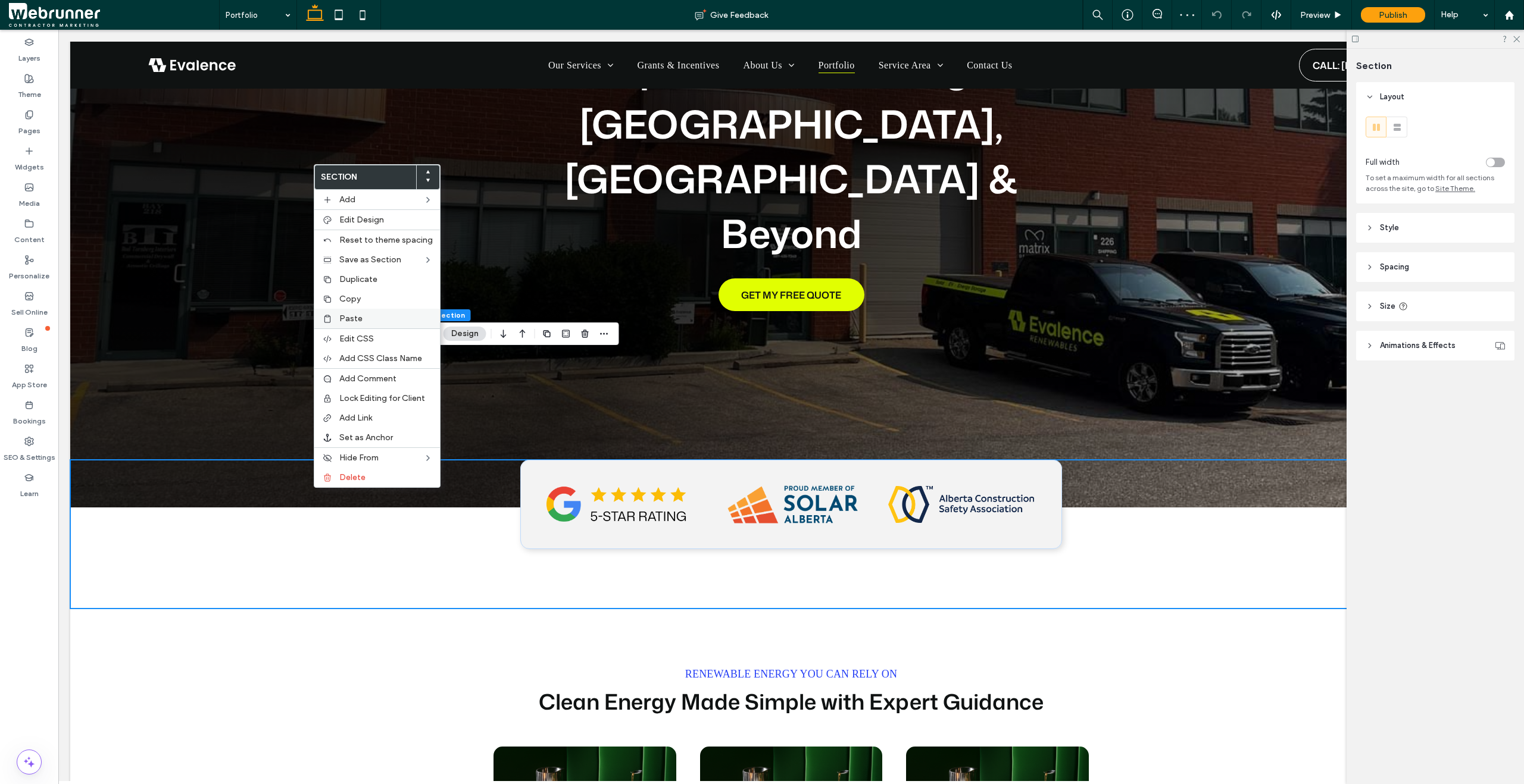
click at [360, 321] on span "Paste" at bounding box center [351, 318] width 24 height 10
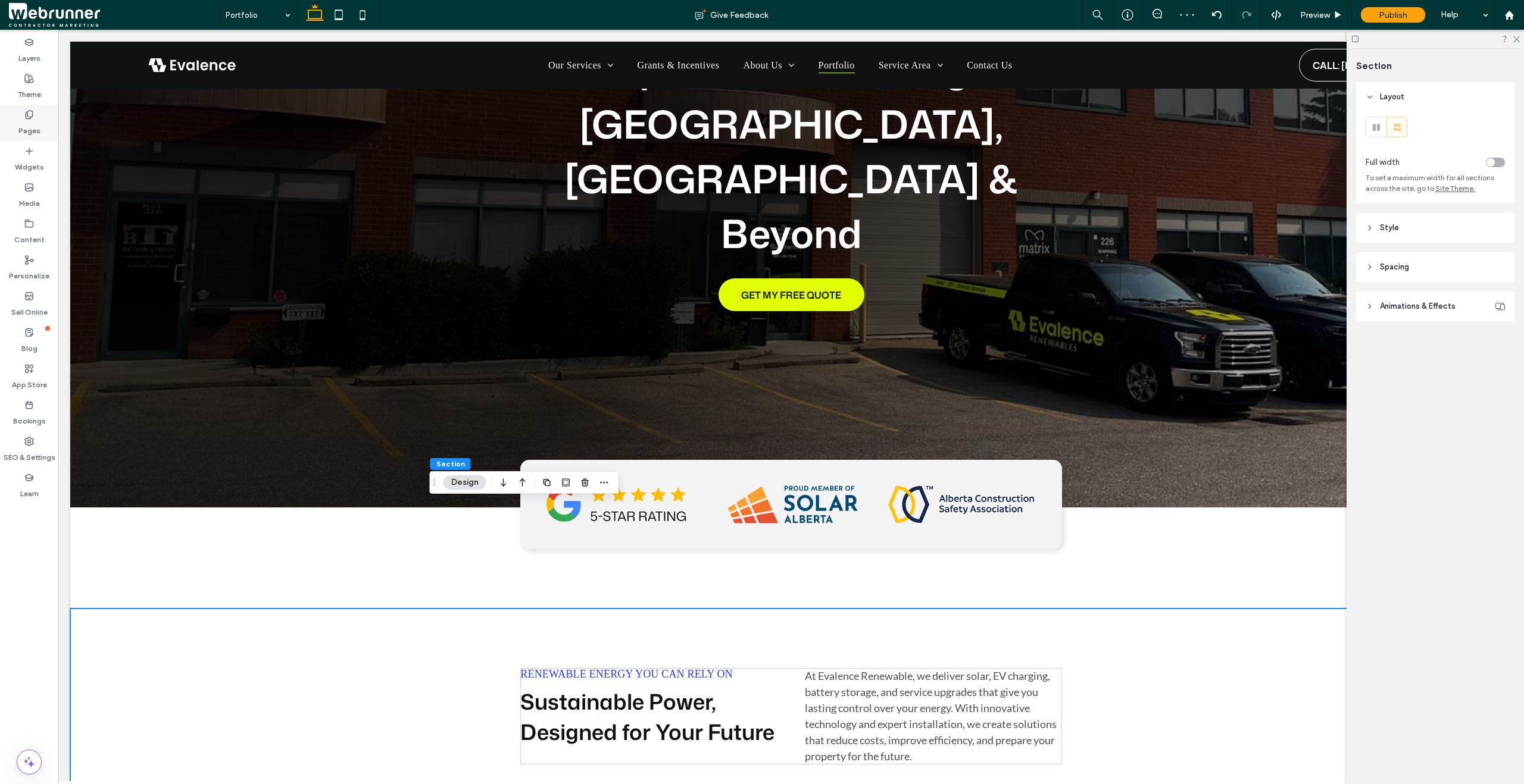
click at [27, 128] on label "Pages" at bounding box center [29, 128] width 22 height 17
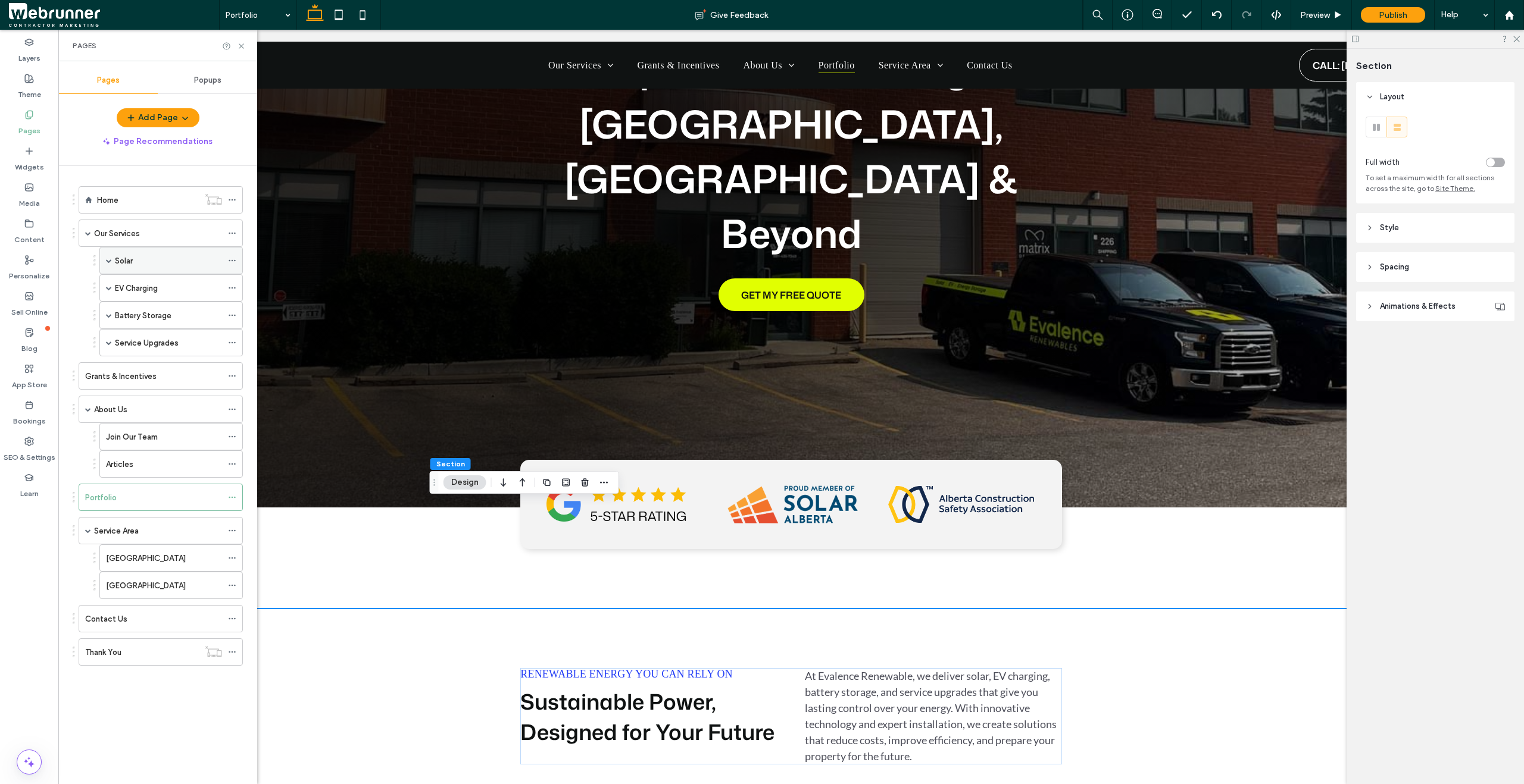
click at [172, 259] on div "Solar" at bounding box center [168, 261] width 107 height 12
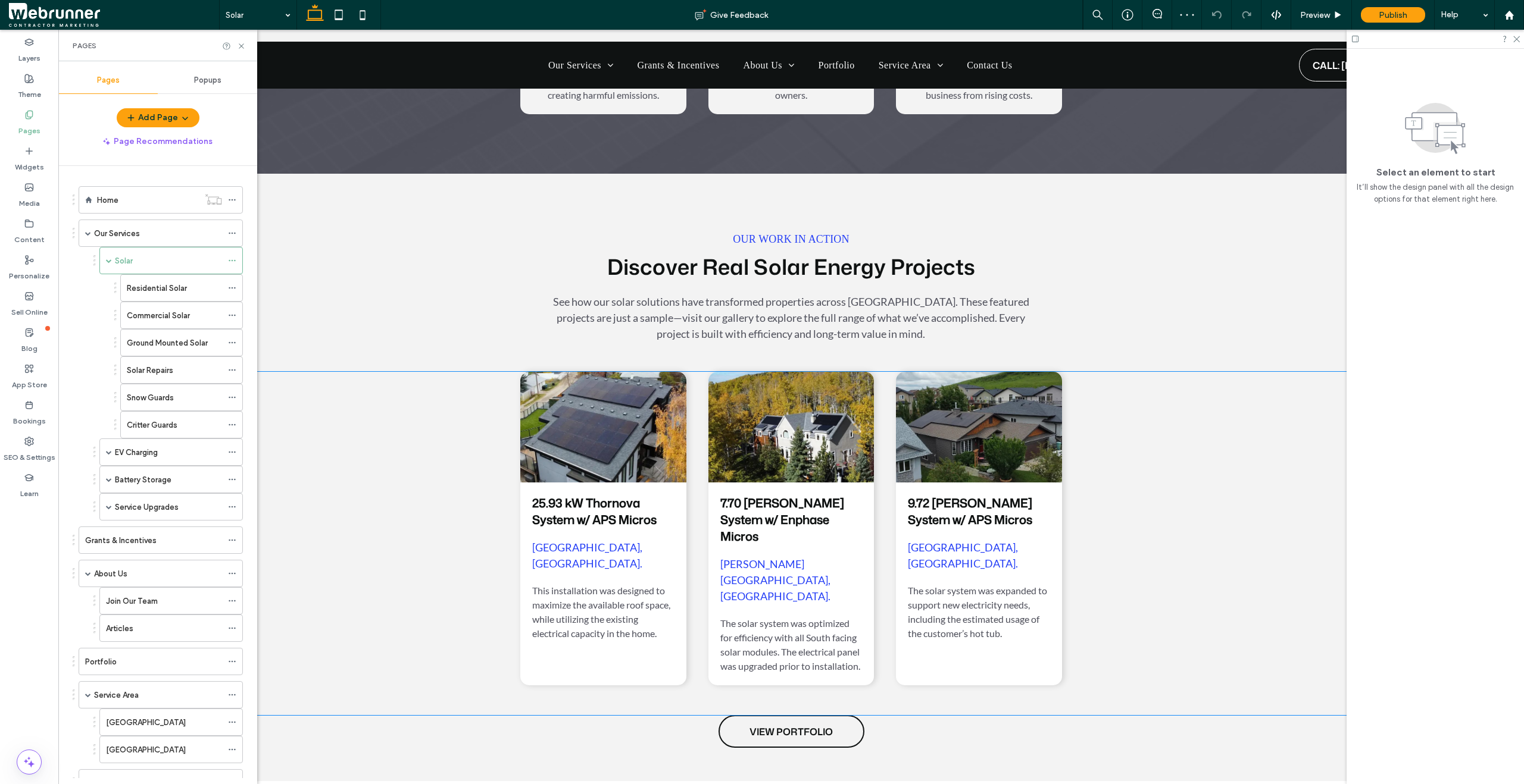
scroll to position [1903, 0]
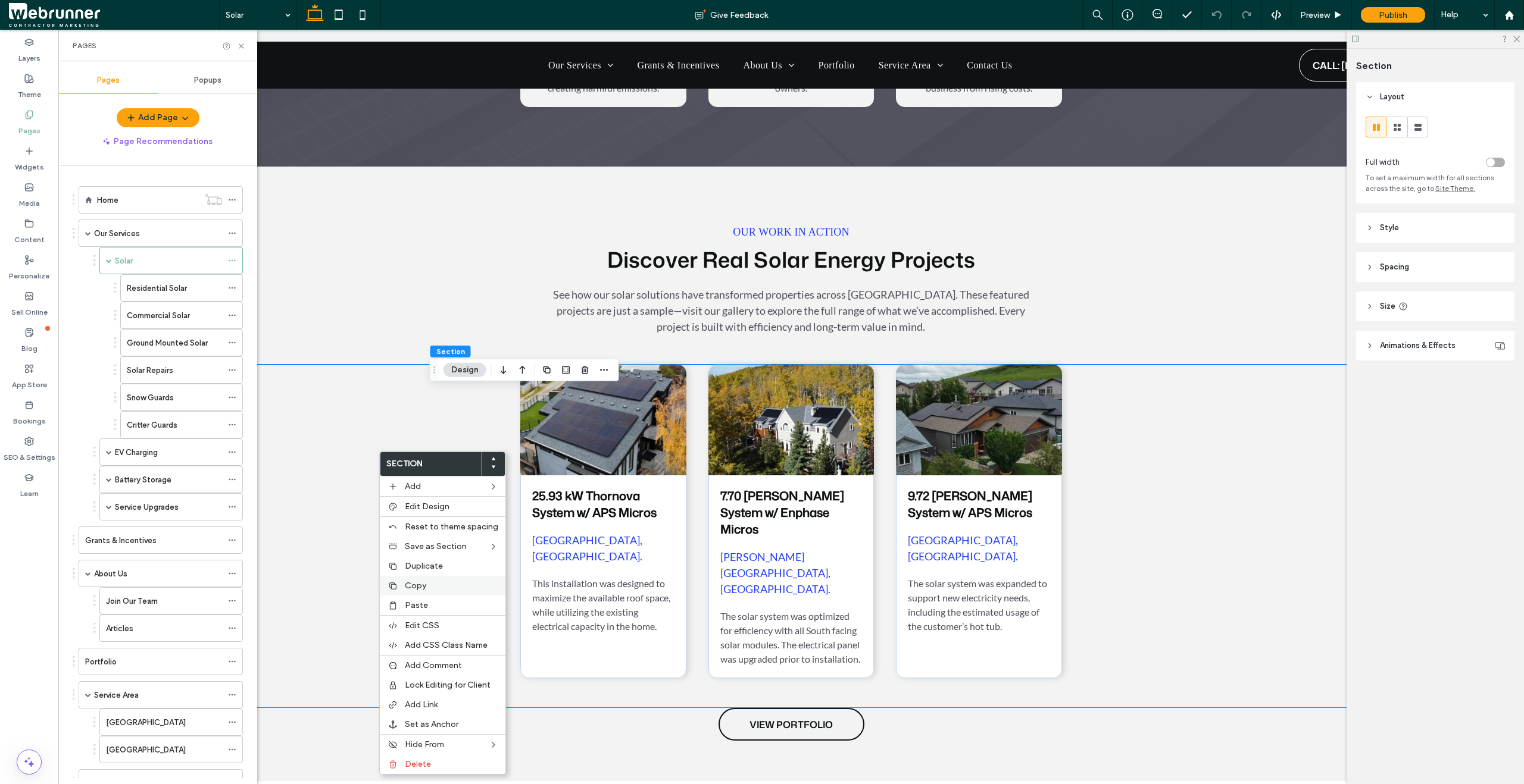
click at [418, 589] on span "Copy" at bounding box center [415, 586] width 21 height 10
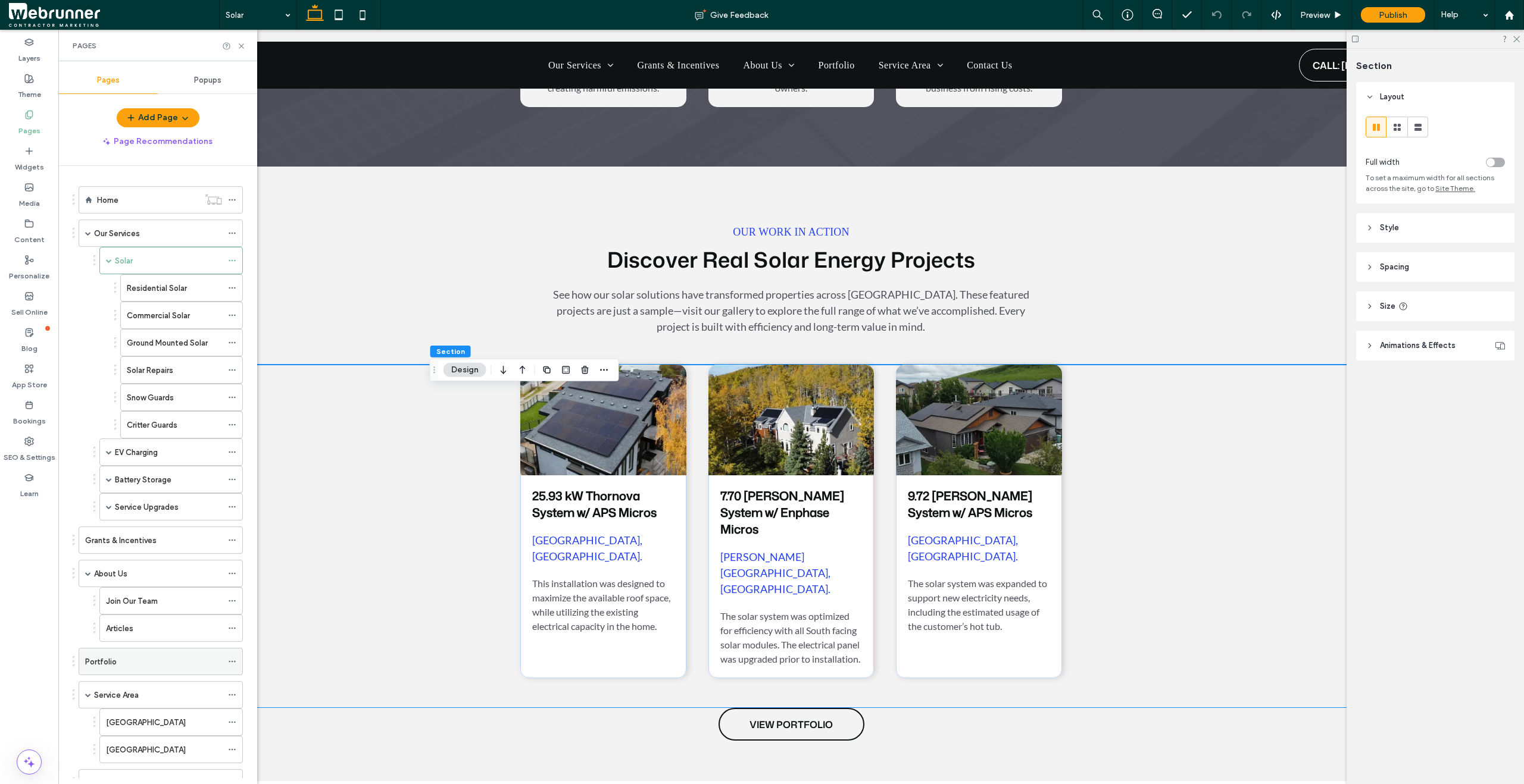
click at [187, 652] on div "Portfolio" at bounding box center [153, 662] width 137 height 26
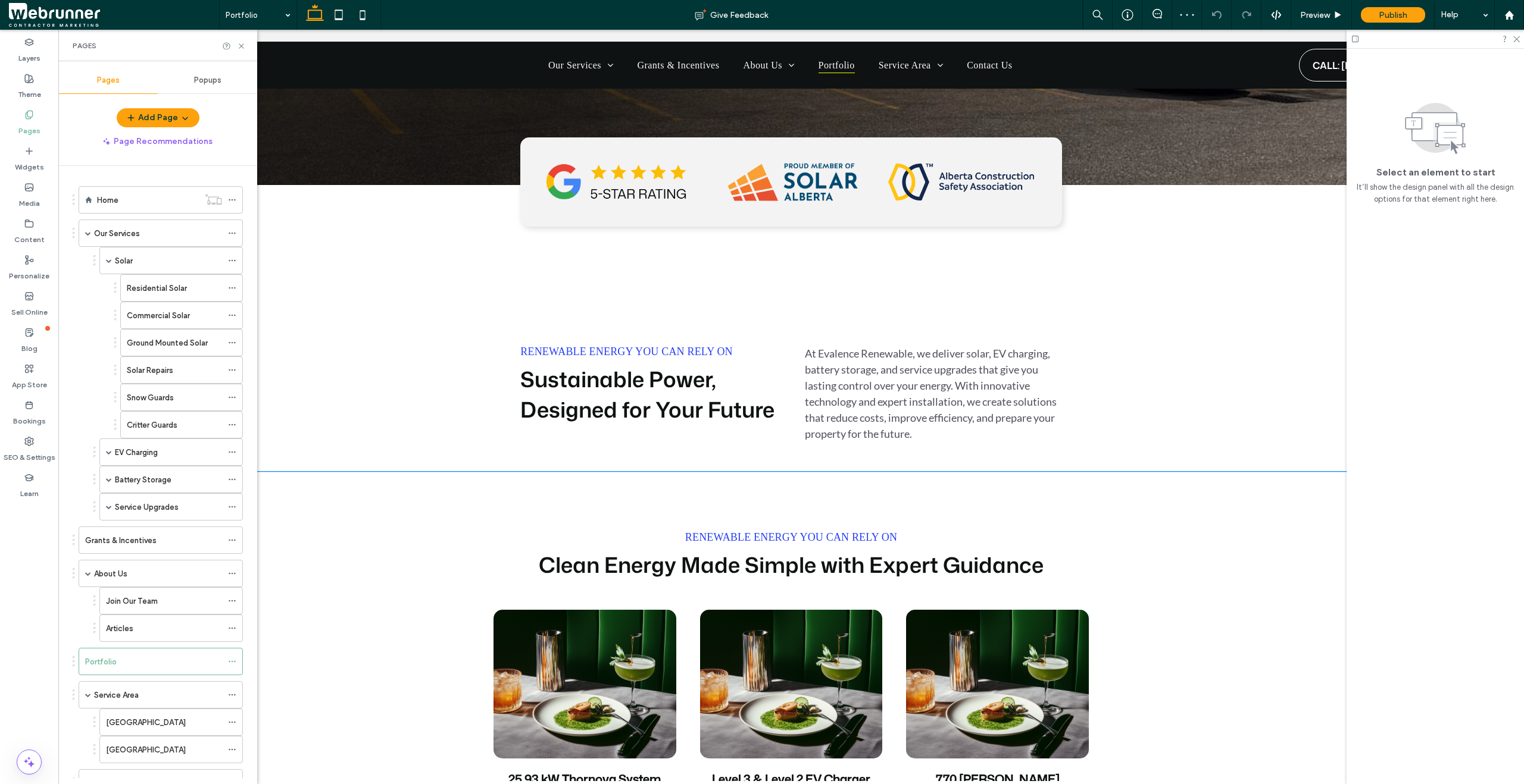
scroll to position [587, 0]
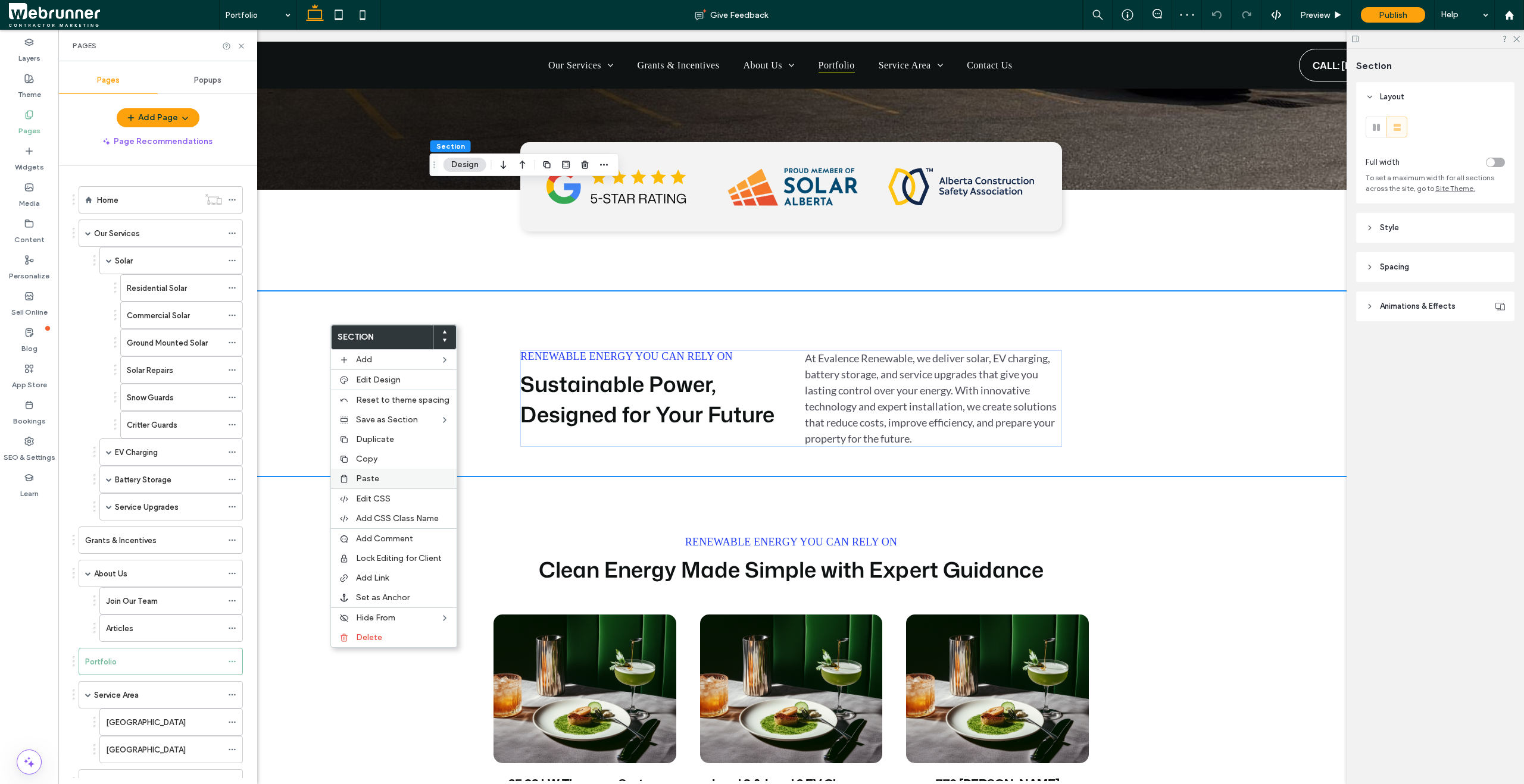
click at [390, 479] on label "Paste" at bounding box center [403, 479] width 94 height 10
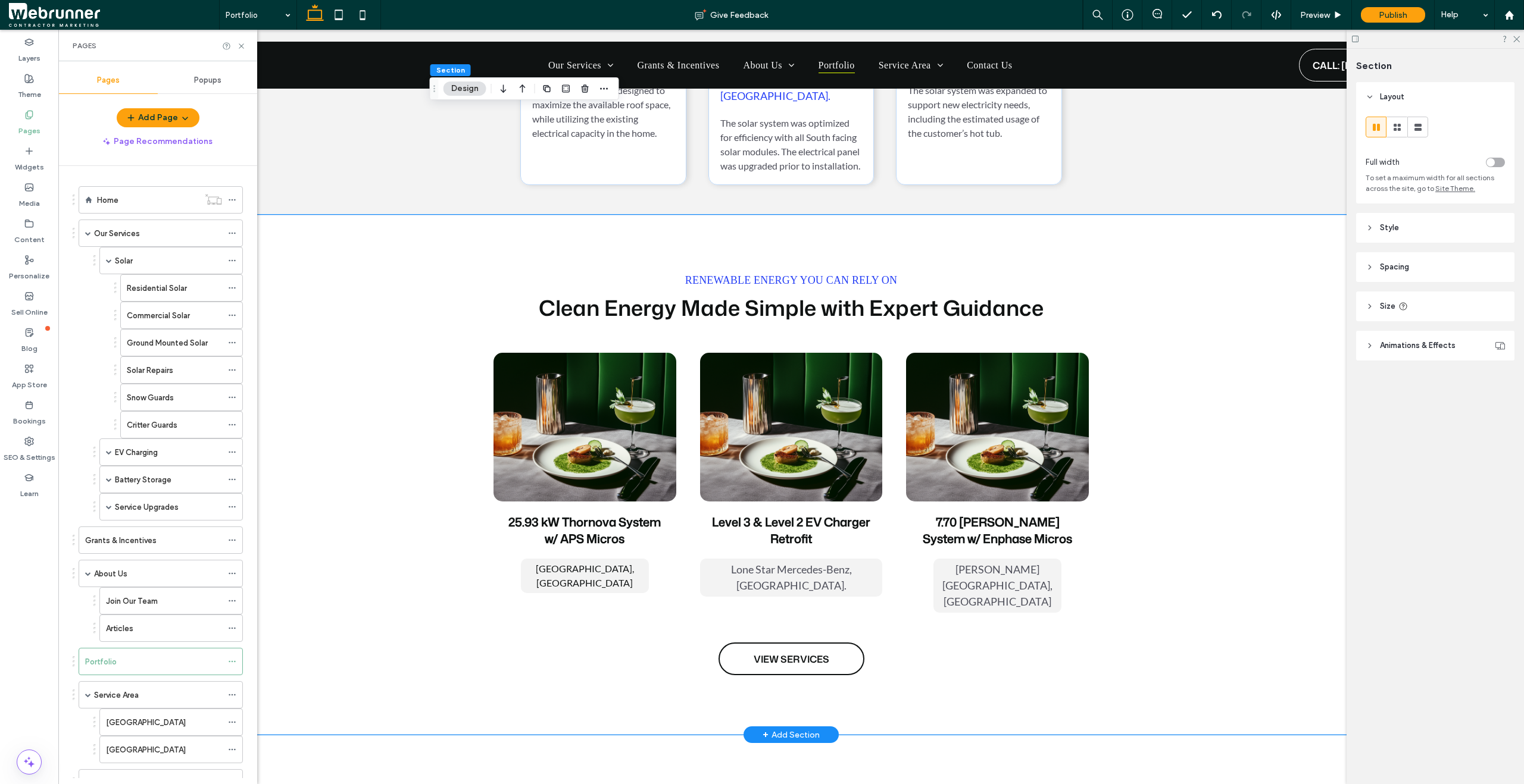
scroll to position [1281, 0]
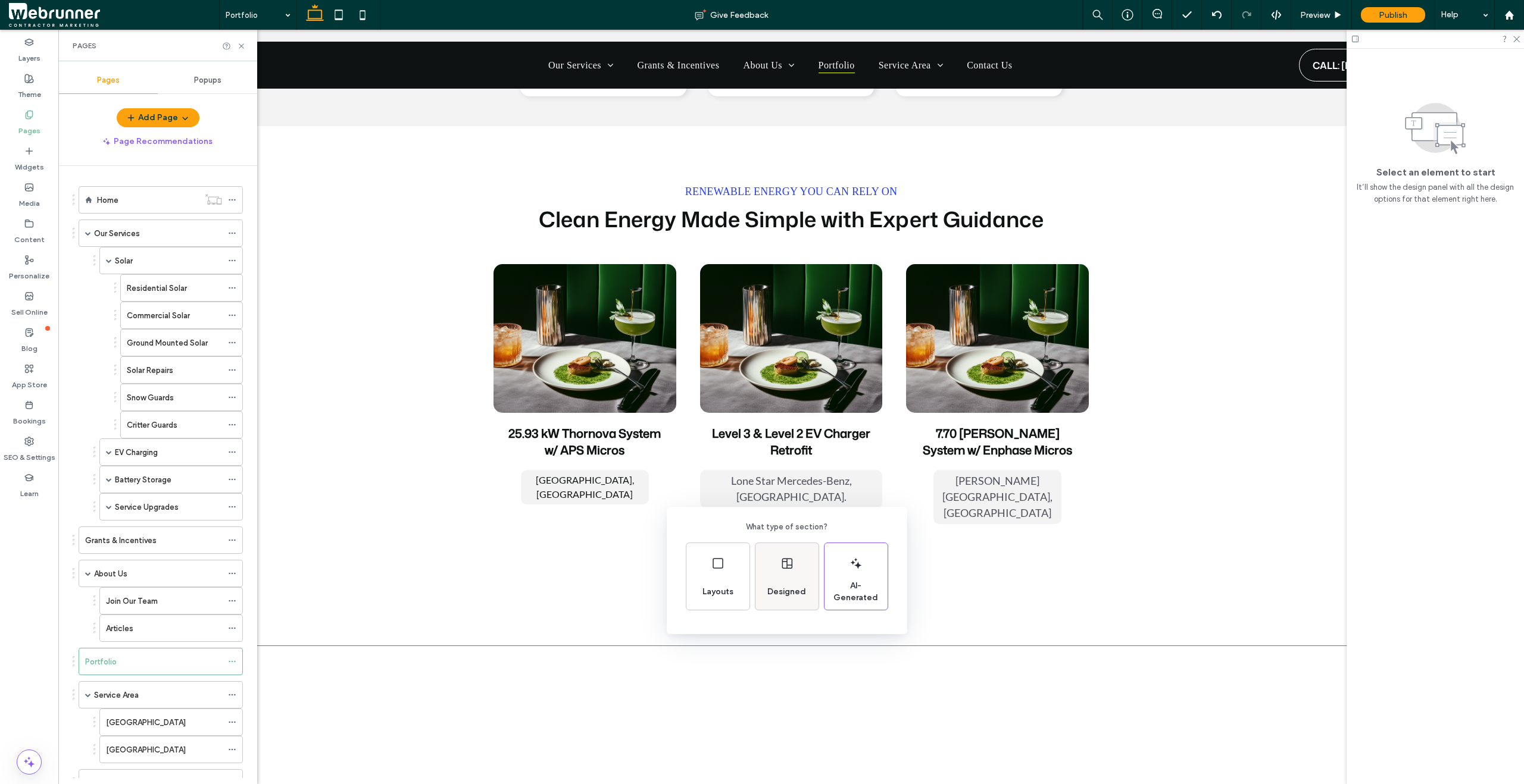
click at [797, 579] on div "Designed" at bounding box center [786, 592] width 48 height 26
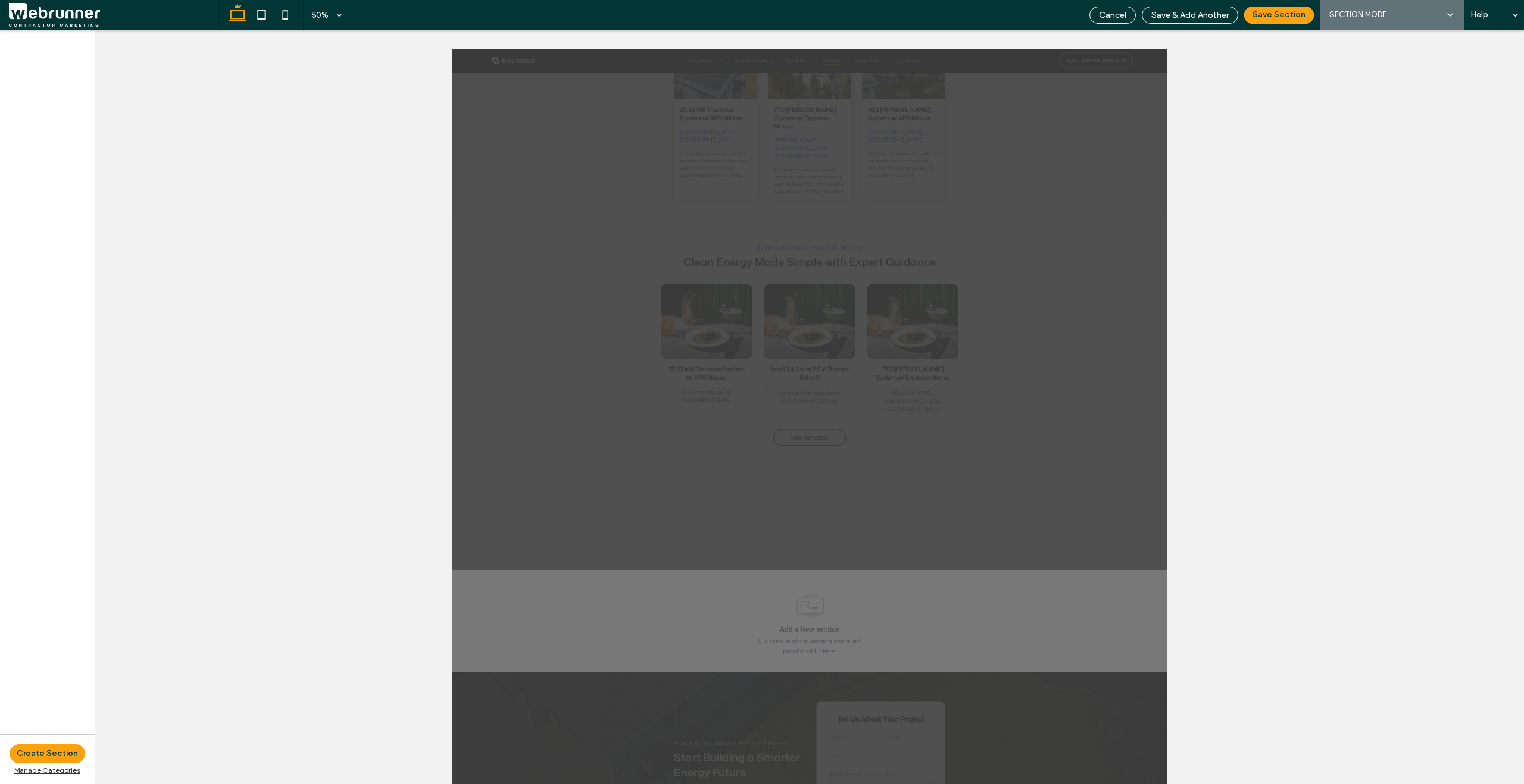
scroll to position [1236, 0]
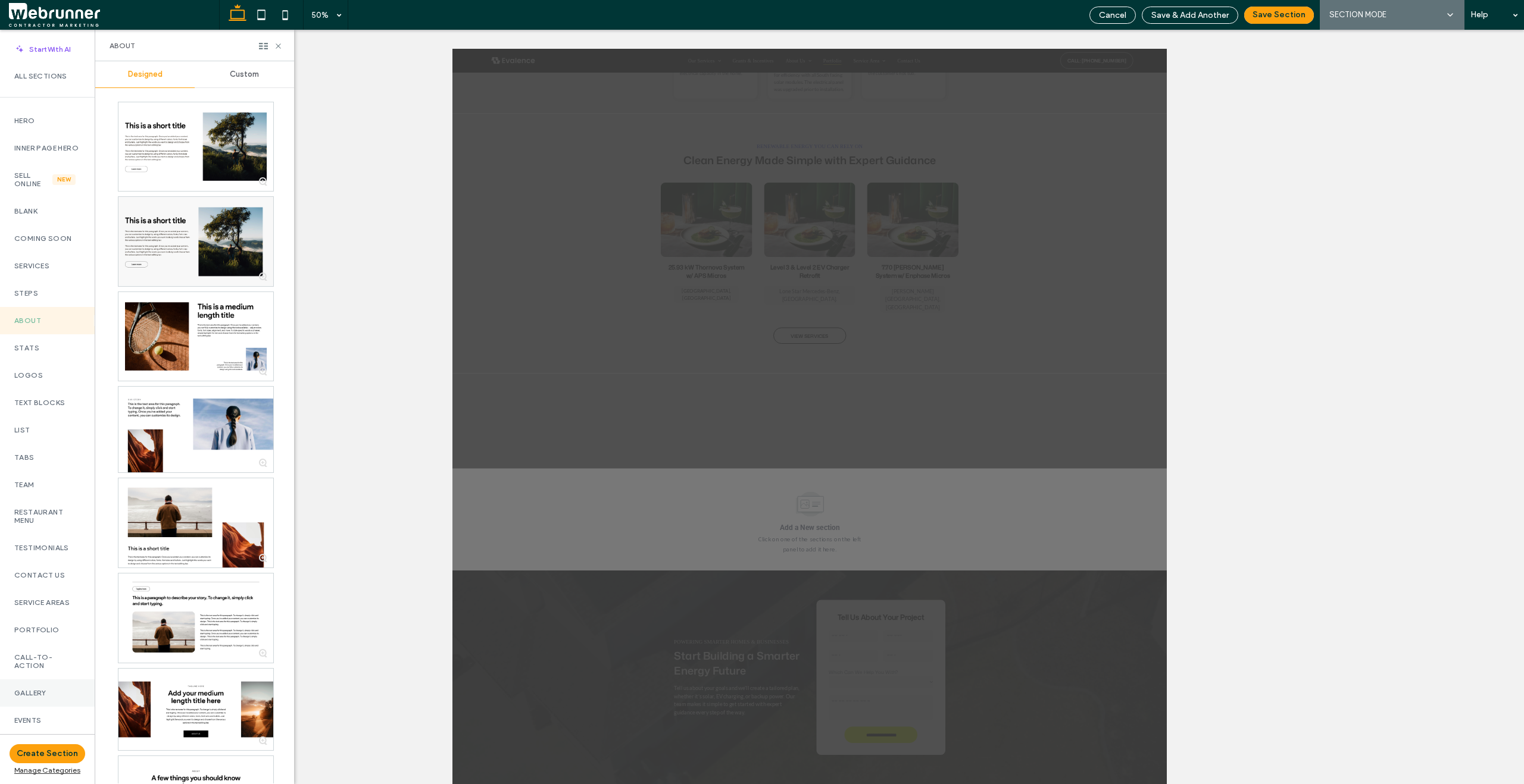
click at [56, 690] on div "Gallery" at bounding box center [47, 693] width 95 height 27
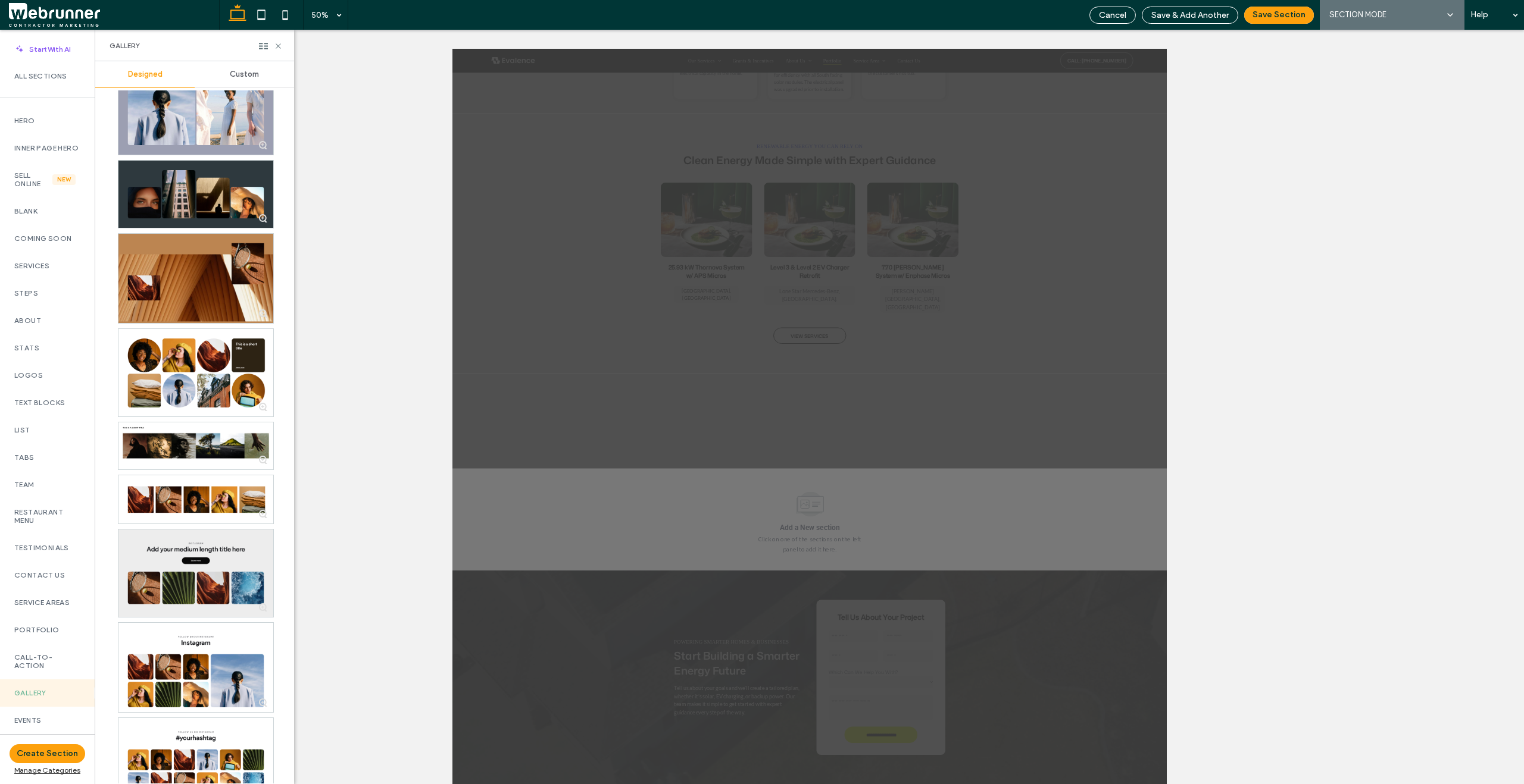
scroll to position [384, 0]
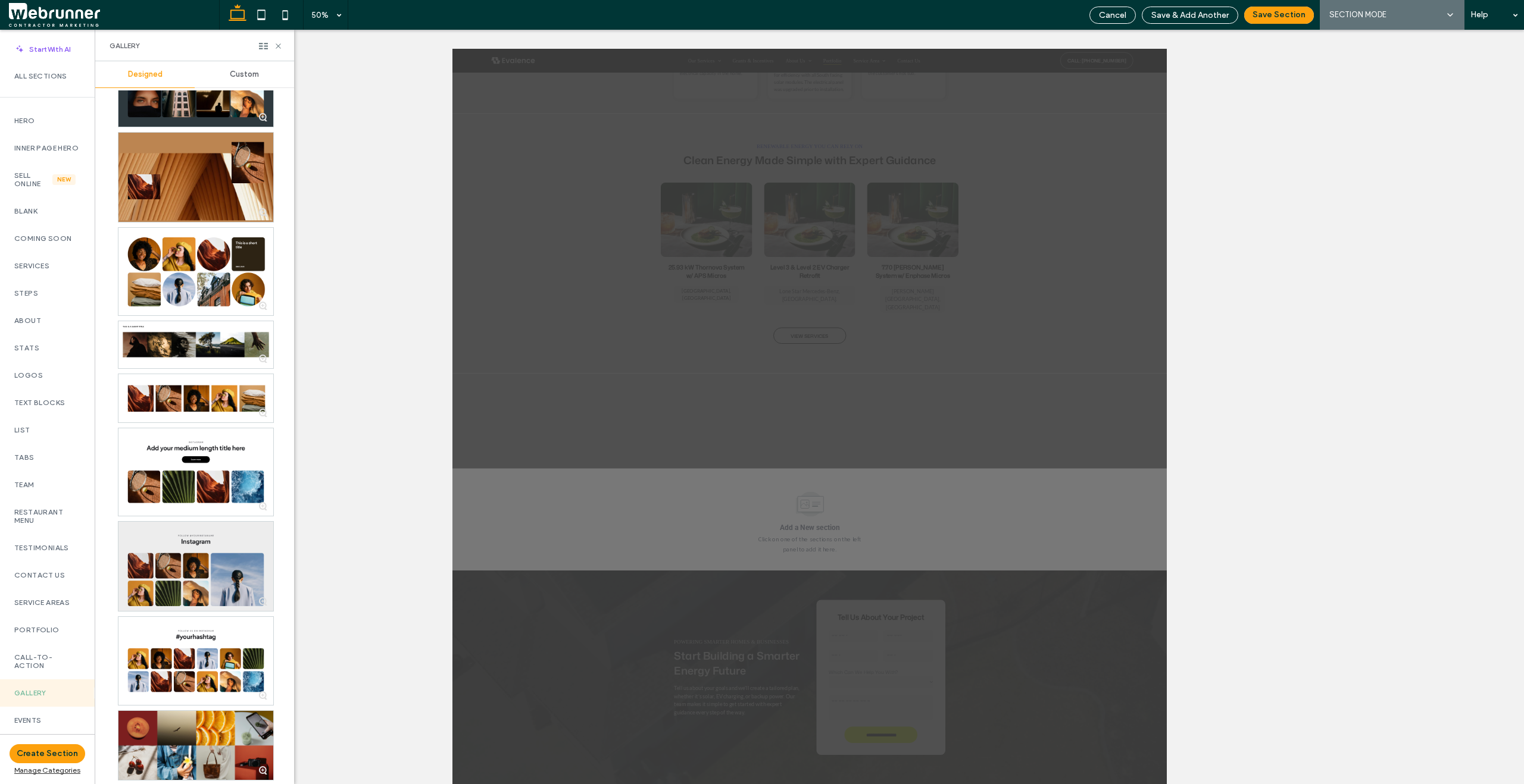
click at [198, 571] on div at bounding box center [195, 566] width 155 height 89
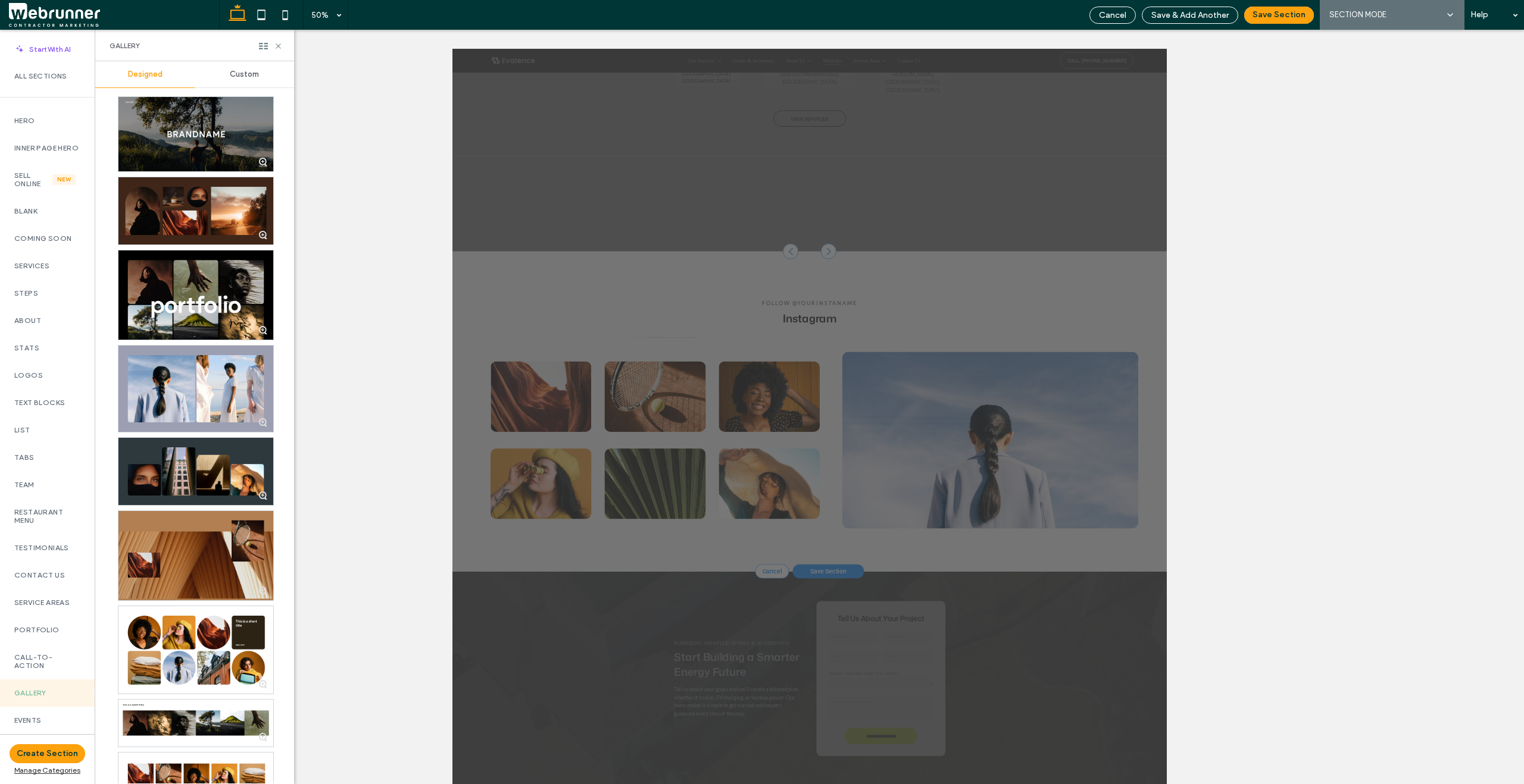
scroll to position [0, 0]
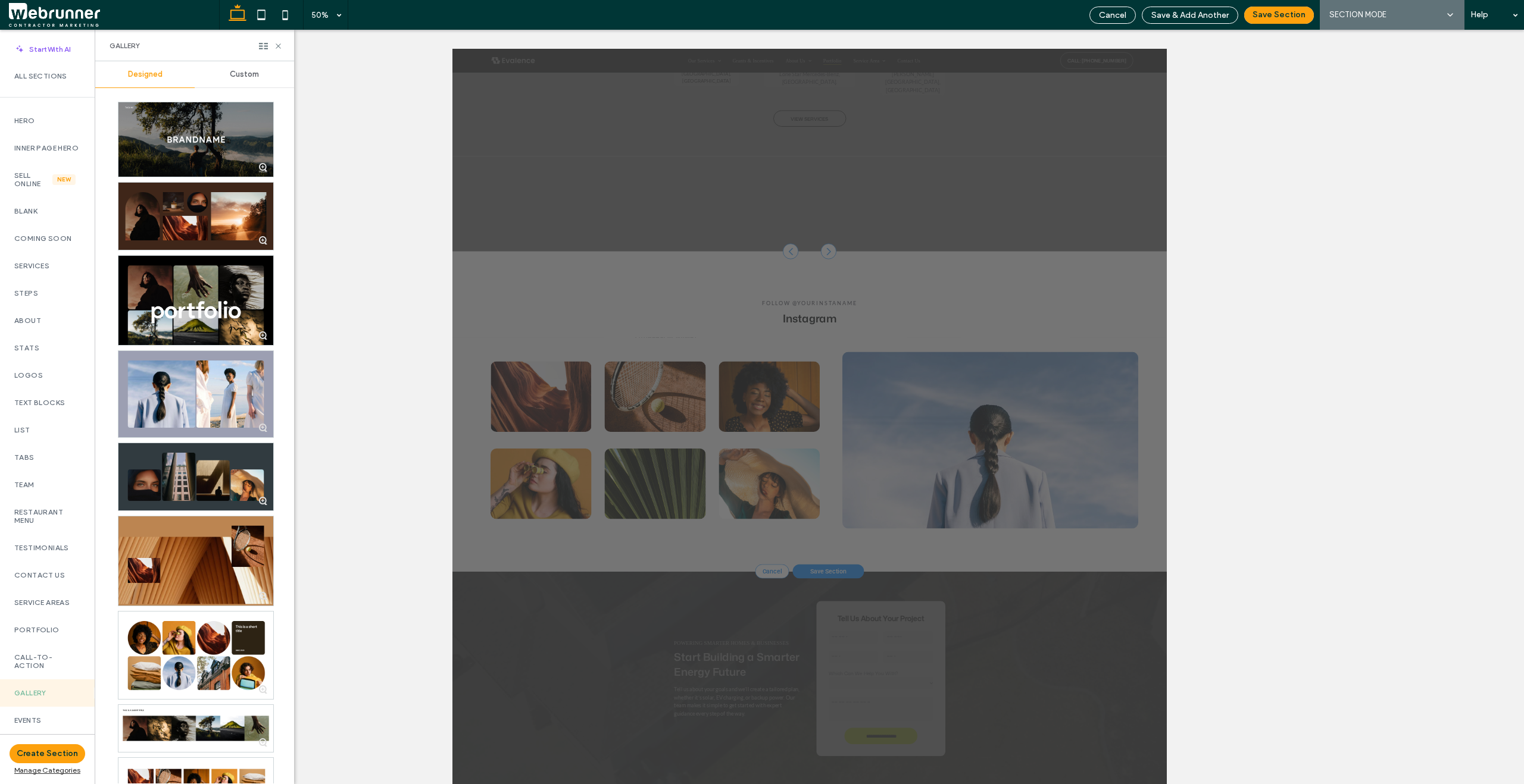
click at [194, 480] on div at bounding box center [195, 477] width 155 height 67
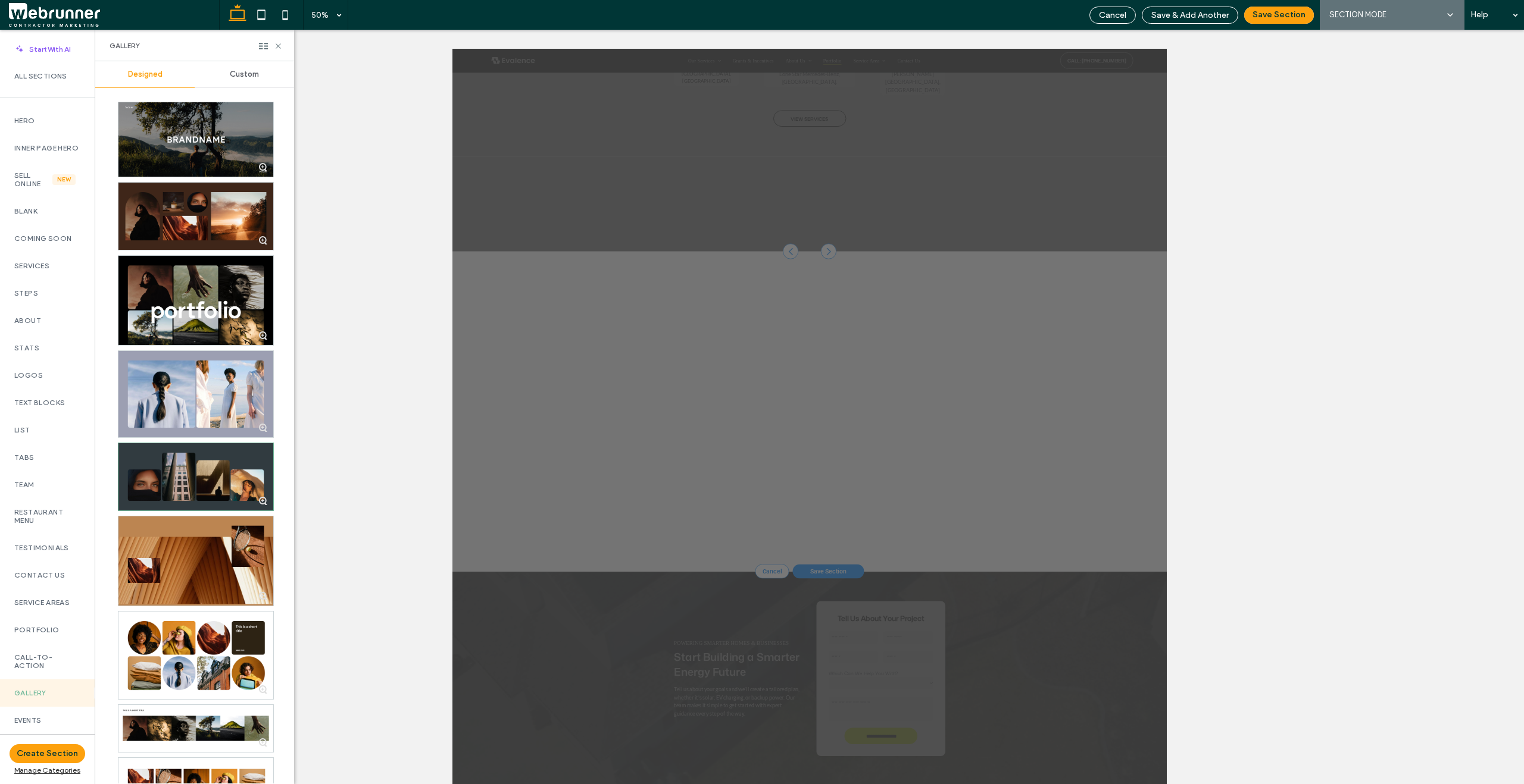
scroll to position [1490, 0]
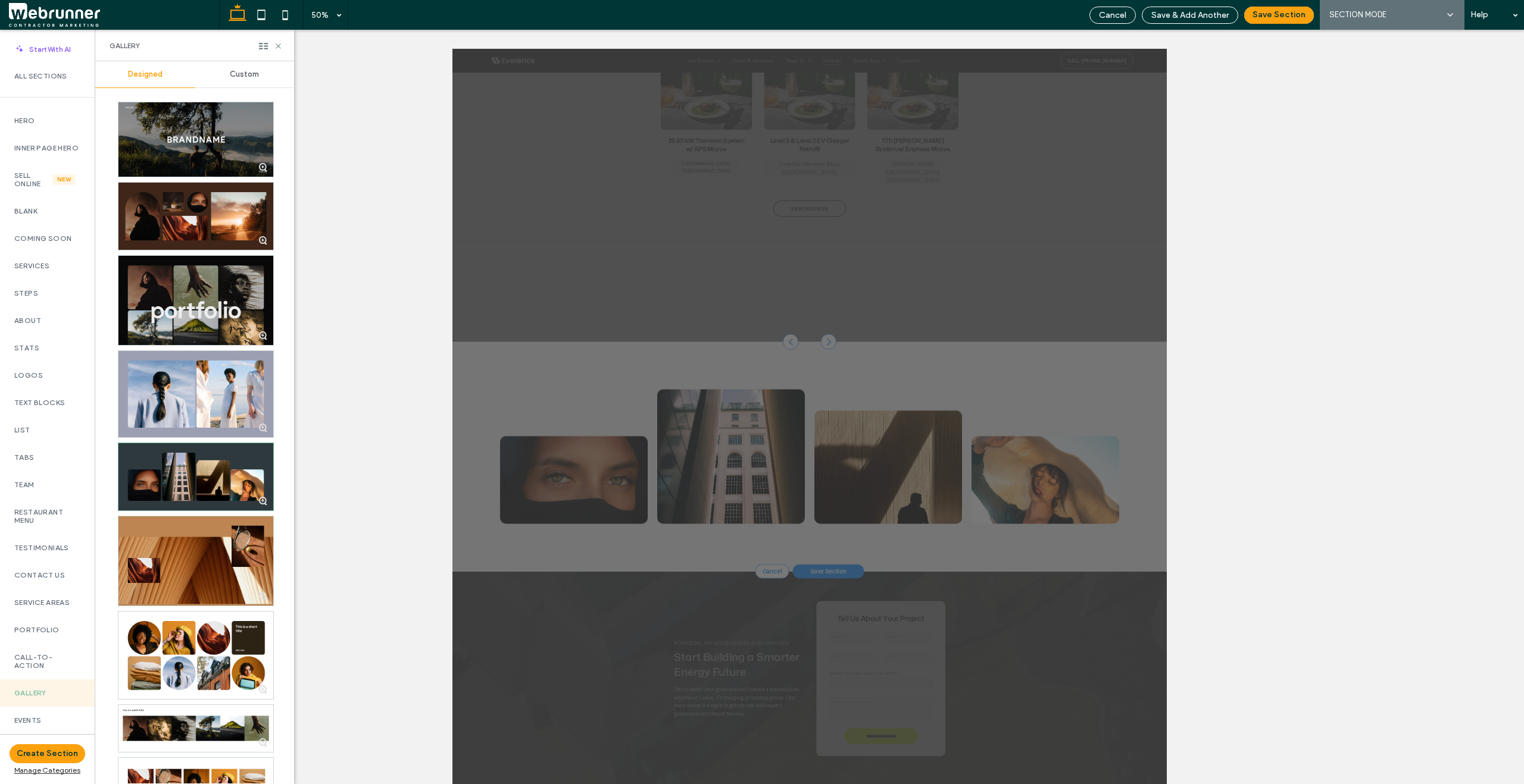
click at [174, 327] on div at bounding box center [195, 300] width 155 height 89
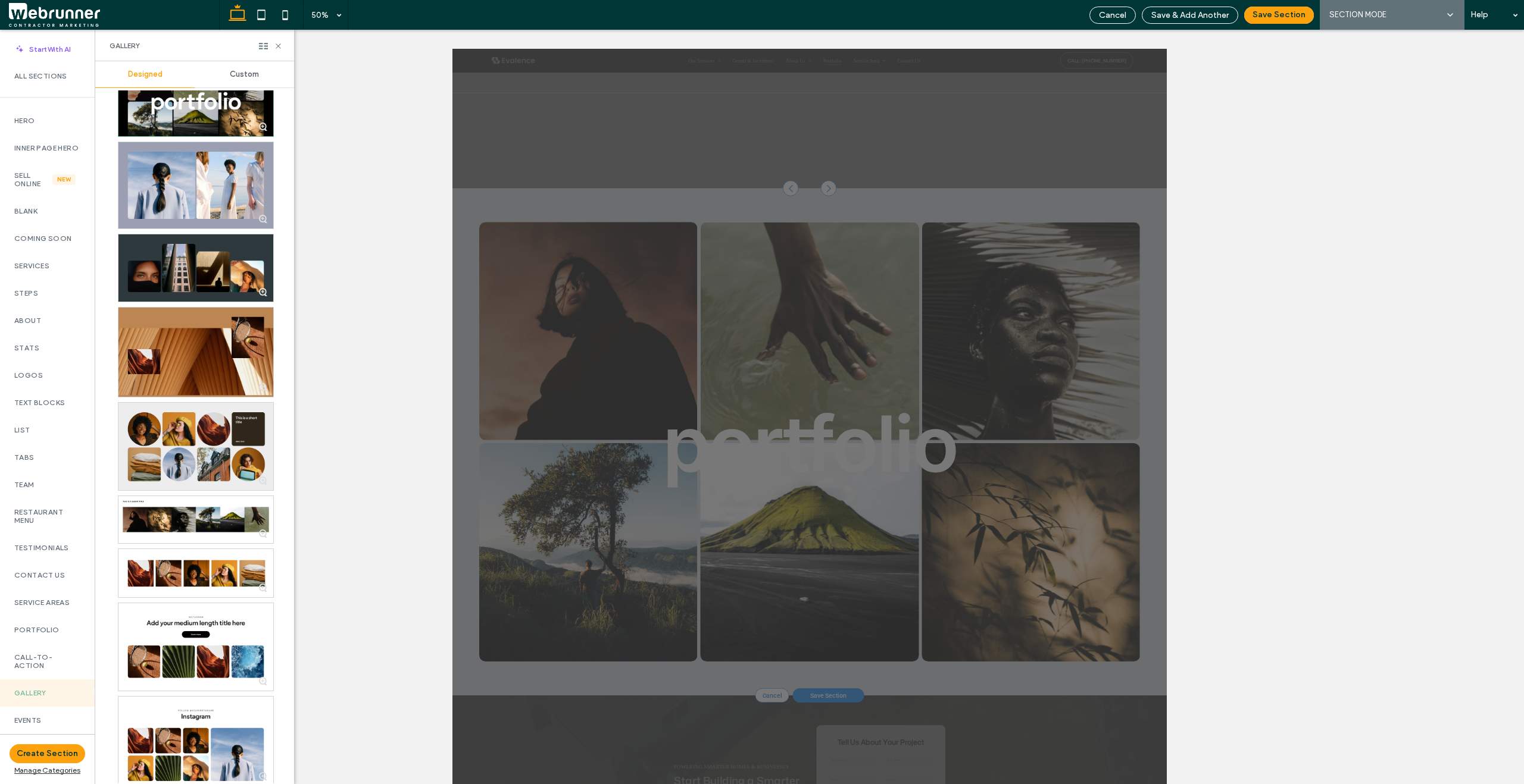
scroll to position [289, 0]
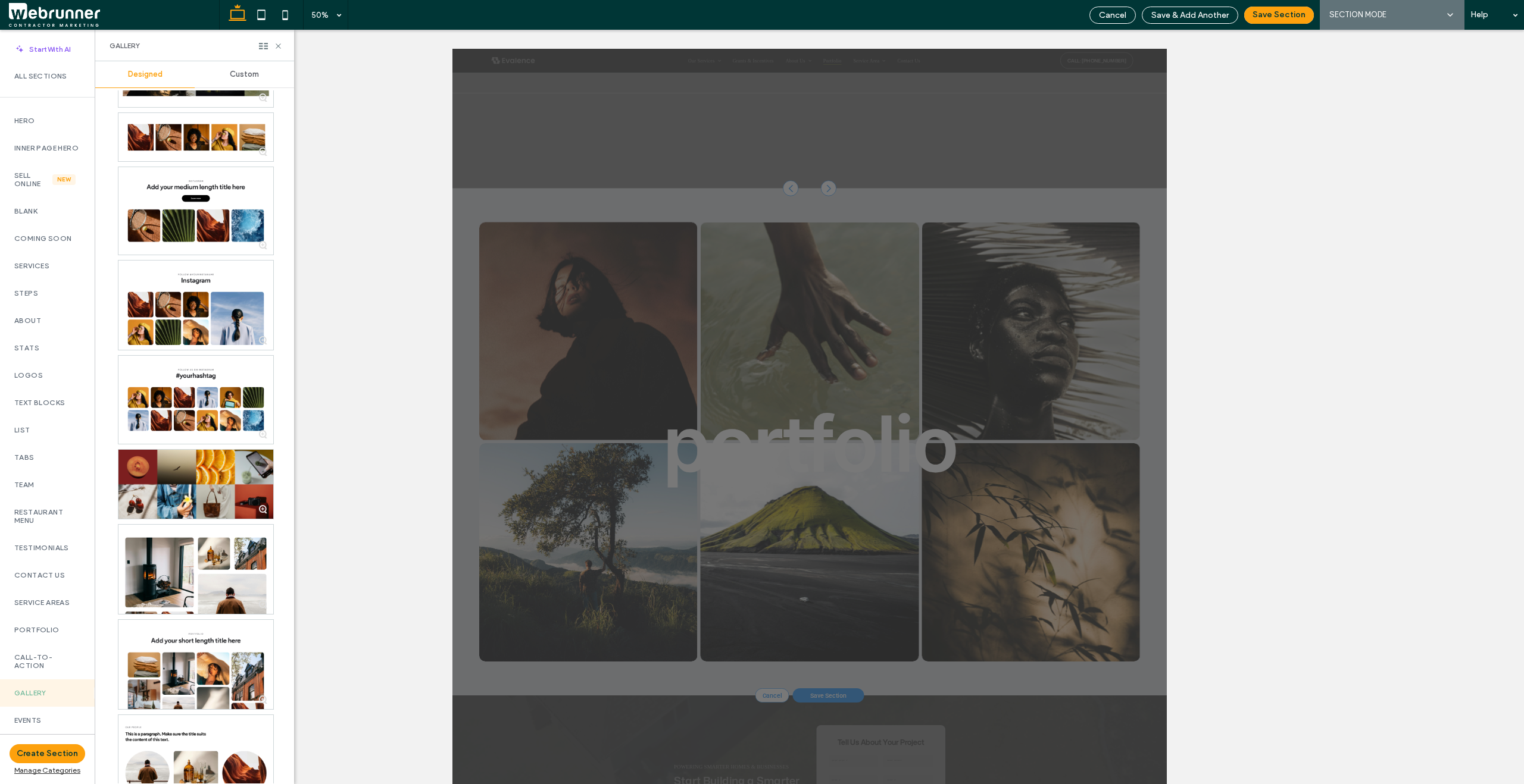
scroll to position [654, 0]
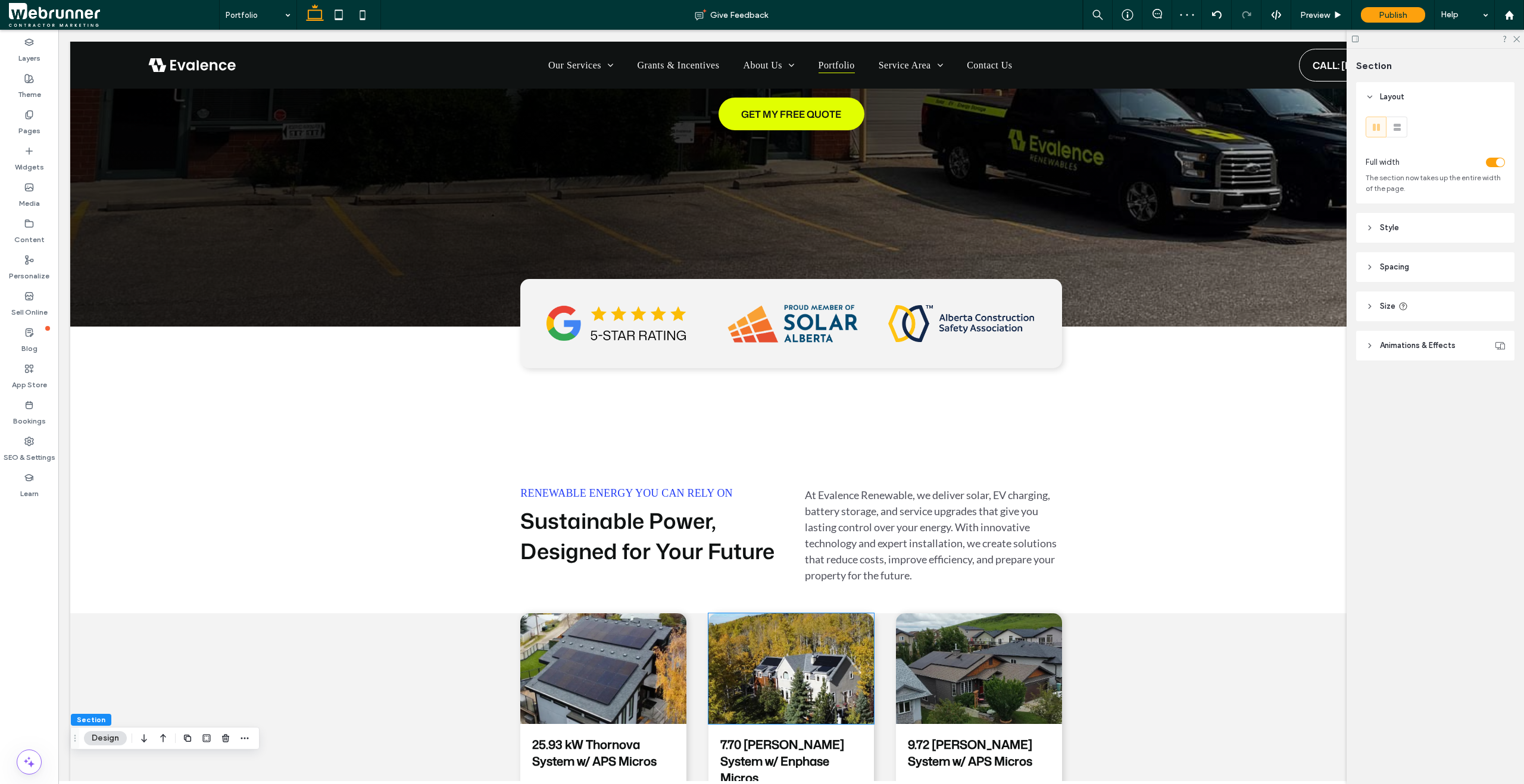
scroll to position [198, 0]
